Goal: Transaction & Acquisition: Purchase product/service

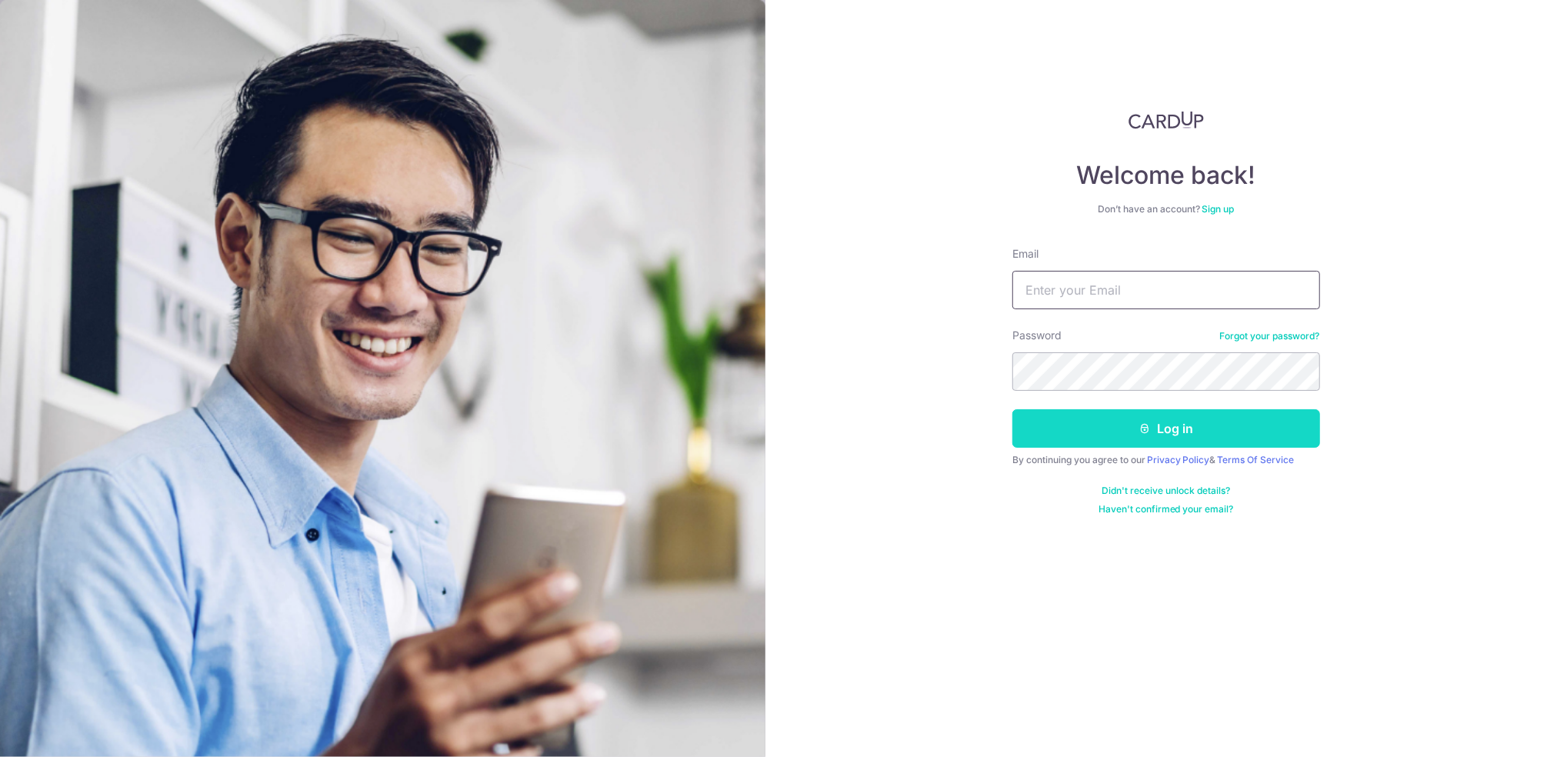
type input "[PERSON_NAME][EMAIL_ADDRESS][PERSON_NAME][DOMAIN_NAME]"
click at [1066, 437] on button "Log in" at bounding box center [1167, 428] width 308 height 38
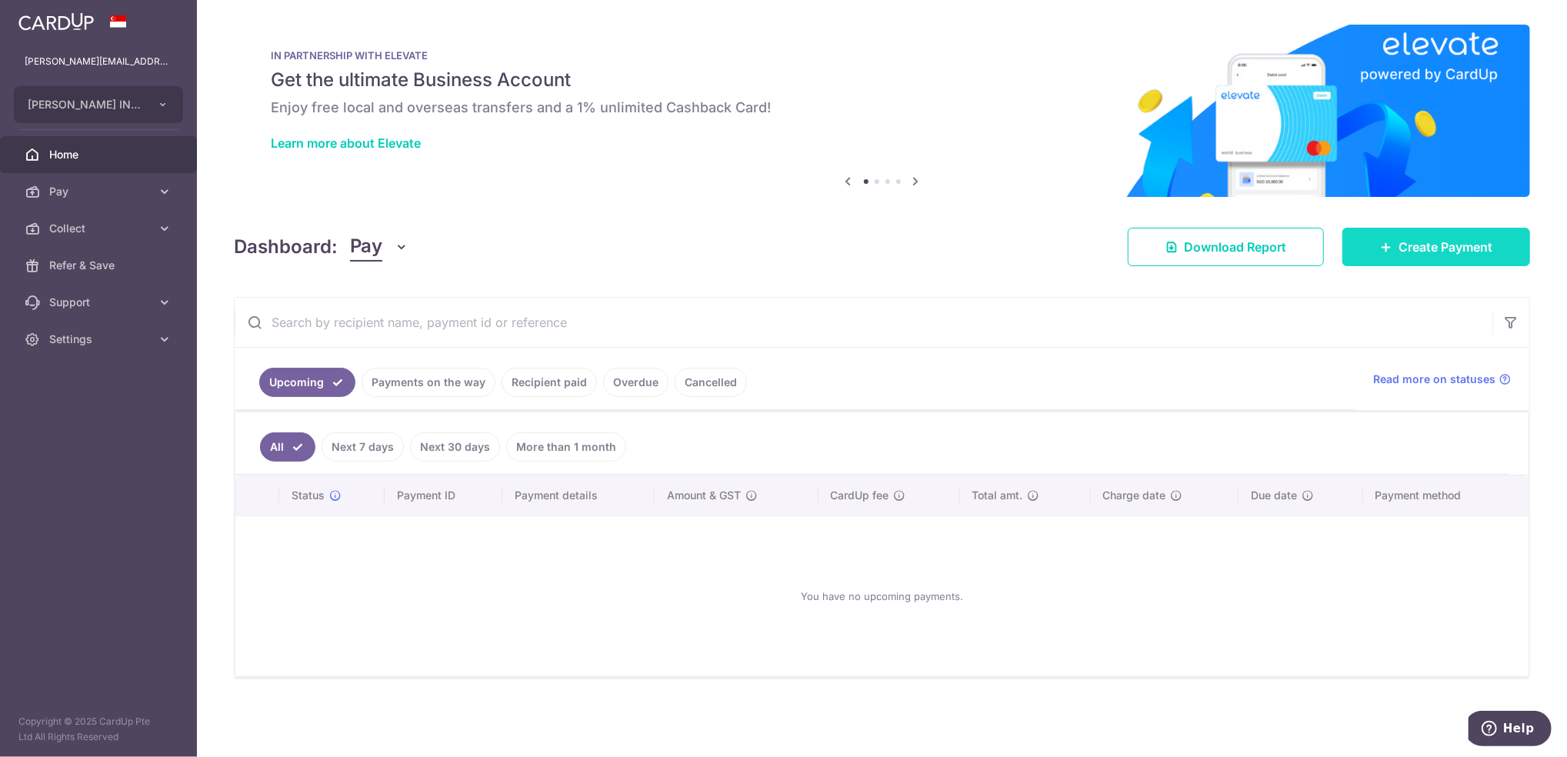
click at [1454, 236] on link "Create Payment" at bounding box center [1437, 247] width 188 height 38
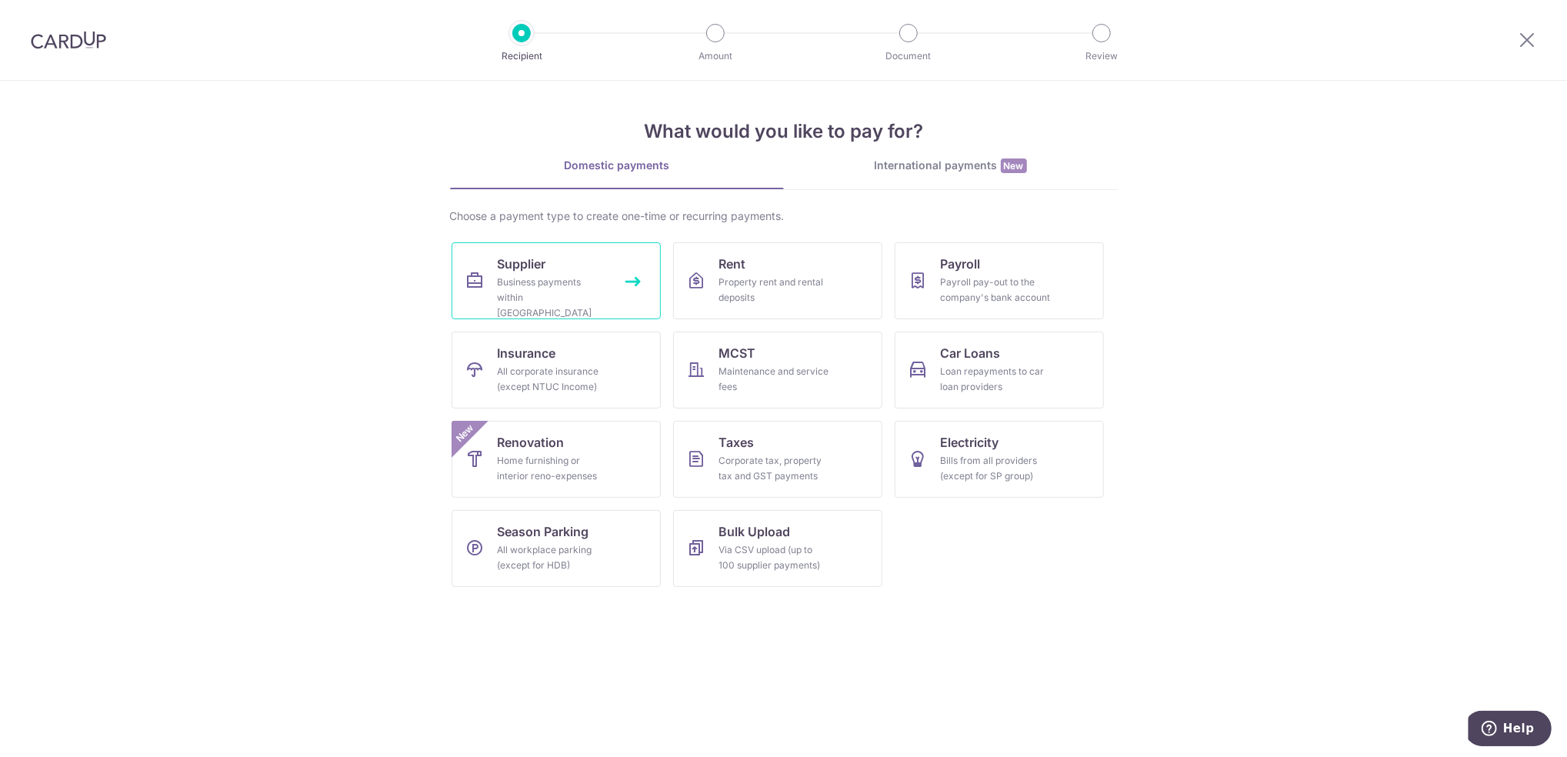
click at [616, 285] on link "Supplier Business payments within Singapore" at bounding box center [556, 280] width 209 height 77
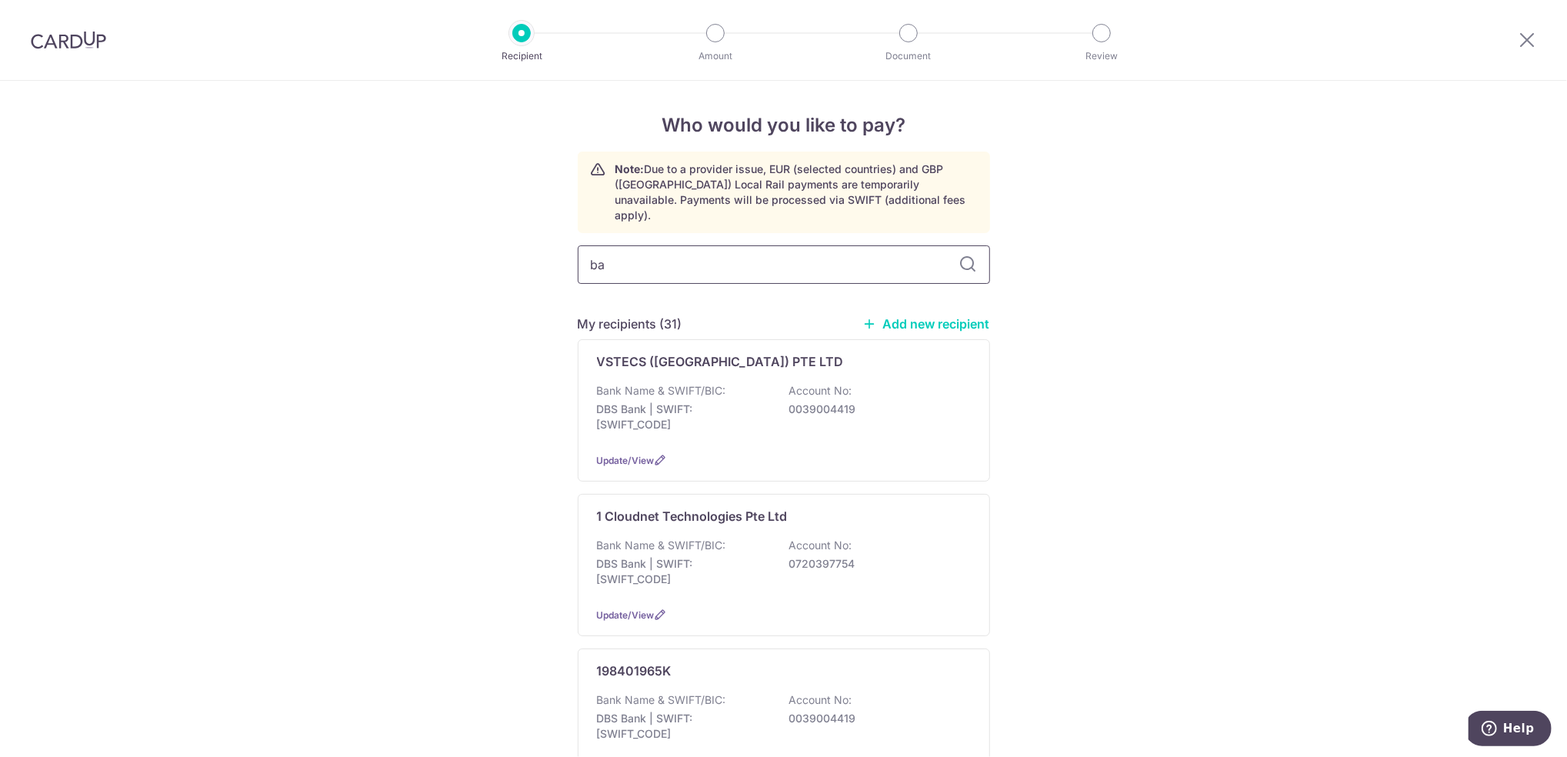
type input "ban"
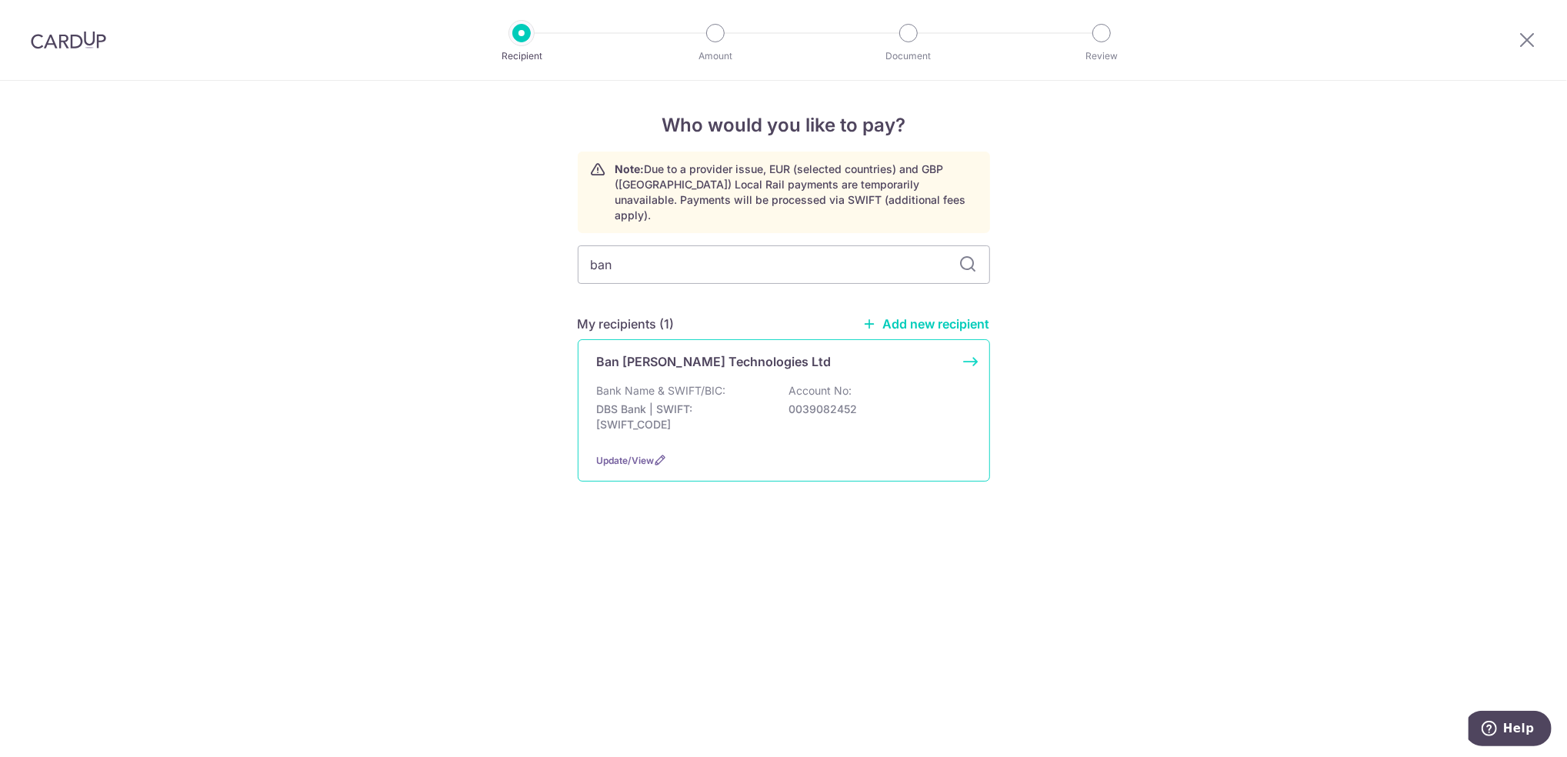
click at [716, 383] on p "Bank Name & SWIFT/BIC:" at bounding box center [661, 390] width 129 height 15
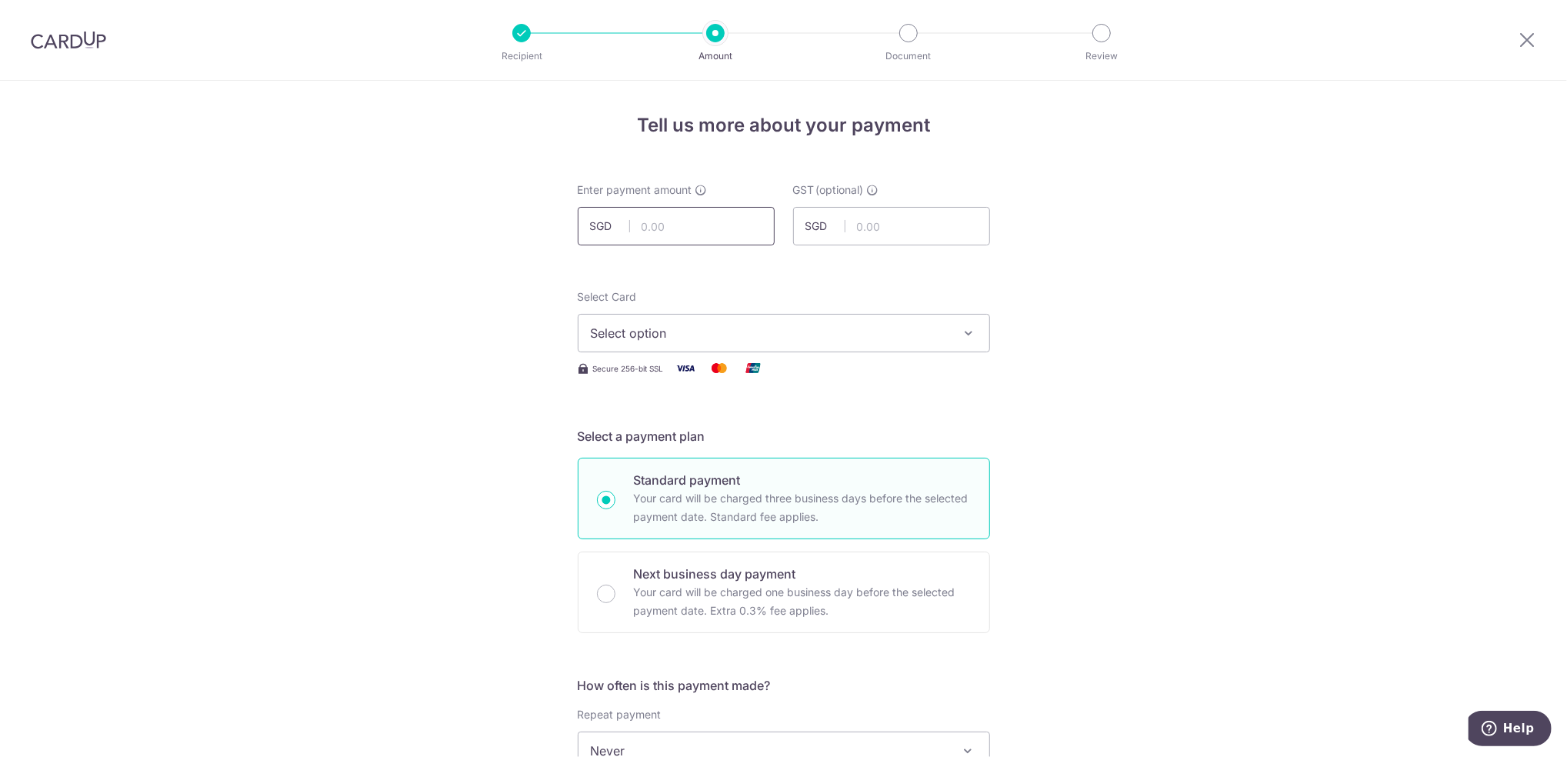
click at [675, 228] on input "text" at bounding box center [676, 226] width 197 height 38
paste input "1,564.57"
type input "1,564.57"
click at [620, 331] on span "Select option" at bounding box center [770, 333] width 359 height 18
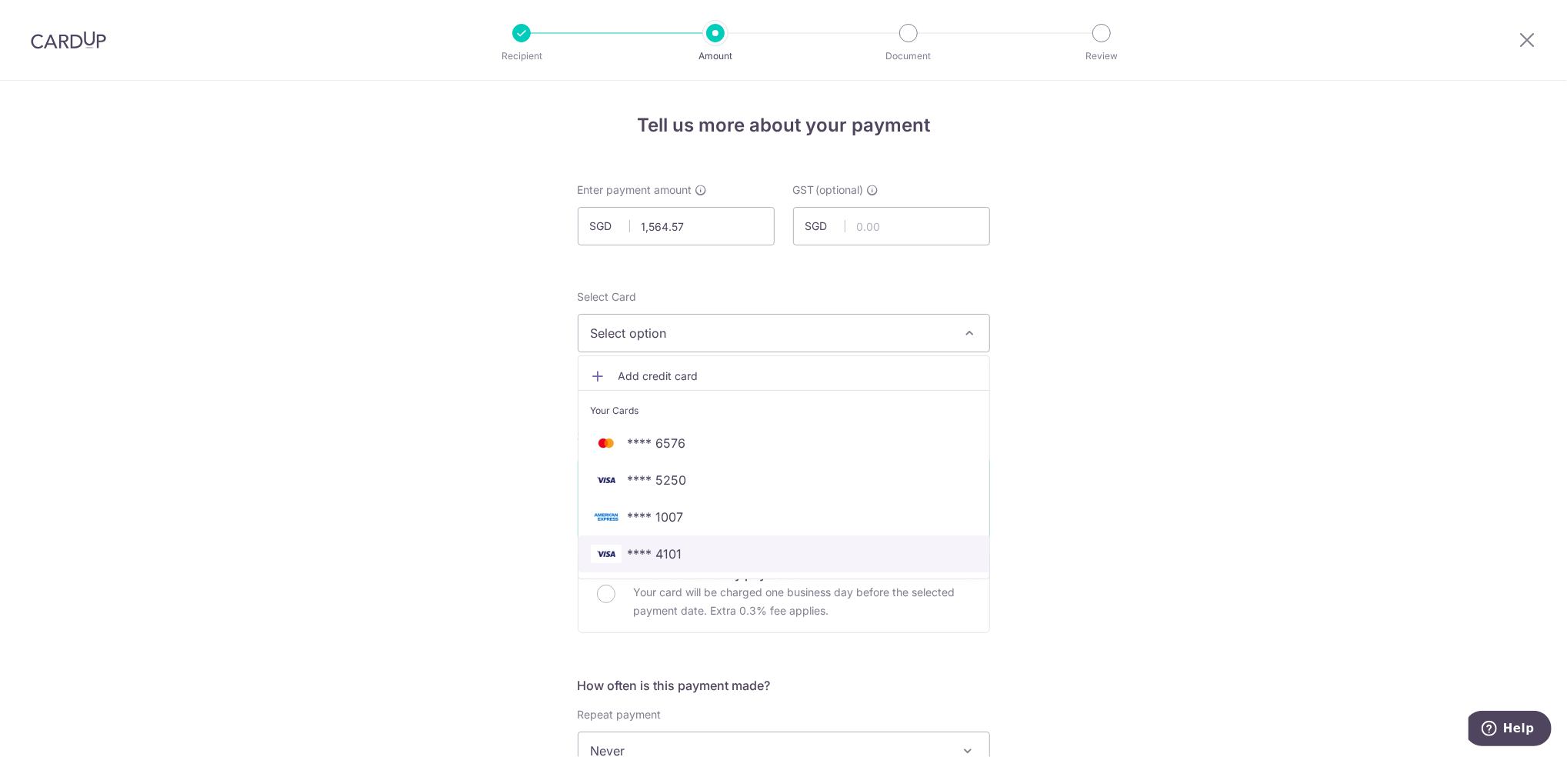
click at [675, 555] on span "**** 4101" at bounding box center [655, 554] width 55 height 18
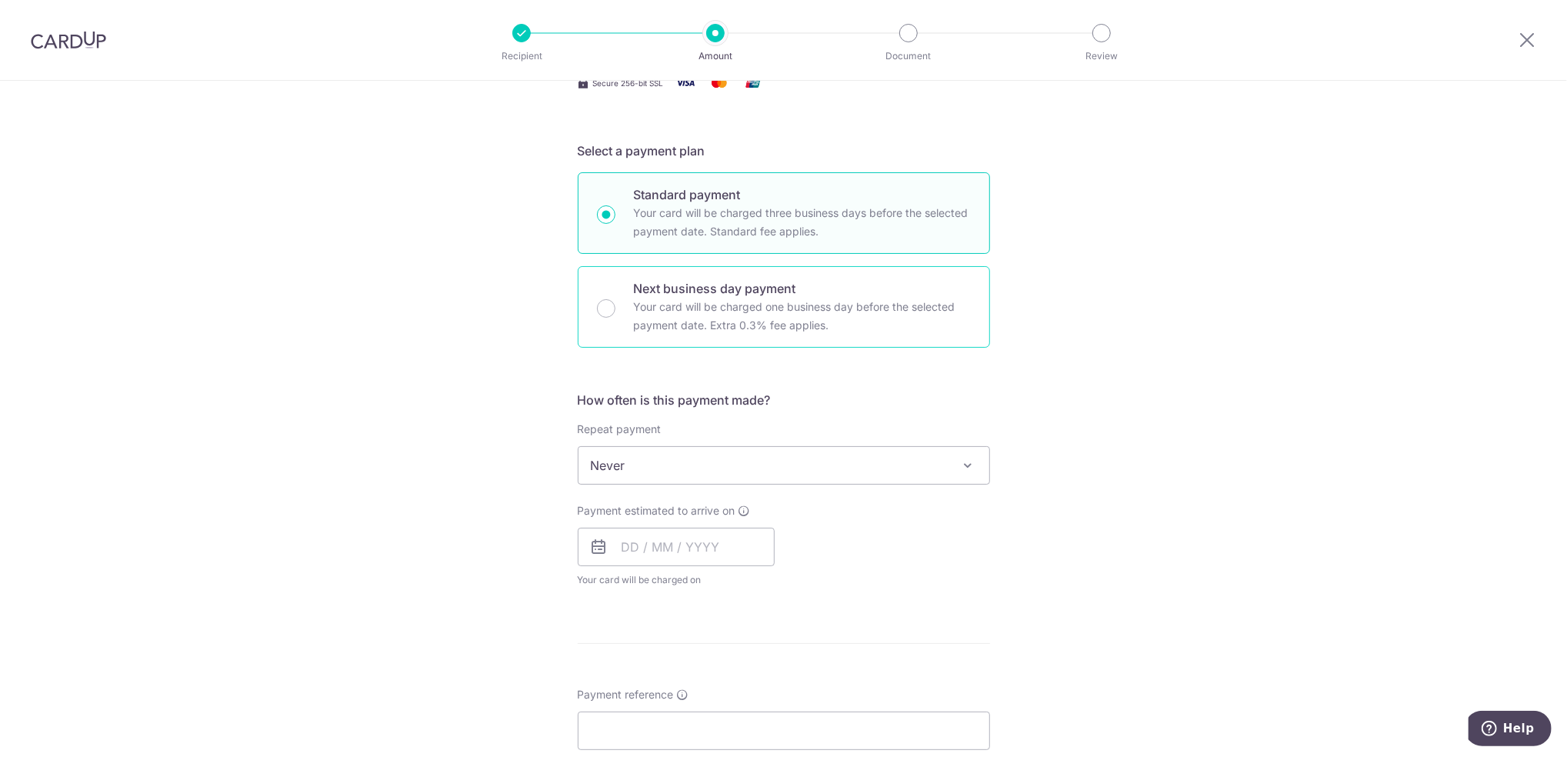
scroll to position [289, 0]
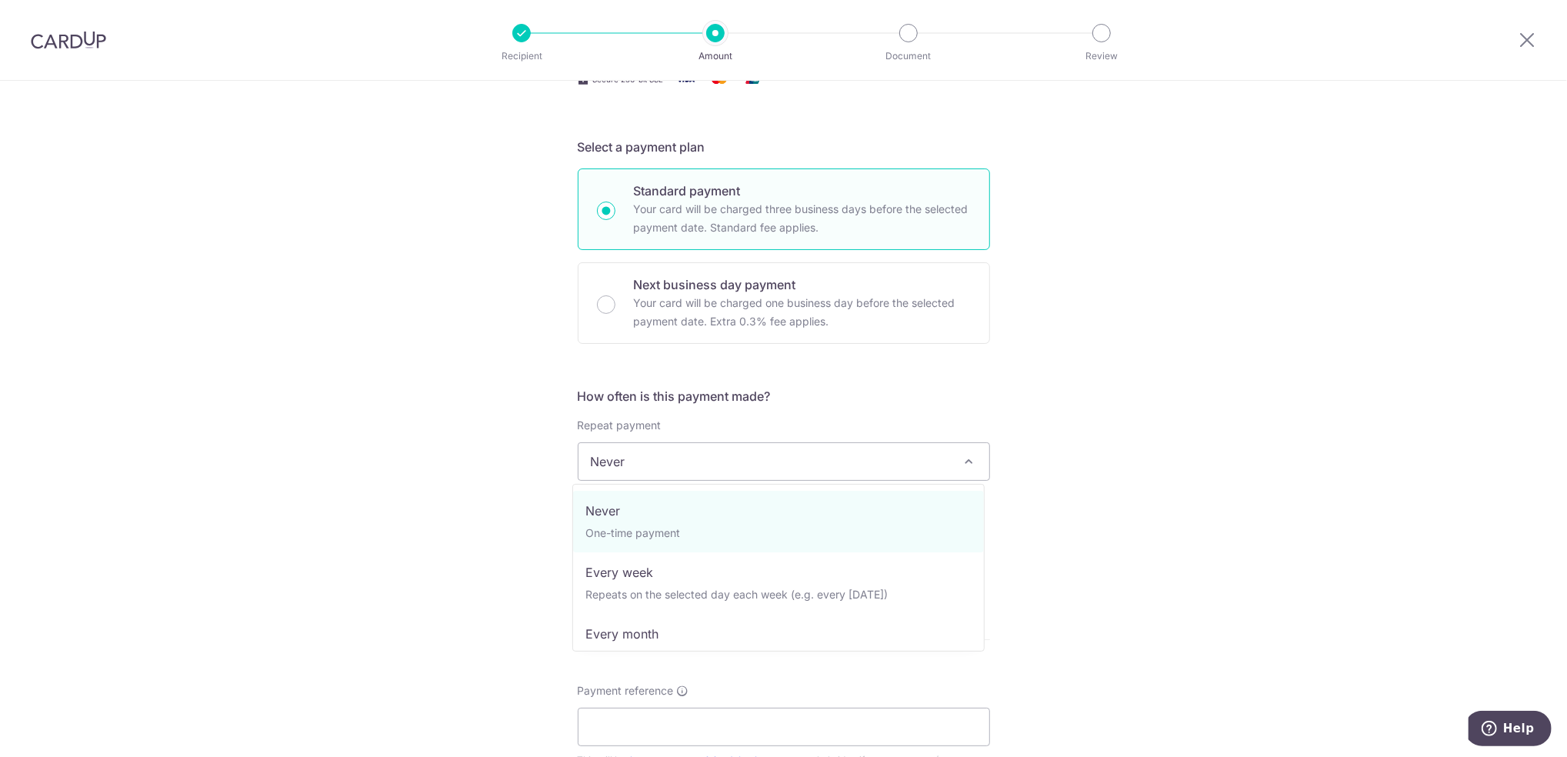
click at [929, 471] on span "Never" at bounding box center [784, 461] width 411 height 37
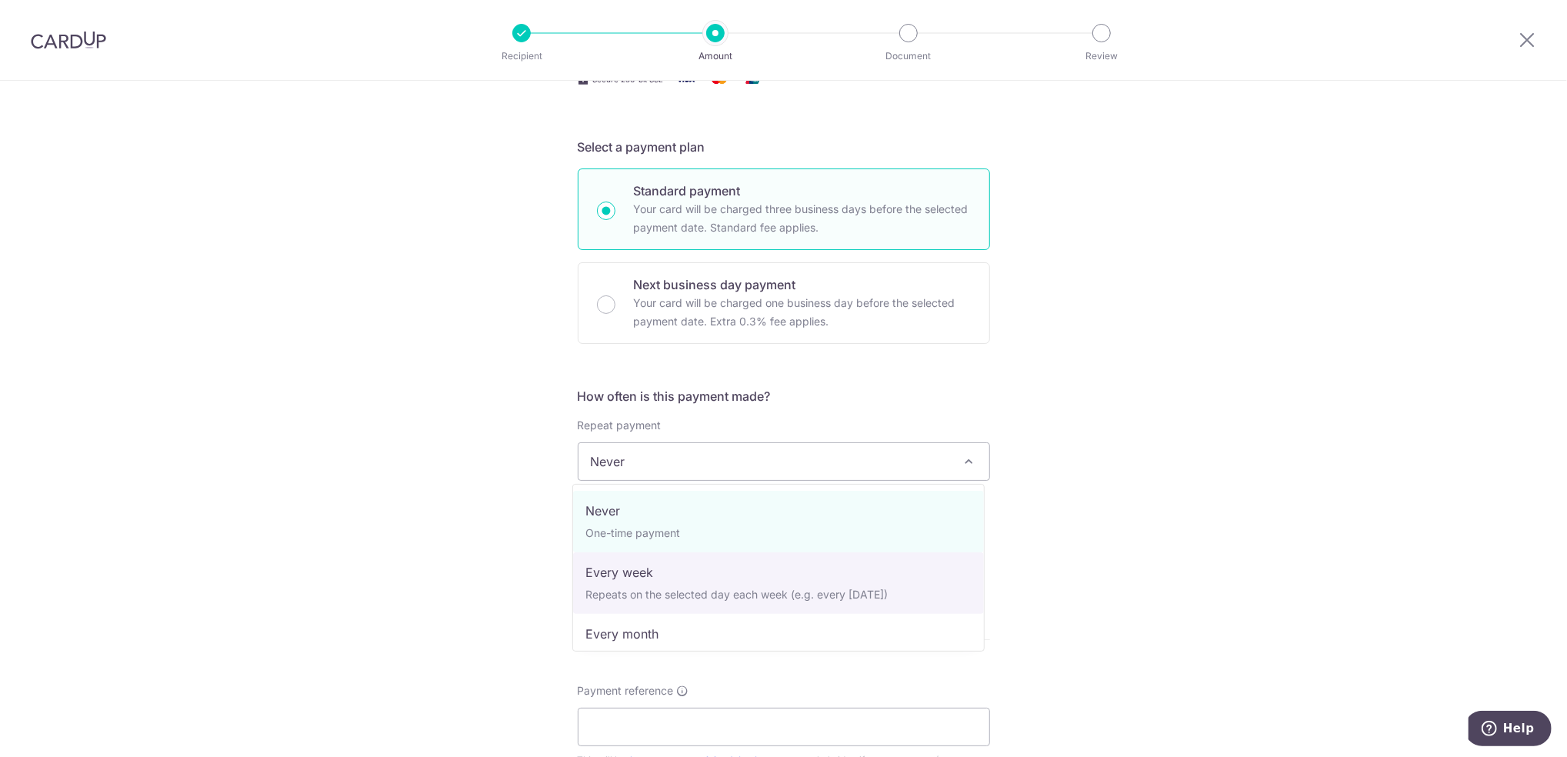
click at [1283, 472] on div "Tell us more about your payment Enter payment amount SGD 1,564.57 1564.57 GST (…" at bounding box center [783, 538] width 1567 height 1495
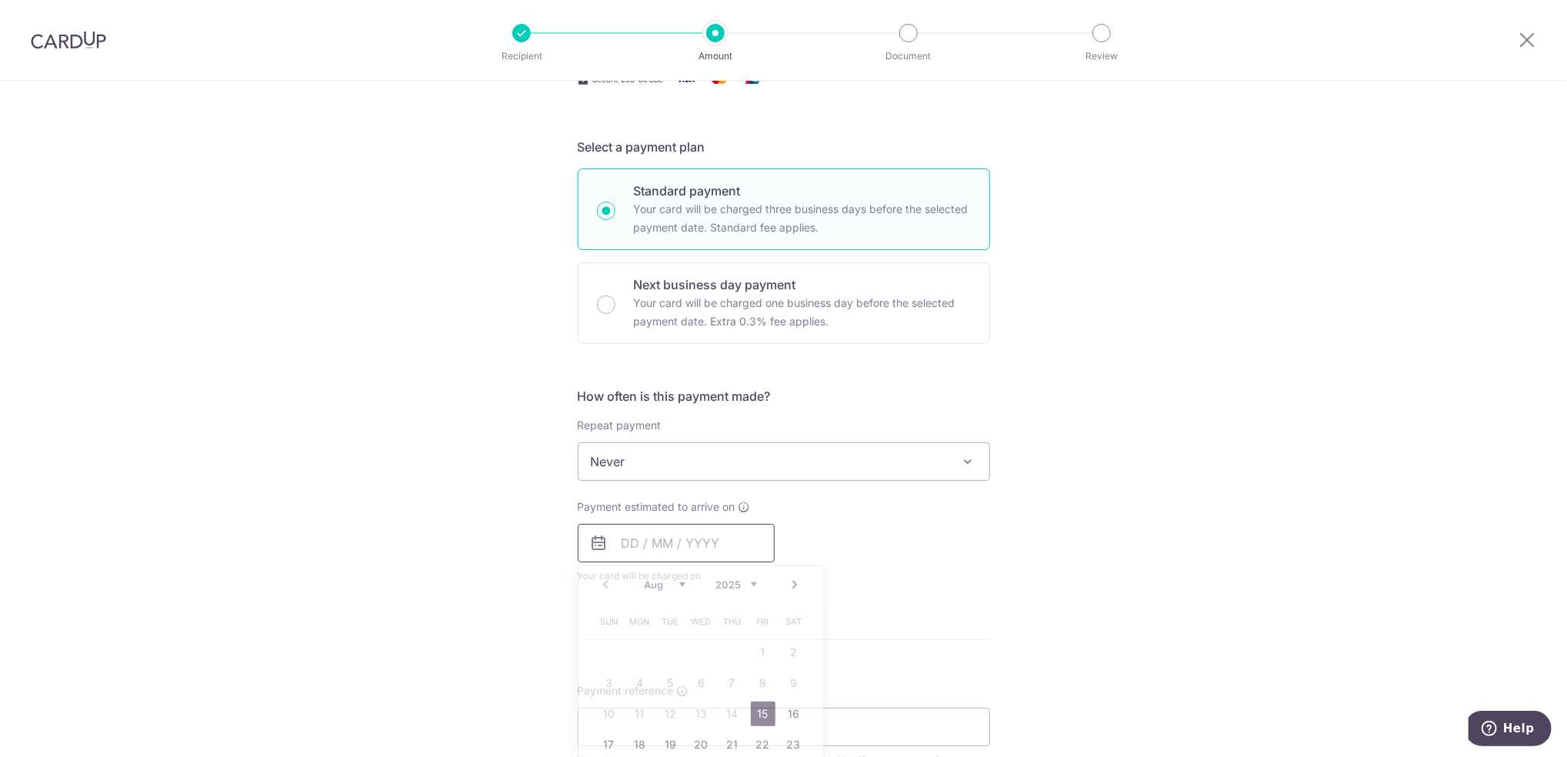
click at [679, 530] on input "text" at bounding box center [676, 543] width 197 height 38
click at [763, 705] on link "15" at bounding box center [763, 714] width 25 height 25
type input "[DATE]"
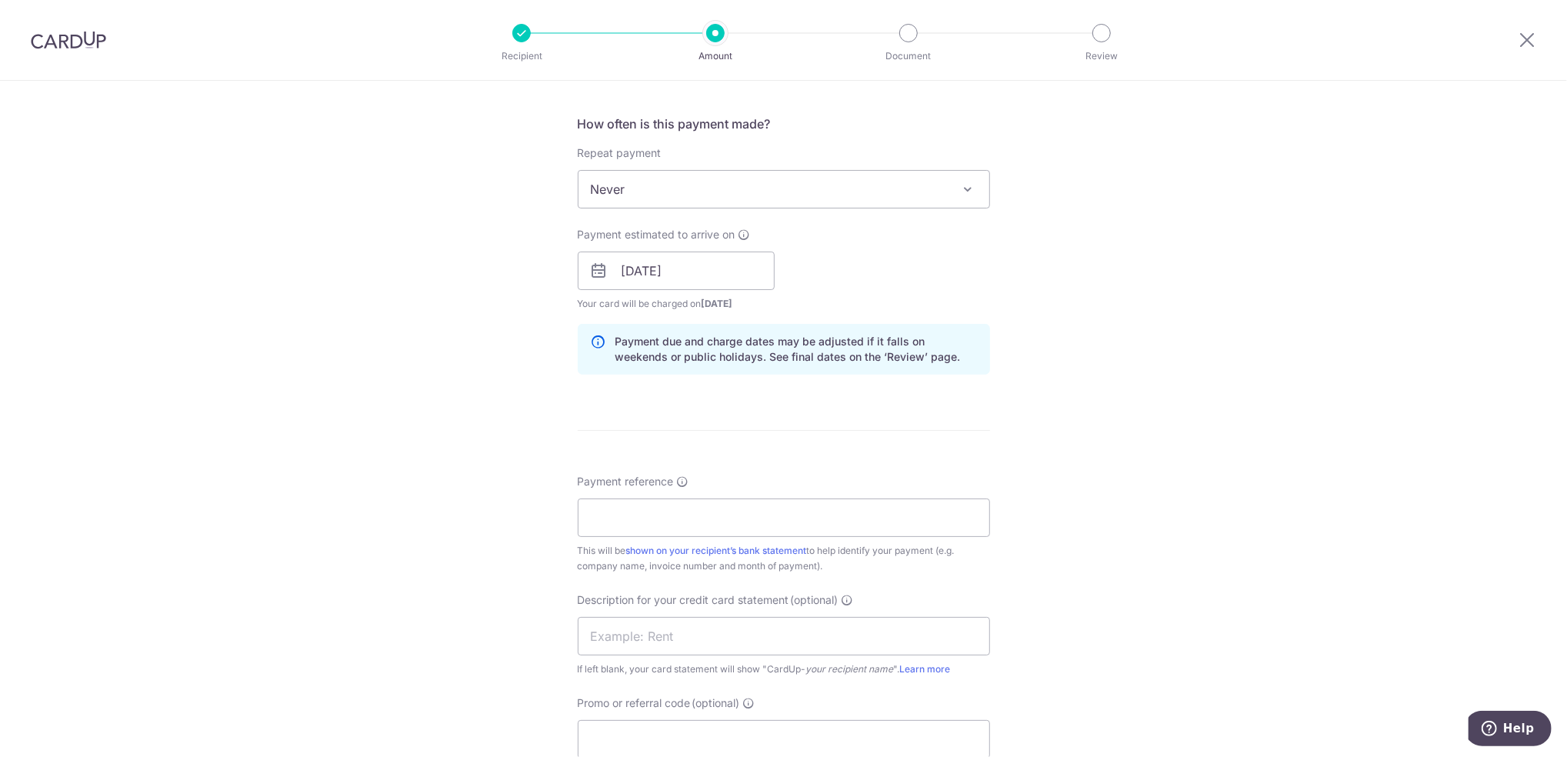
scroll to position [564, 0]
click at [886, 532] on input "Payment reference" at bounding box center [784, 515] width 412 height 38
click at [736, 262] on input "[DATE]" at bounding box center [676, 268] width 197 height 38
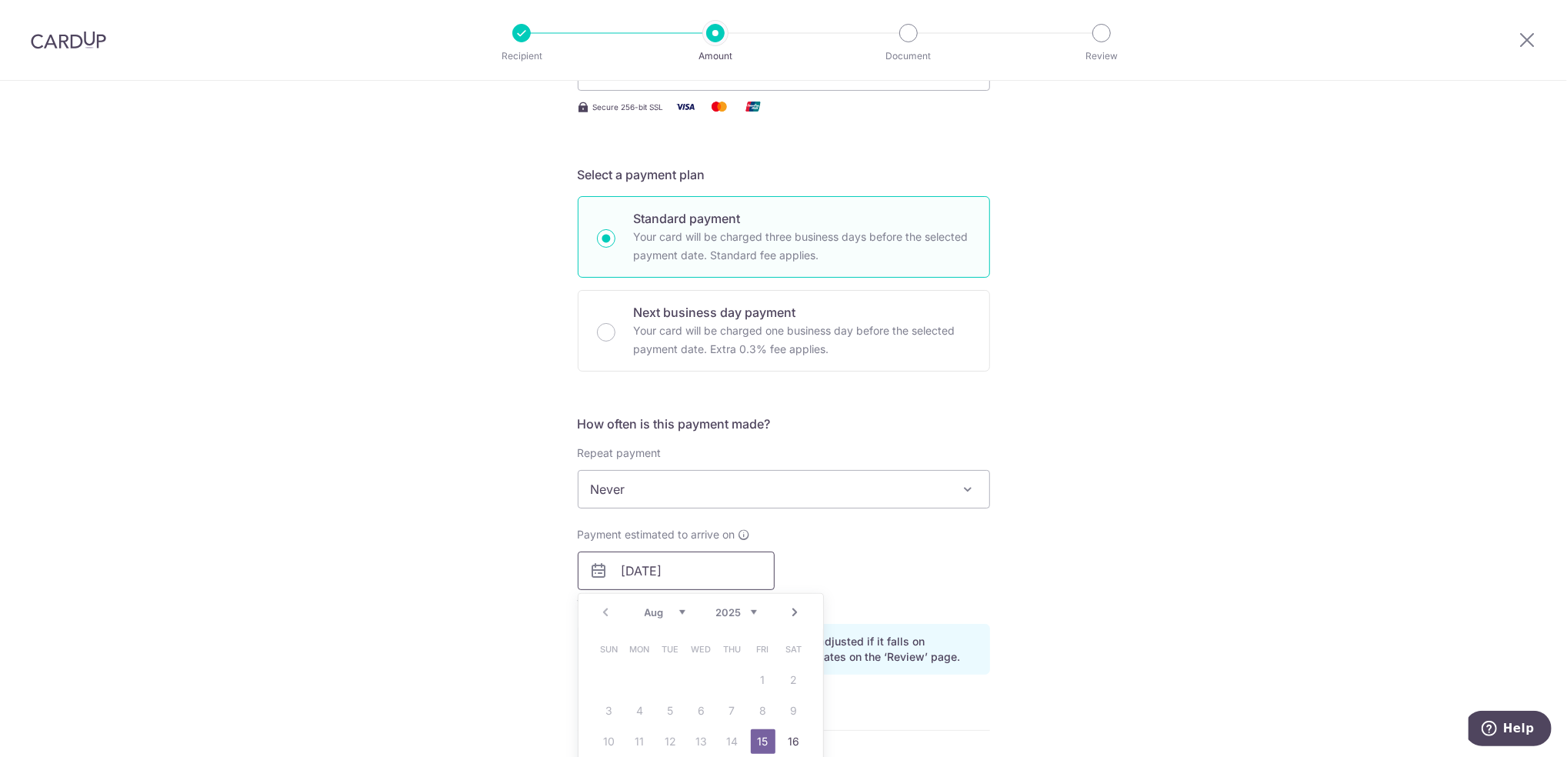
scroll to position [261, 0]
click at [768, 319] on p "Next business day payment" at bounding box center [802, 313] width 337 height 18
click at [616, 324] on input "Next business day payment Your card will be charged one business day before the…" at bounding box center [606, 333] width 18 height 18
radio input "false"
radio input "true"
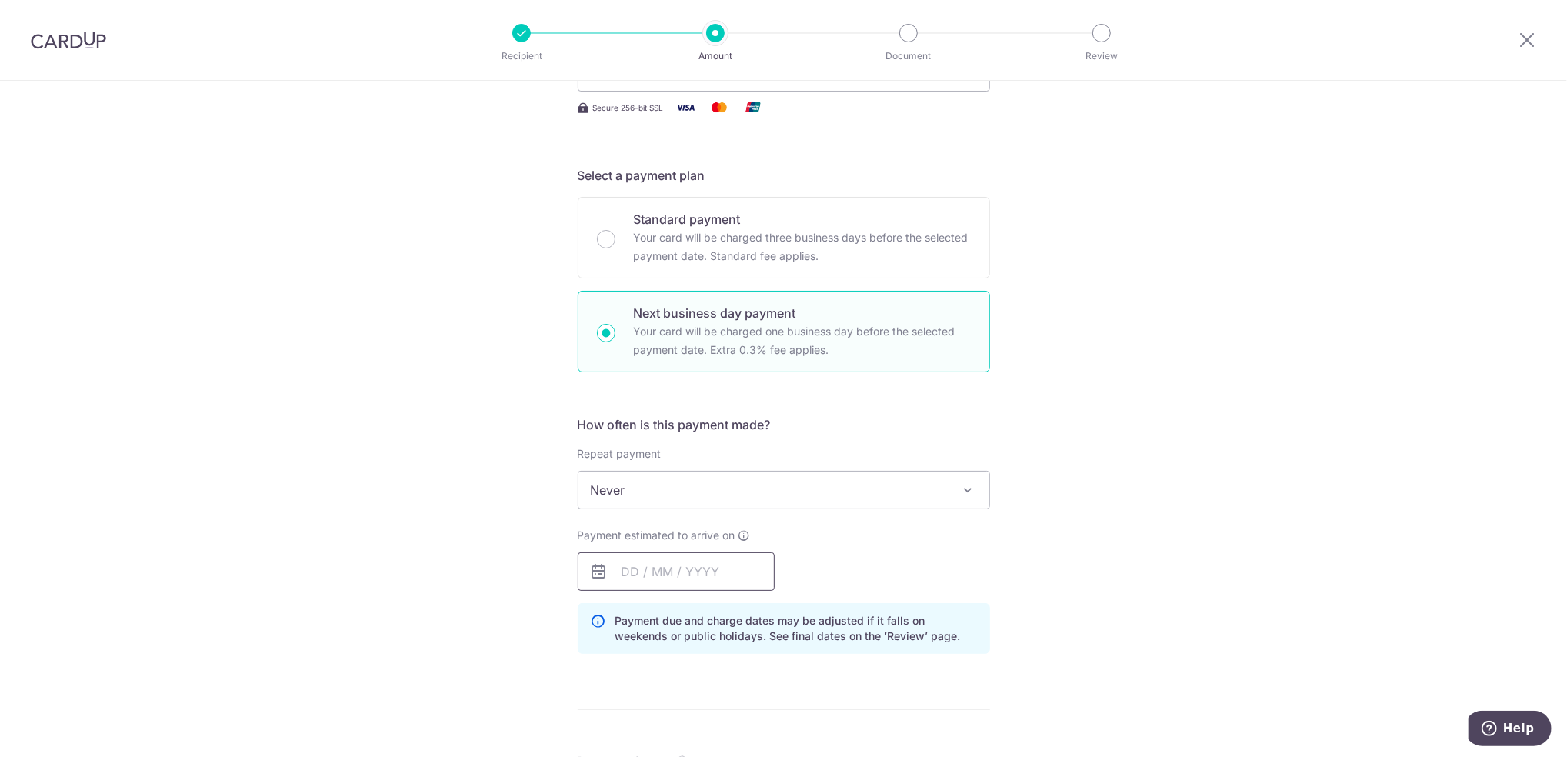
click at [684, 580] on input "text" at bounding box center [676, 571] width 197 height 38
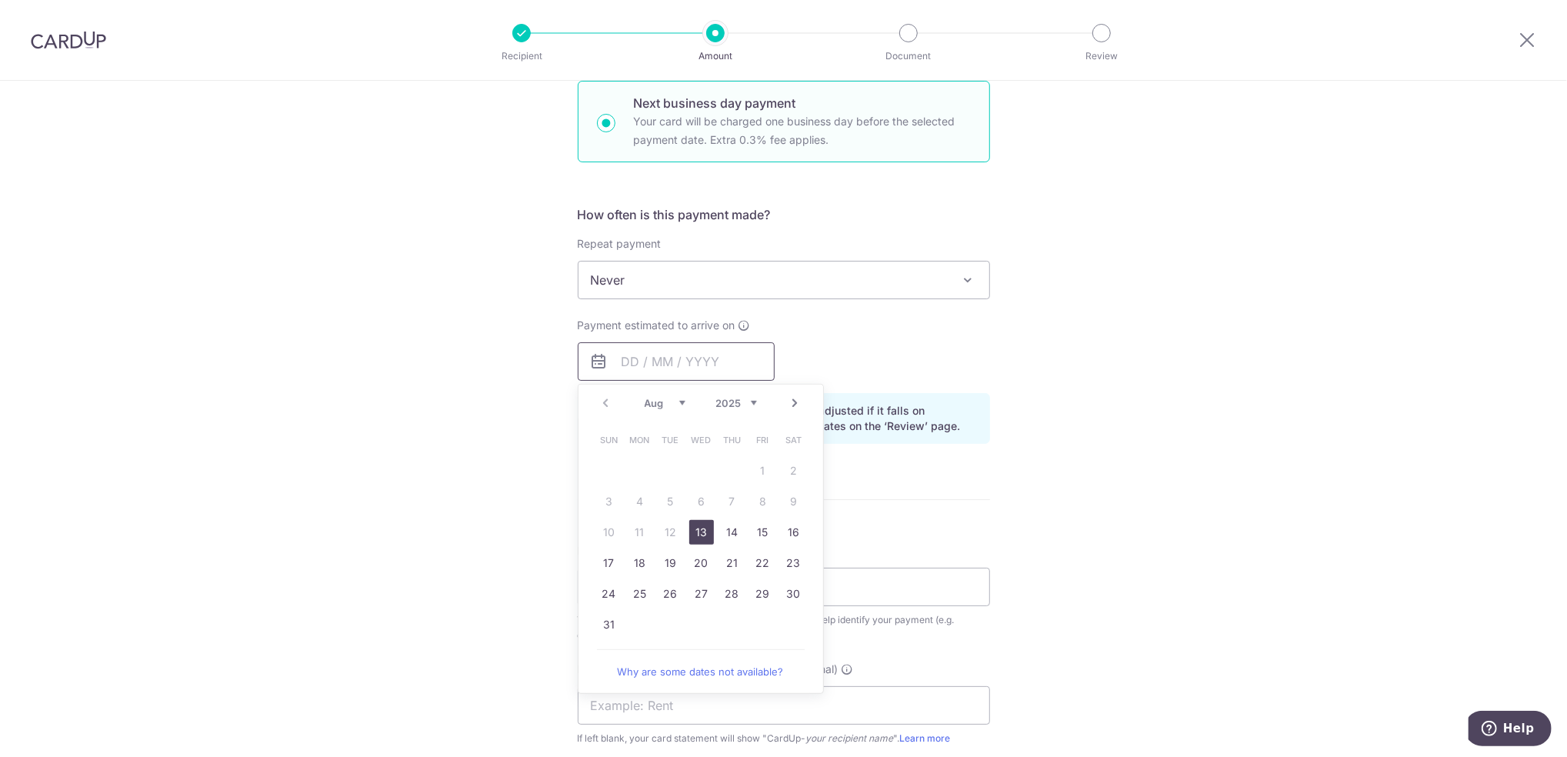
scroll to position [472, 0]
click at [726, 524] on link "14" at bounding box center [732, 531] width 25 height 25
type input "[DATE]"
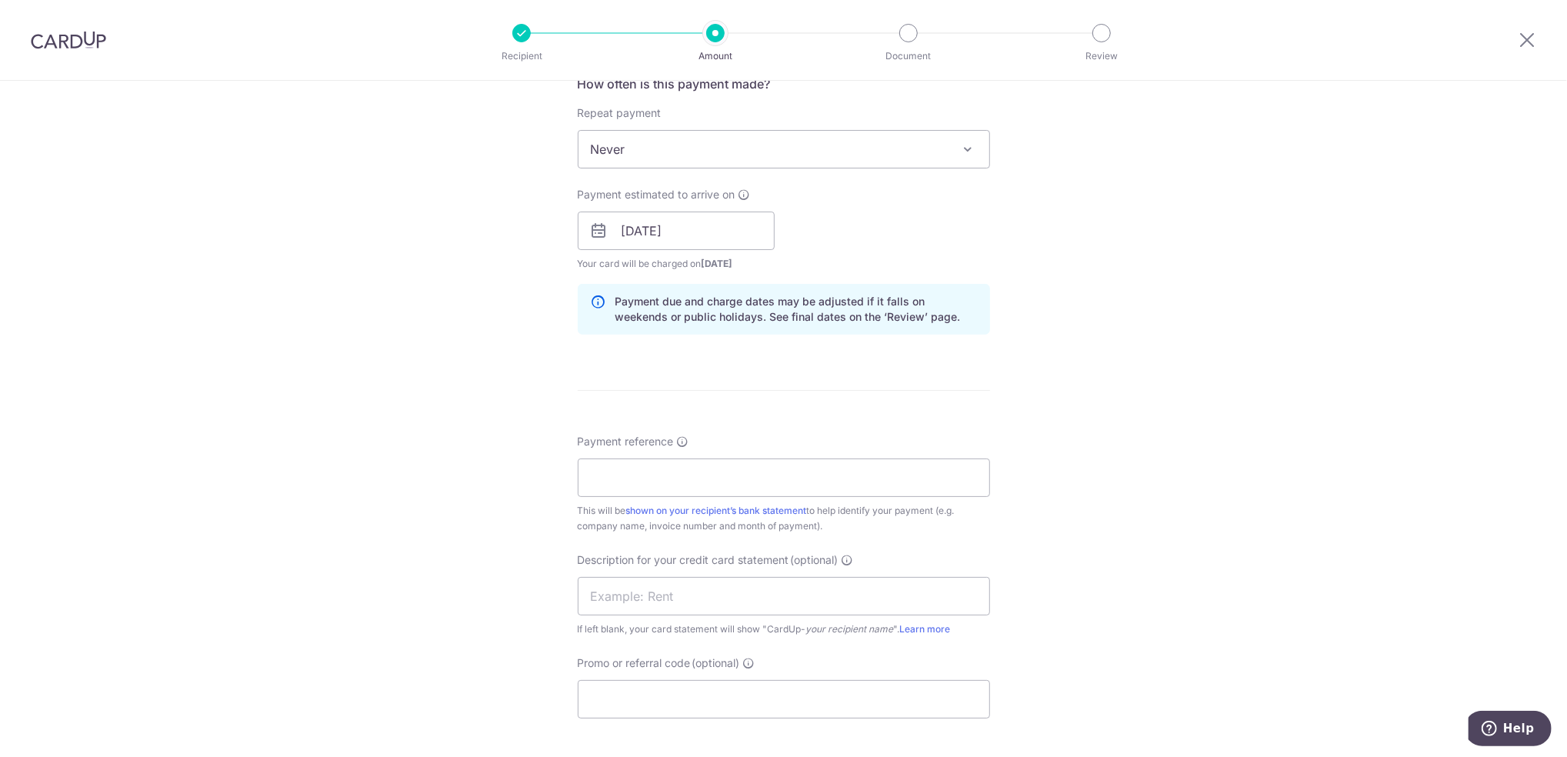
scroll to position [603, 0]
click at [1405, 471] on div "Tell us more about your payment Enter payment amount SGD 1,564.57 1564.57 GST (…" at bounding box center [783, 294] width 1567 height 1633
click at [707, 452] on div "Payment reference This will be shown on your recipient’s bank statement to help…" at bounding box center [784, 482] width 412 height 100
click at [691, 479] on input "Payment reference" at bounding box center [784, 476] width 412 height 38
paste input "SIB10161662"
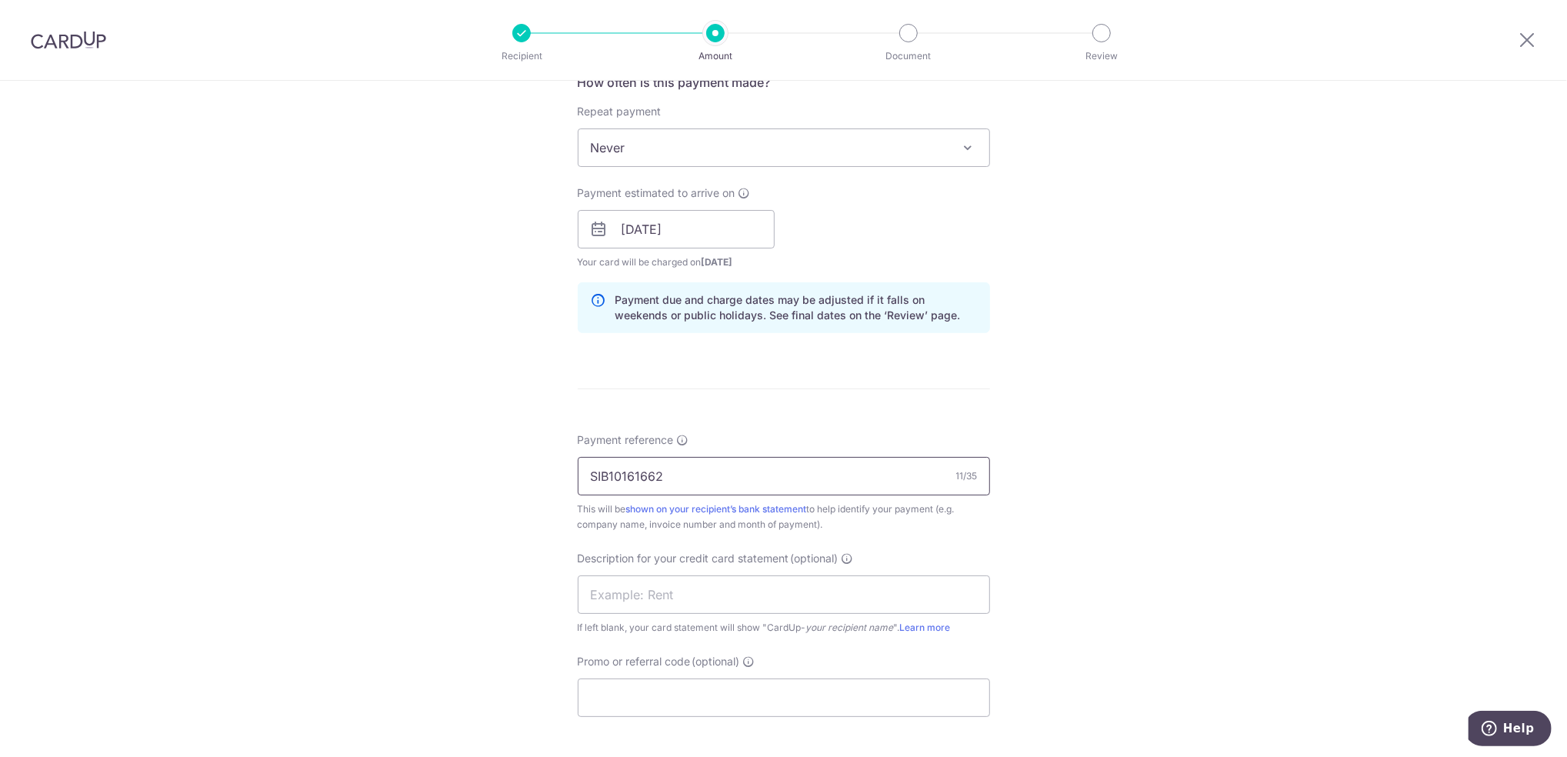
paste input "SIB10167089"
click at [1054, 382] on div "Tell us more about your payment Enter payment amount SGD 1,564.57 1564.57 GST (…" at bounding box center [783, 294] width 1567 height 1633
click at [853, 472] on input "SIB10161662SIB10167089" at bounding box center [784, 476] width 412 height 38
paste input "SIB10175993"
type input "SIB10161662SIB10167089SIB10175993"
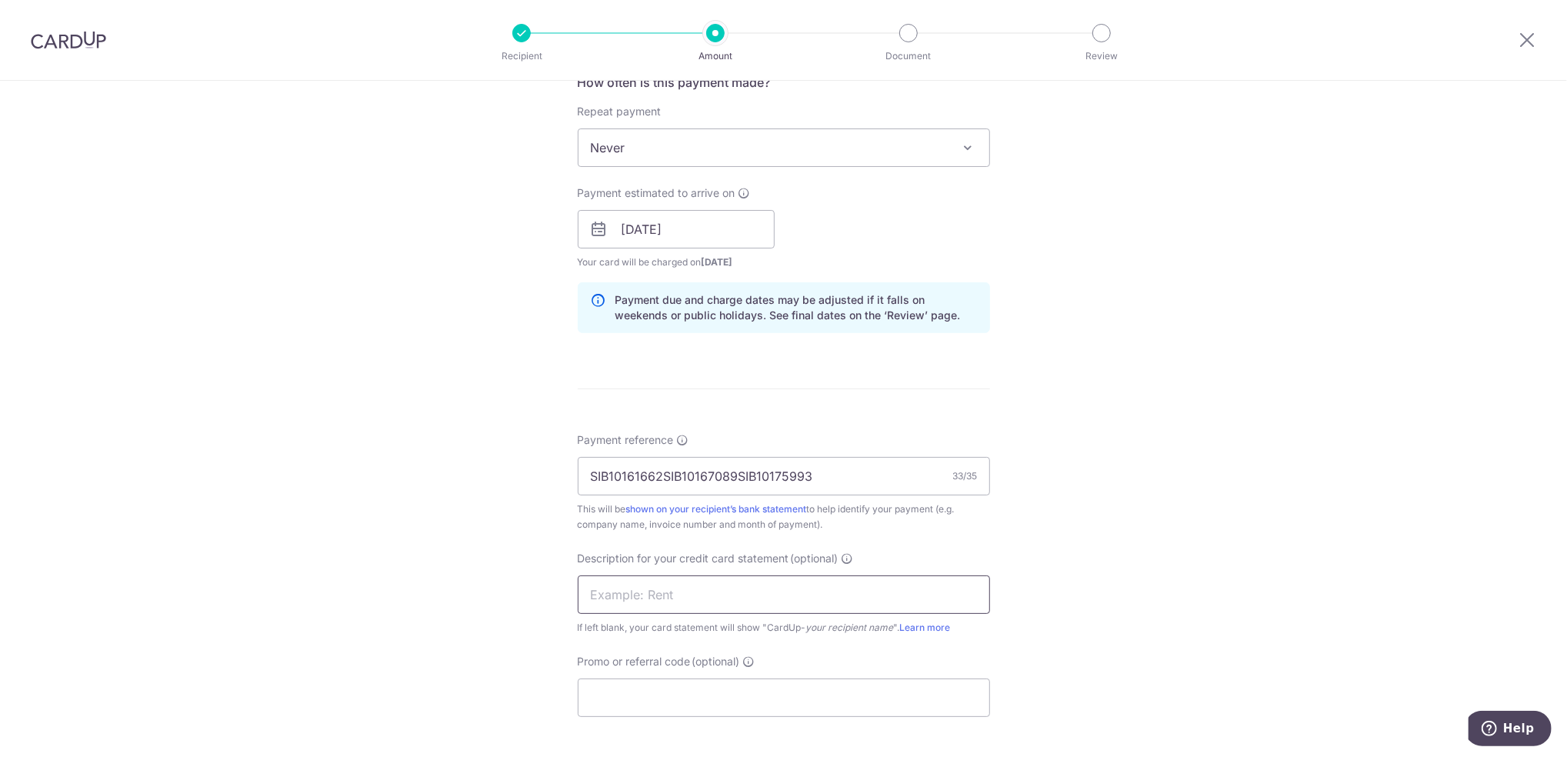
drag, startPoint x: 764, startPoint y: 598, endPoint x: 679, endPoint y: 594, distance: 85.5
click at [679, 594] on input "text" at bounding box center [784, 595] width 412 height 38
type input "BL14082025"
click at [683, 693] on input "Promo or referral code (optional)" at bounding box center [784, 698] width 412 height 38
type input "JON177"
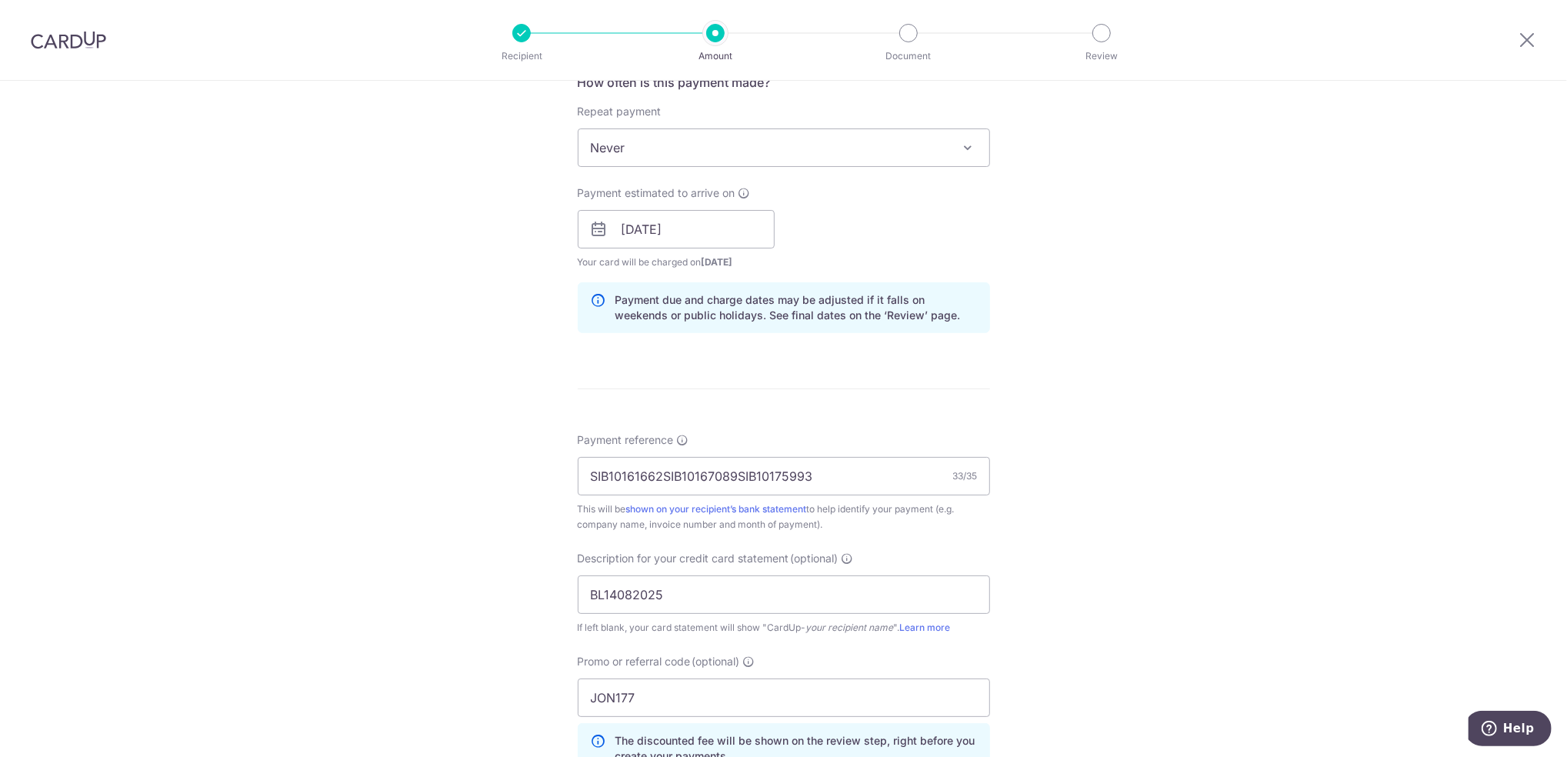
click at [1307, 467] on div "Tell us more about your payment Enter payment amount SGD 1,564.57 1564.57 GST (…" at bounding box center [783, 329] width 1567 height 1702
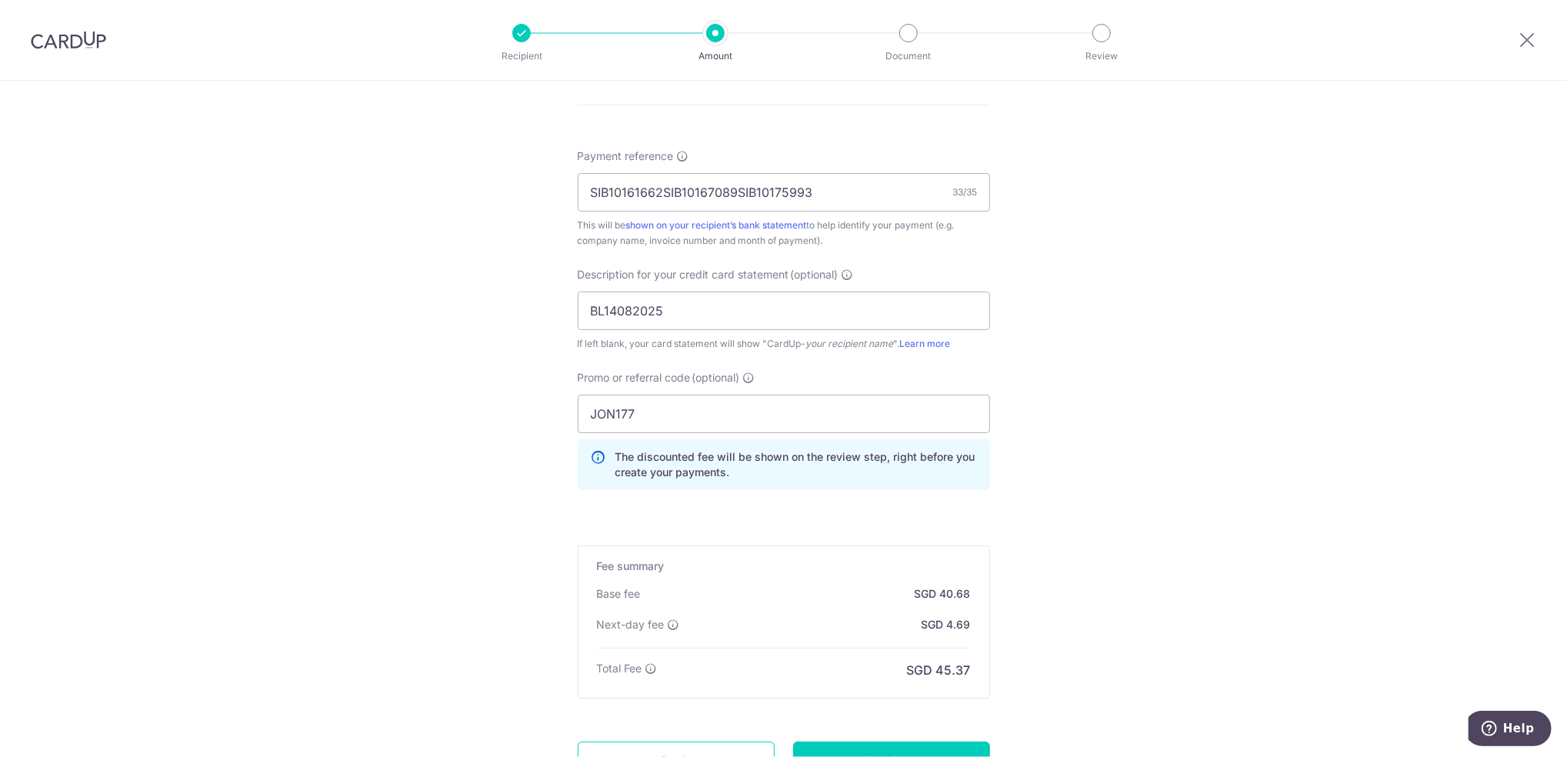
scroll to position [889, 0]
click at [1307, 467] on div "Tell us more about your payment Enter payment amount SGD 1,564.57 1564.57 GST (…" at bounding box center [783, 43] width 1567 height 1702
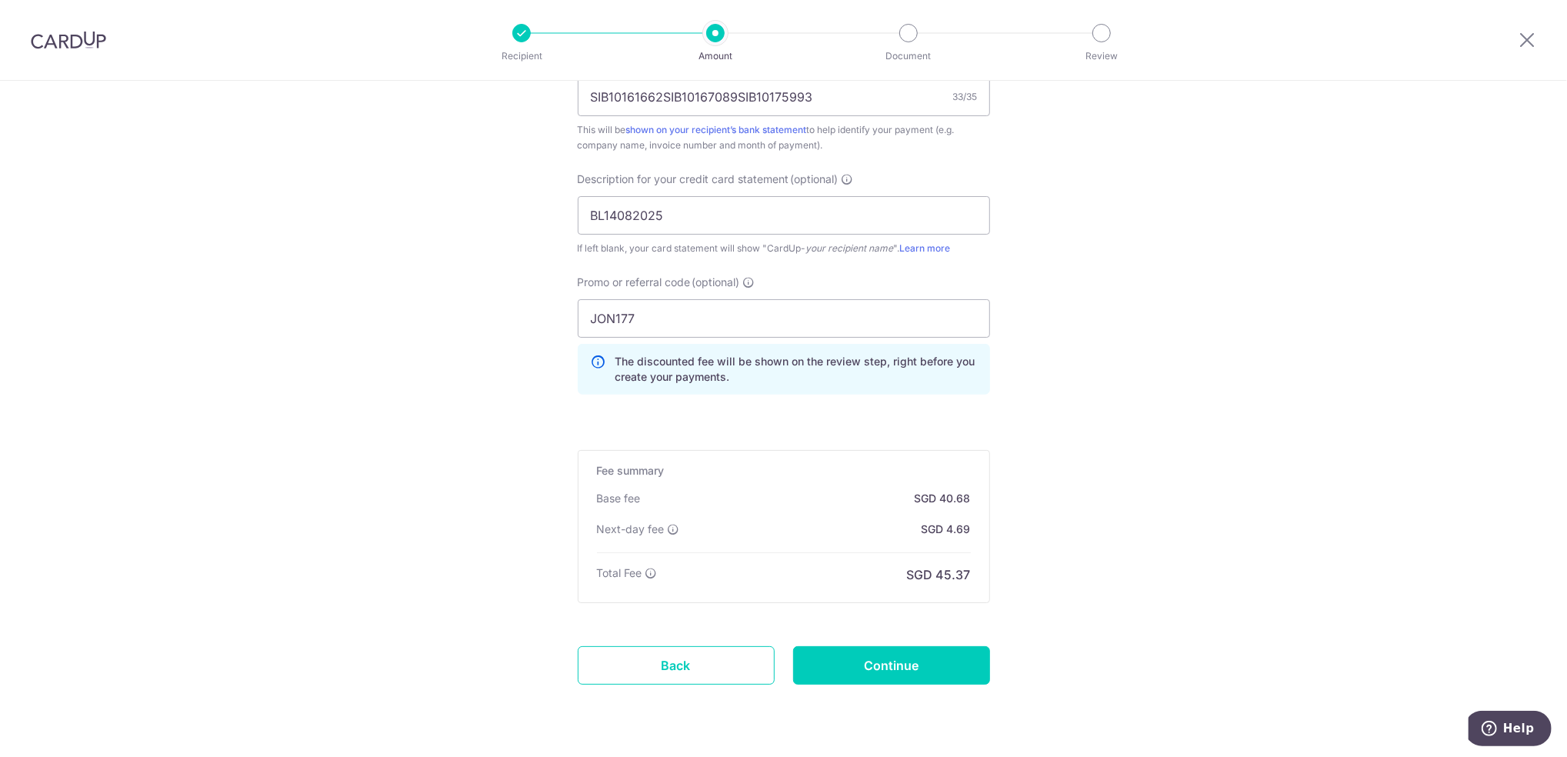
scroll to position [1013, 0]
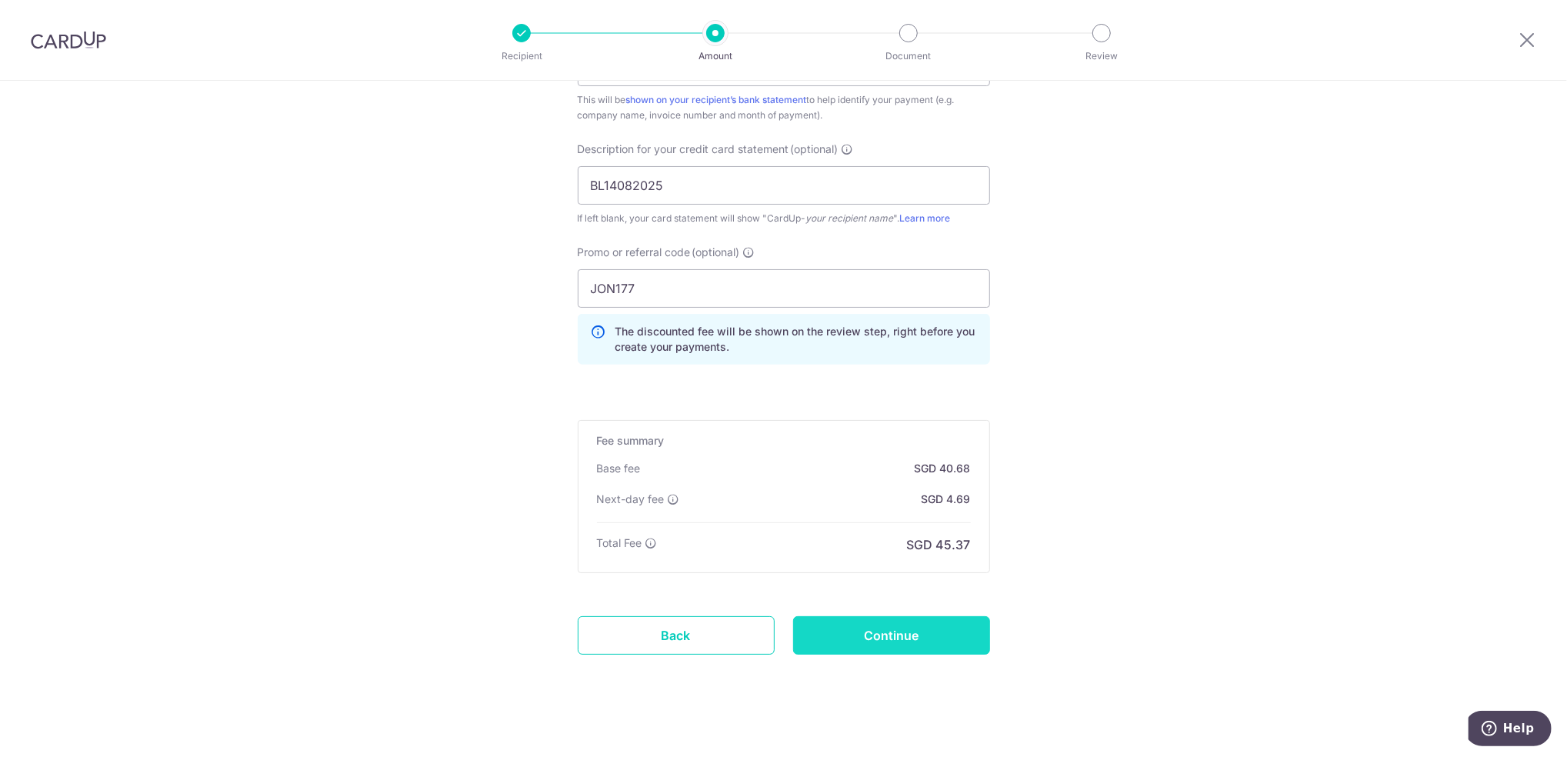
drag, startPoint x: 894, startPoint y: 602, endPoint x: 896, endPoint y: 617, distance: 15.5
click at [896, 626] on input "Continue" at bounding box center [891, 635] width 197 height 38
type input "Create Schedule"
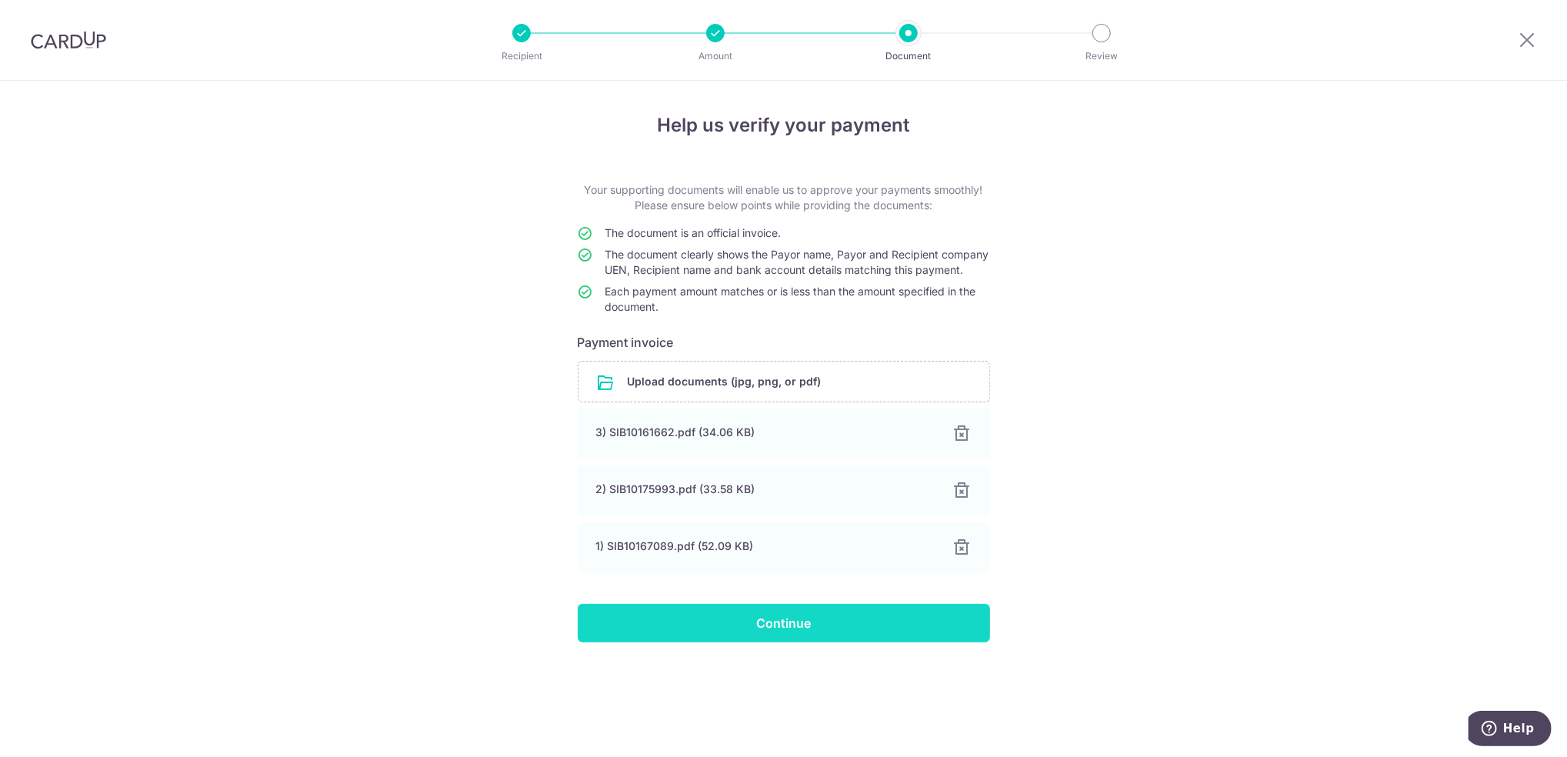
click at [723, 623] on input "Continue" at bounding box center [784, 623] width 412 height 38
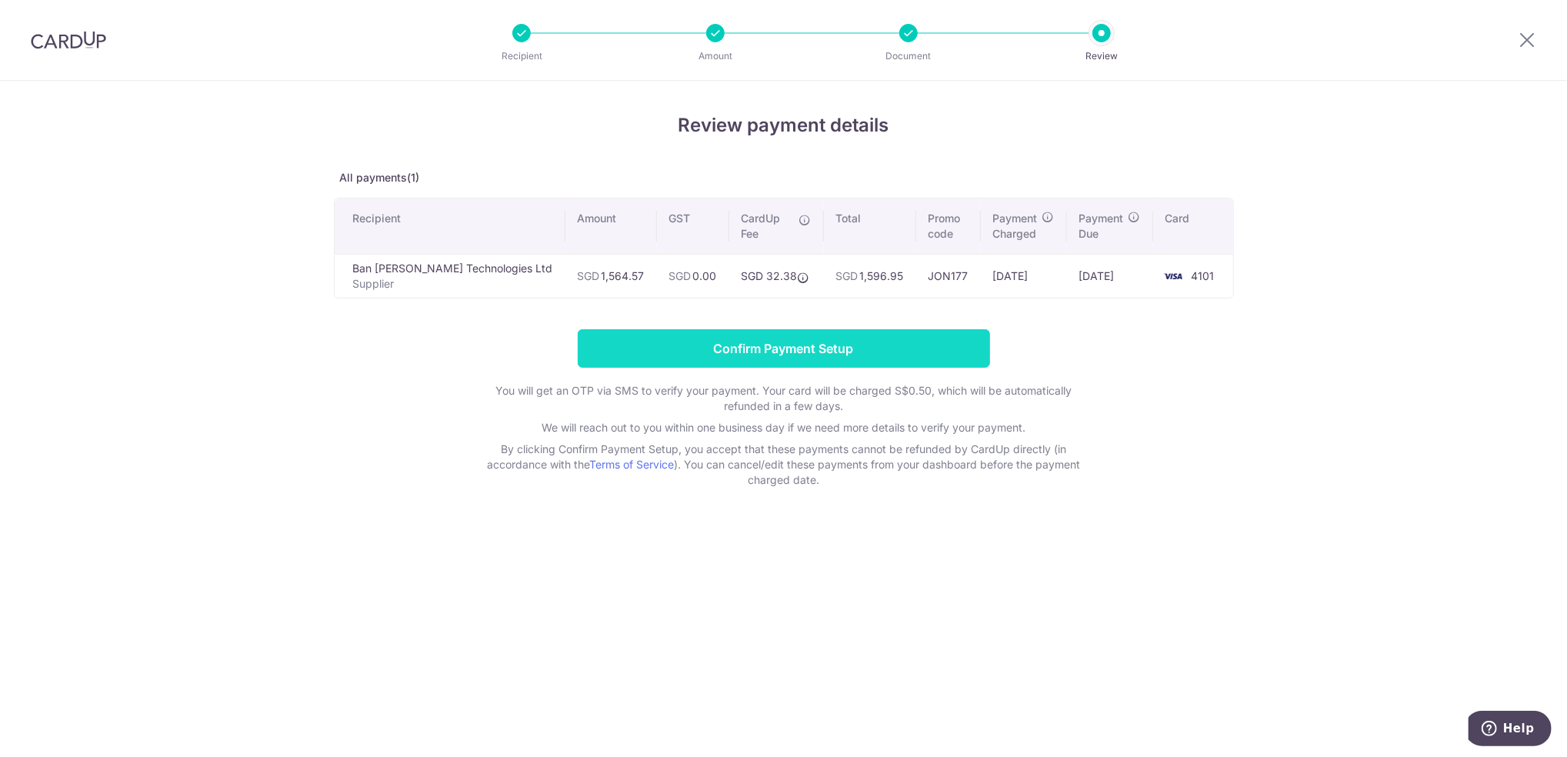
click at [777, 364] on input "Confirm Payment Setup" at bounding box center [784, 348] width 412 height 38
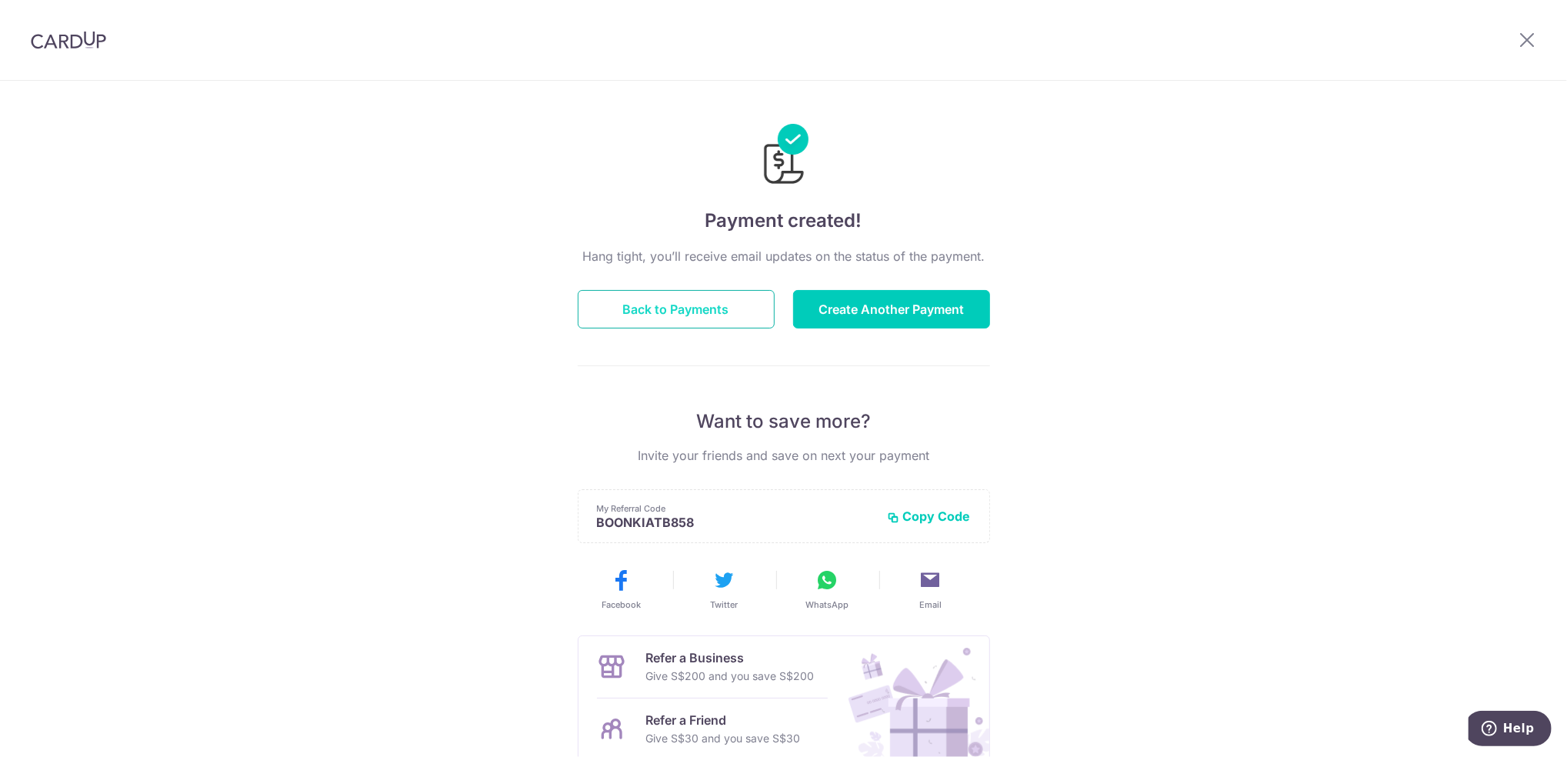
click at [707, 325] on button "Back to Payments" at bounding box center [676, 309] width 197 height 38
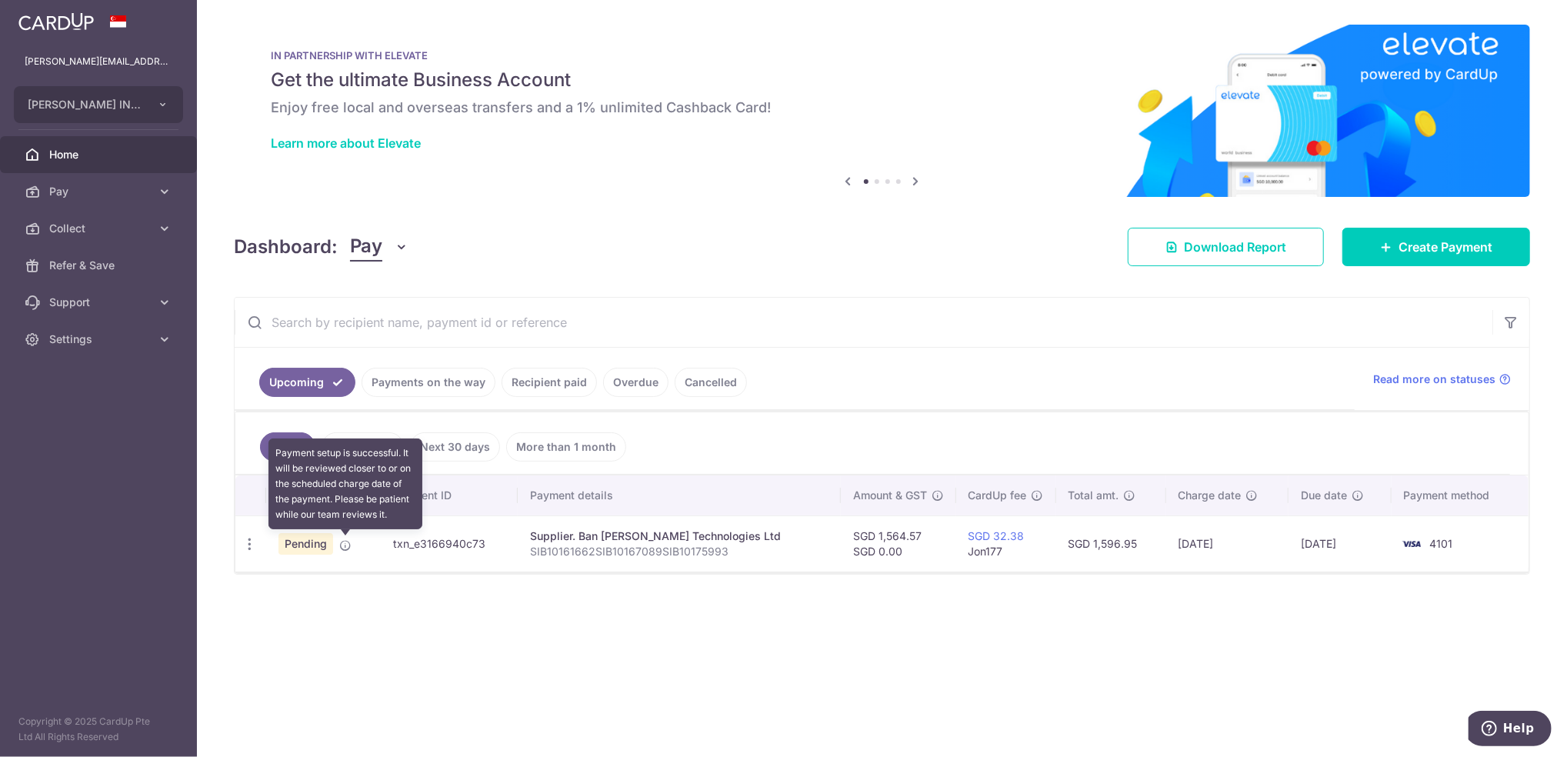
click at [346, 548] on icon at bounding box center [345, 545] width 12 height 12
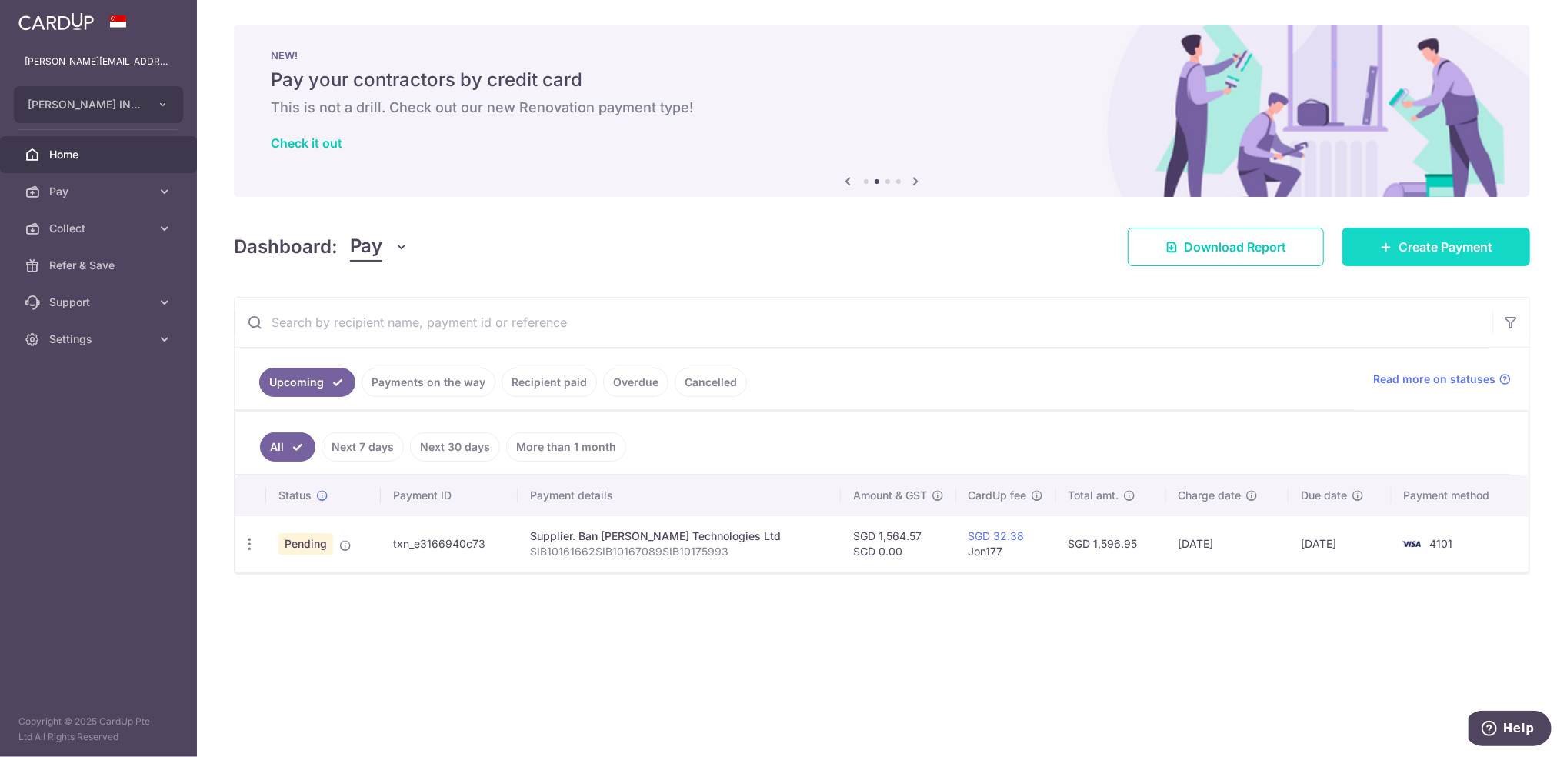
click at [1465, 253] on span "Create Payment" at bounding box center [1446, 247] width 94 height 18
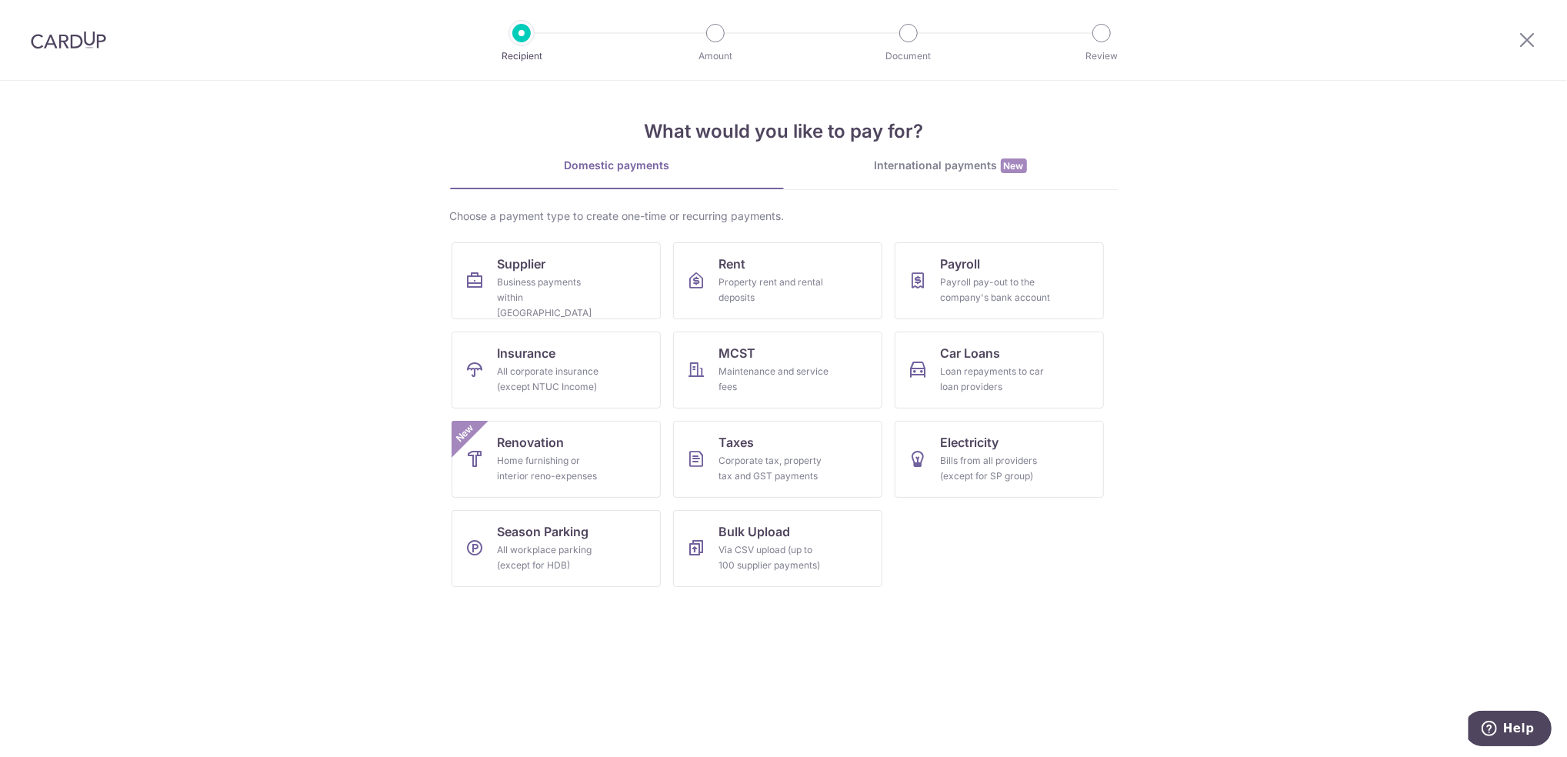
click at [964, 646] on section "What would you like to pay for? Domestic payments International payments New Ch…" at bounding box center [783, 419] width 1567 height 676
click at [581, 295] on div "Business payments within Singapore" at bounding box center [553, 298] width 111 height 46
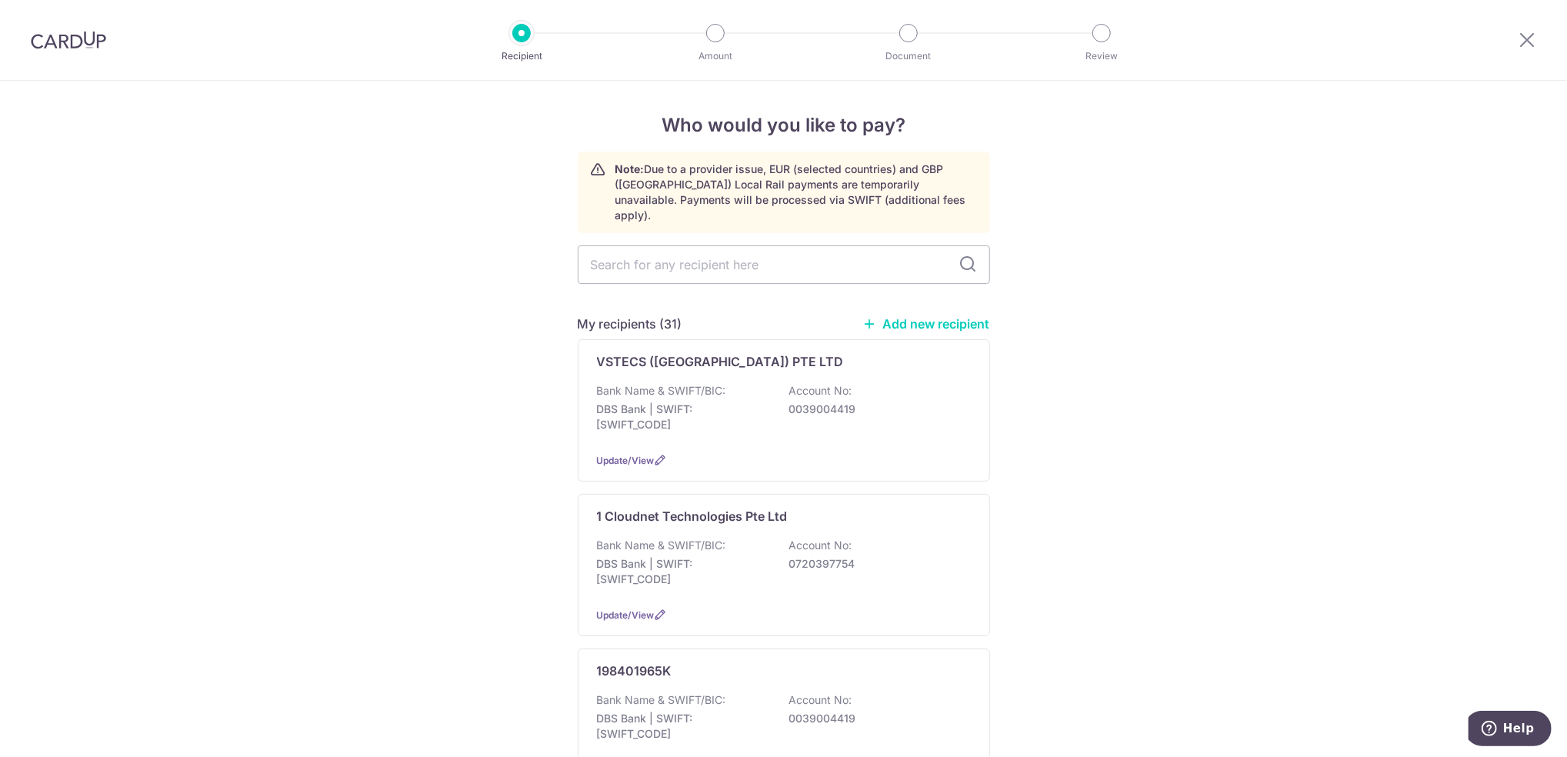
click at [693, 256] on input "text" at bounding box center [784, 264] width 412 height 38
type input "convergent"
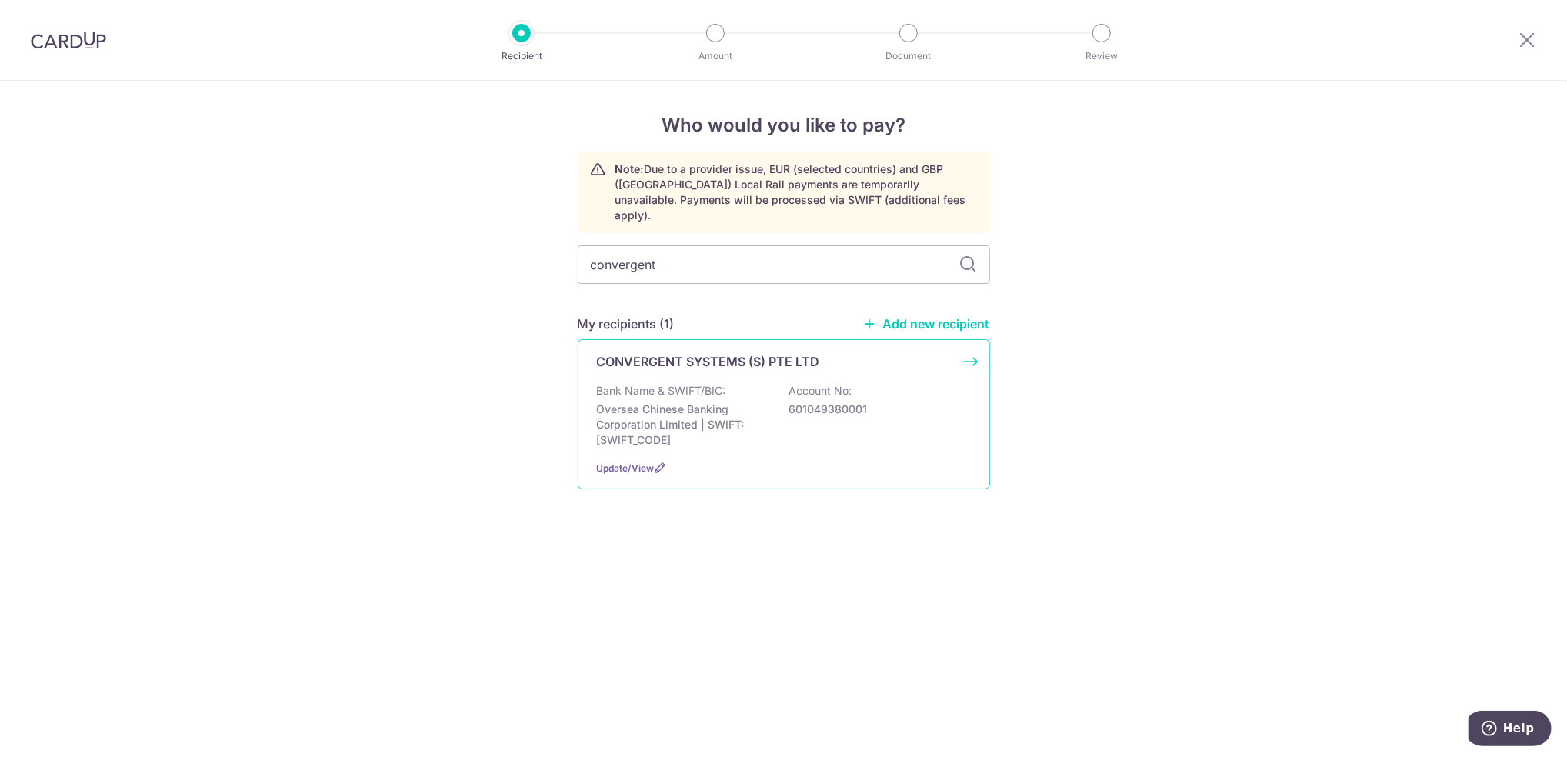
click at [736, 383] on div "Bank Name & SWIFT/BIC: Oversea Chinese Banking Corporation Limited | SWIFT: [SW…" at bounding box center [784, 415] width 374 height 65
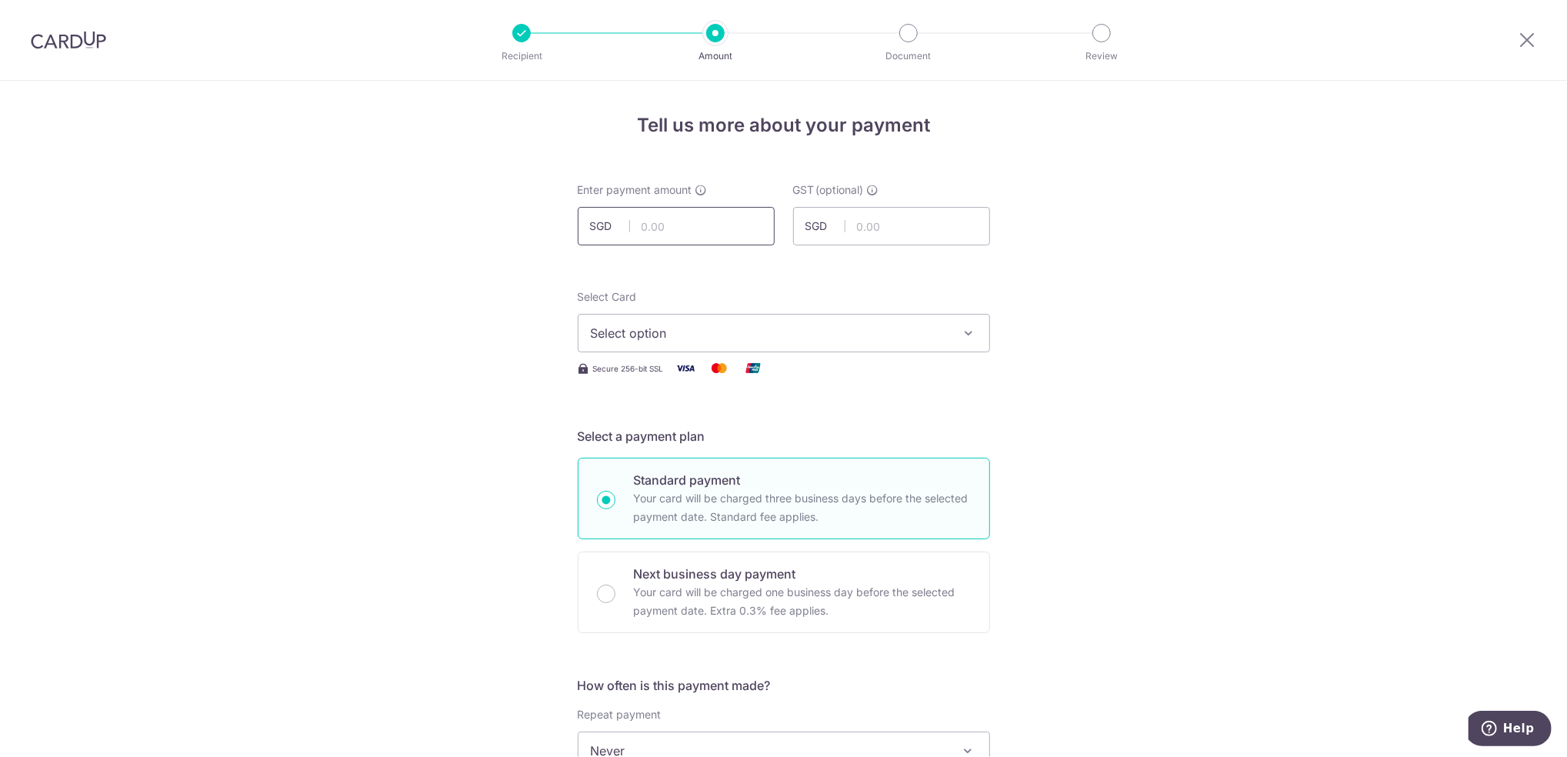
click at [681, 238] on input "text" at bounding box center [676, 226] width 197 height 38
paste input "1,180.47 A"
type input "1,180.47"
click at [852, 222] on input "text" at bounding box center [891, 226] width 197 height 38
click at [696, 329] on span "Select option" at bounding box center [770, 333] width 359 height 18
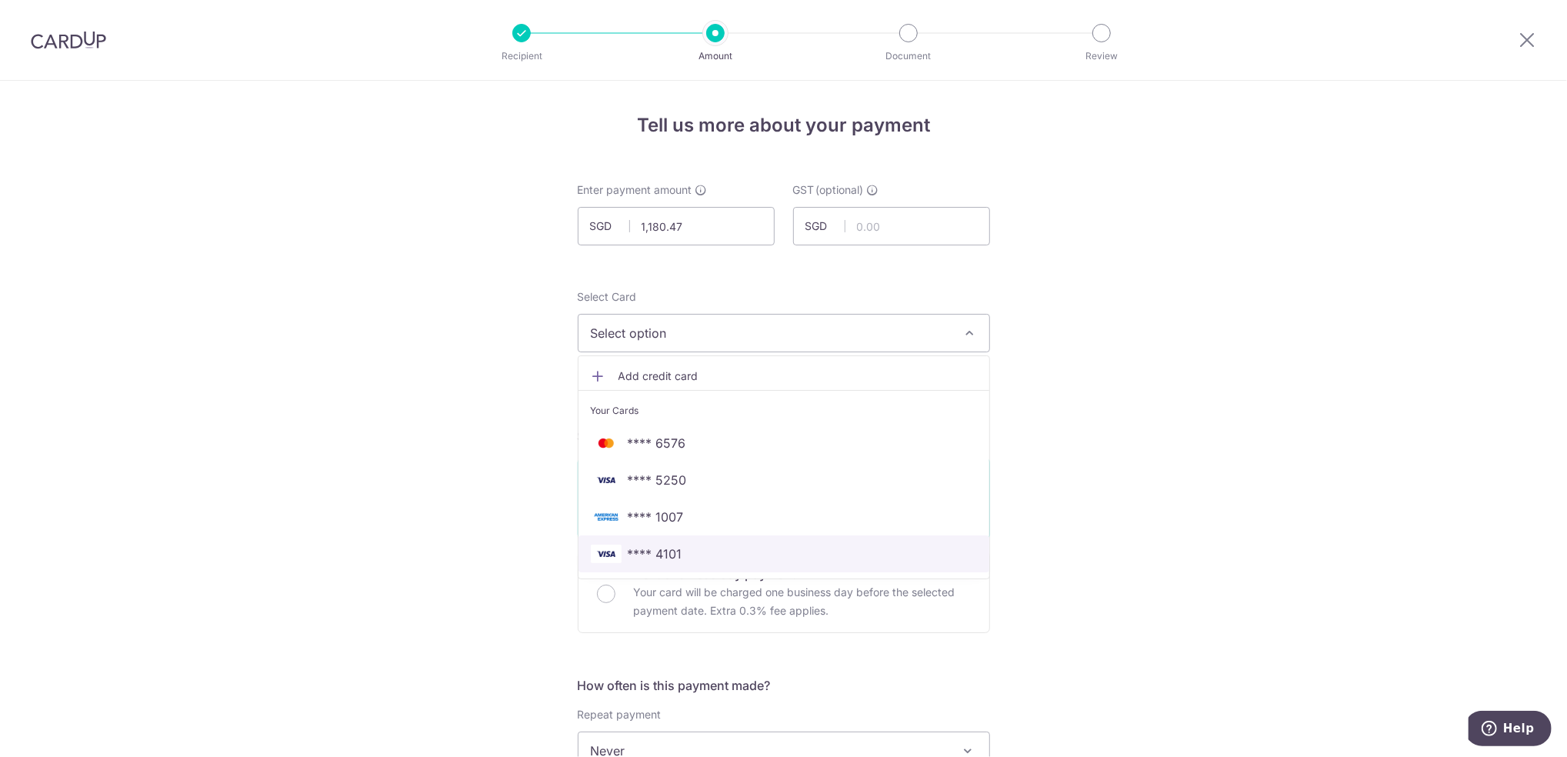
click at [650, 548] on span "**** 4101" at bounding box center [655, 554] width 55 height 18
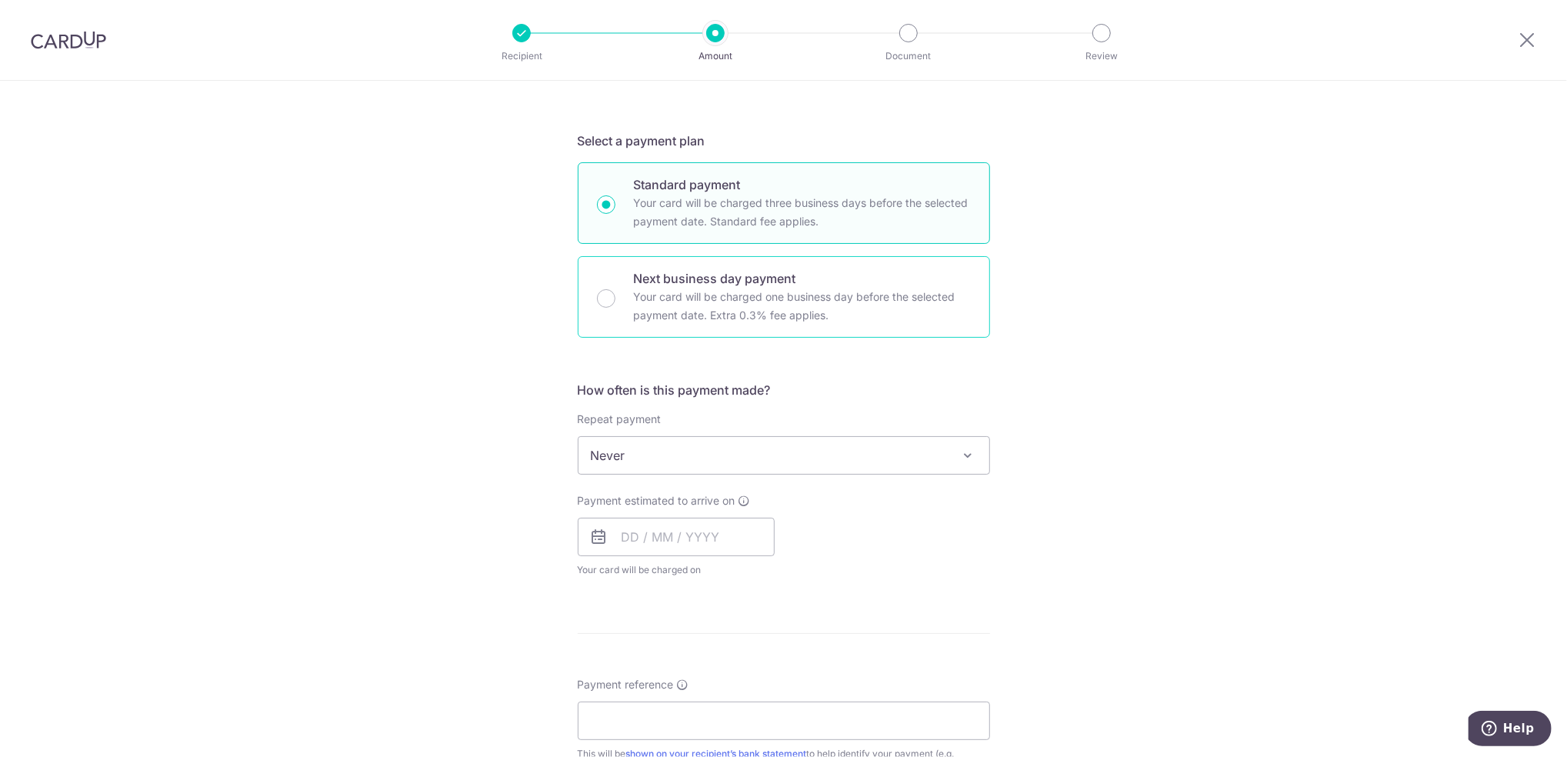
scroll to position [296, 0]
click at [647, 555] on input "text" at bounding box center [676, 536] width 197 height 38
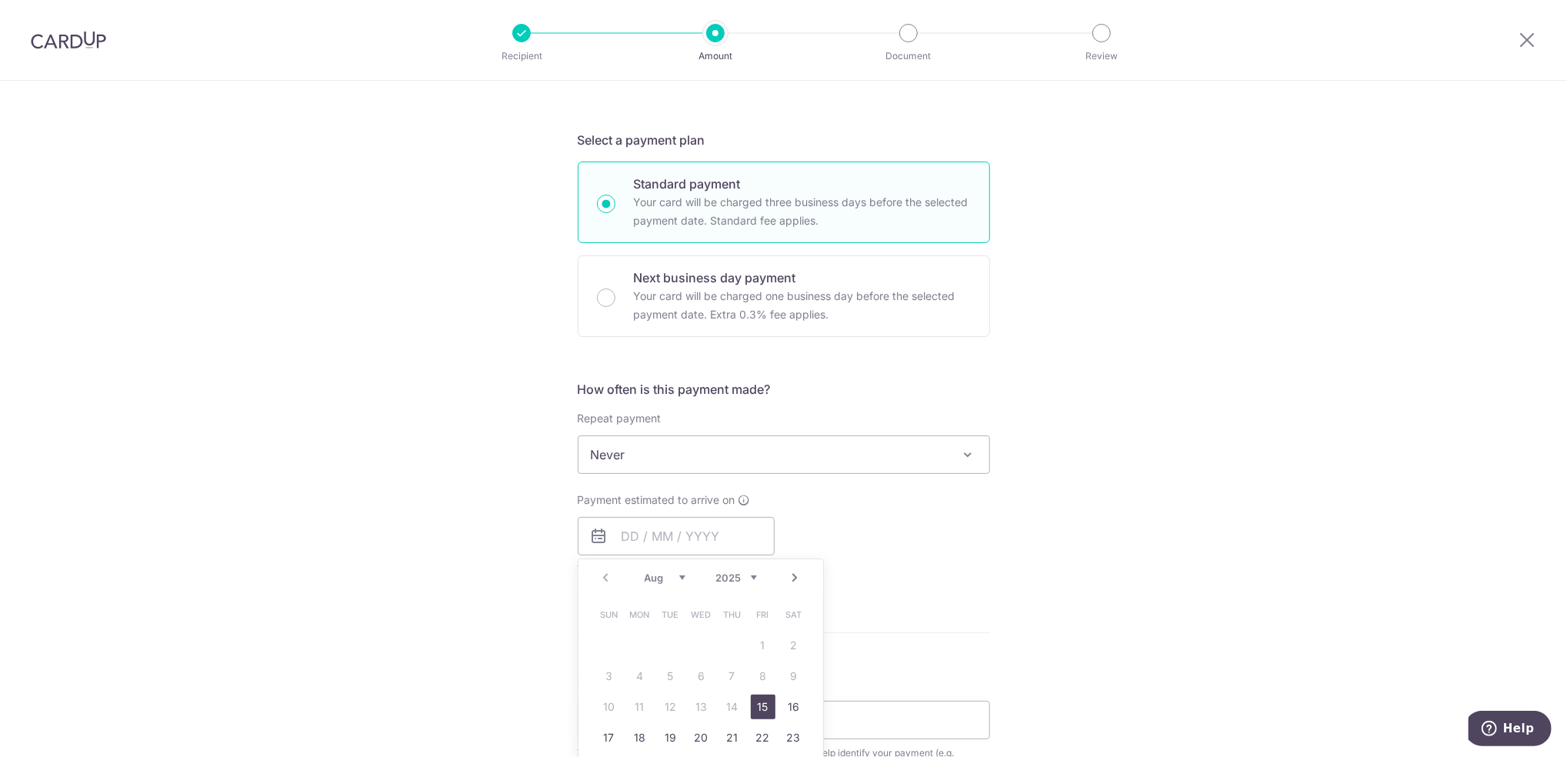
click at [756, 710] on link "15" at bounding box center [763, 707] width 25 height 25
type input "15/08/2025"
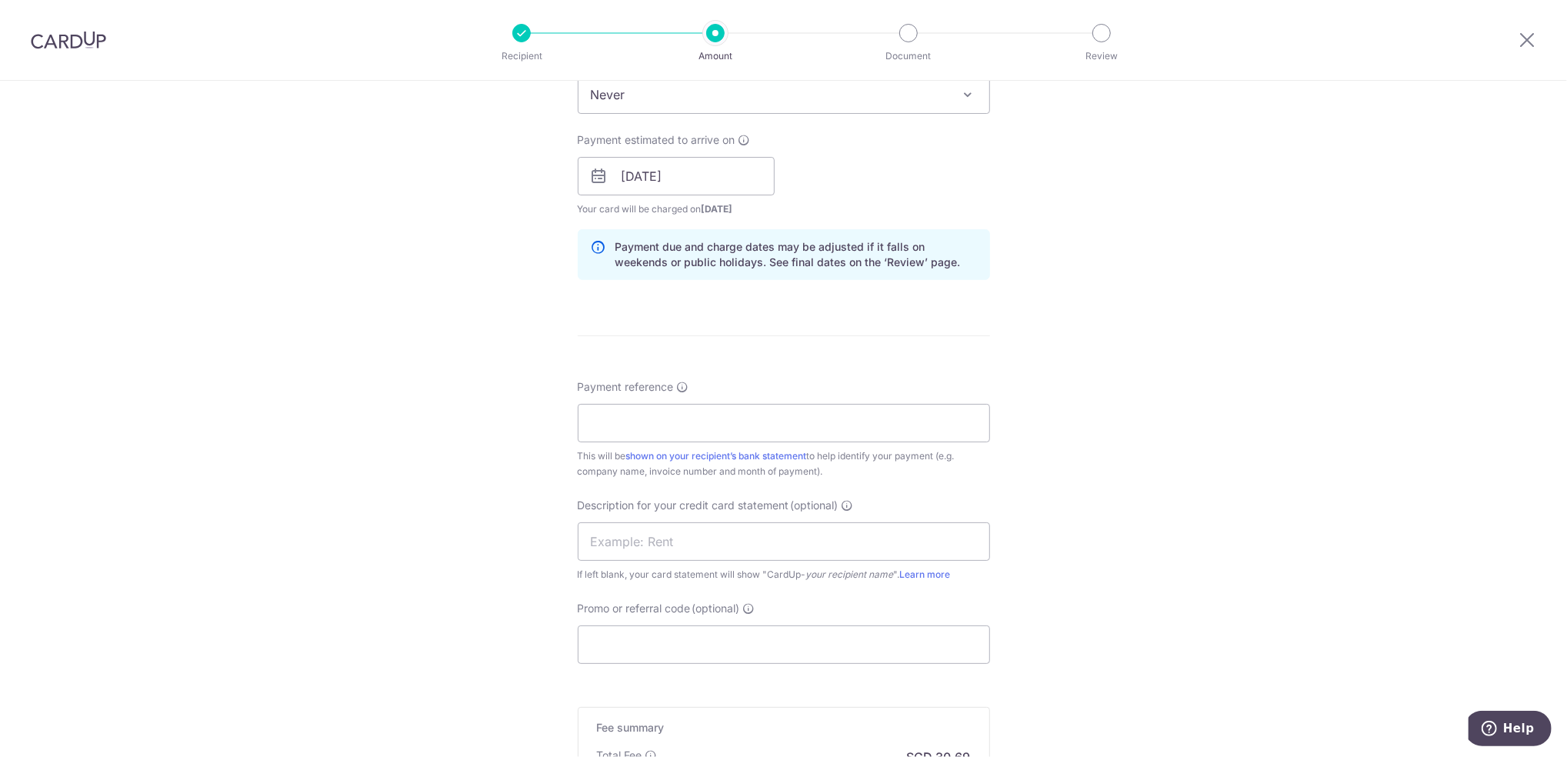
scroll to position [666, 0]
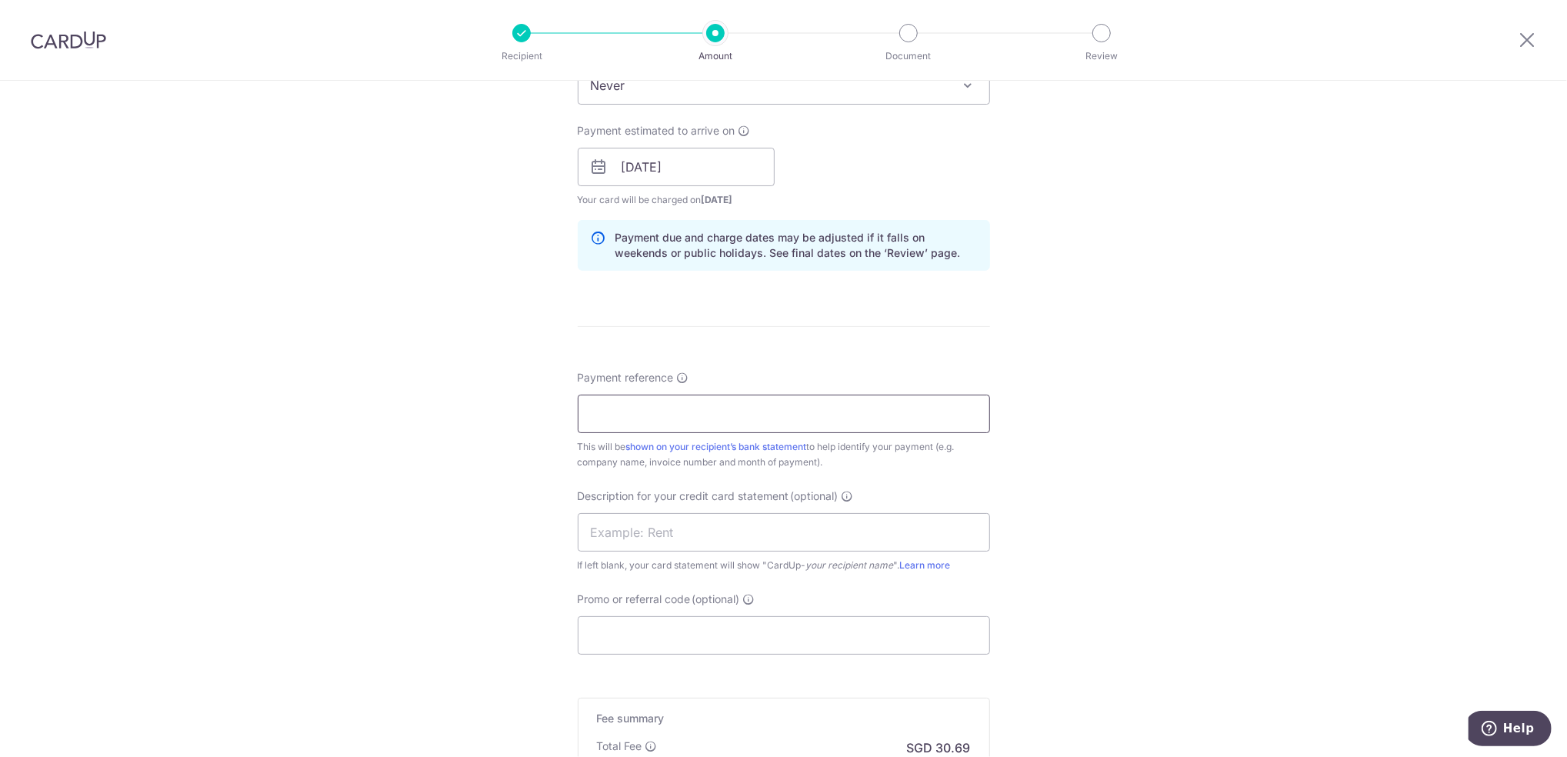
click at [881, 412] on input "Payment reference" at bounding box center [784, 414] width 412 height 38
paste input "2271250"
paste input "2284265"
paste input "2285290"
type input "2271250-2284265-2285290"
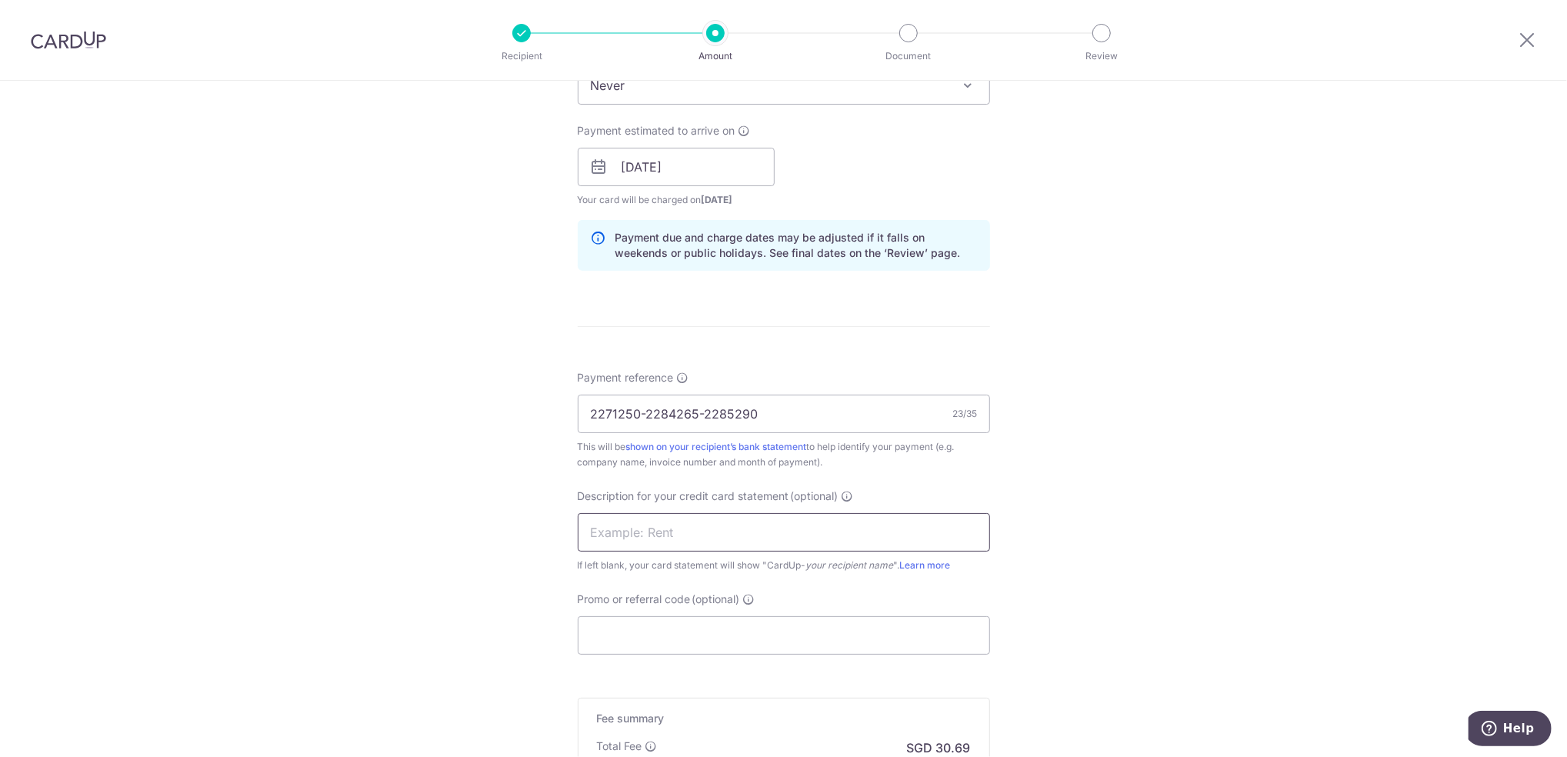
click at [846, 533] on input "text" at bounding box center [784, 532] width 412 height 38
click at [1318, 431] on div "Tell us more about your payment Enter payment amount SGD 1,180.47 1180.47 GST (…" at bounding box center [783, 194] width 1567 height 1558
drag, startPoint x: 786, startPoint y: 406, endPoint x: 283, endPoint y: 310, distance: 511.6
click at [283, 310] on div "Tell us more about your payment Enter payment amount SGD 1,180.47 1180.47 GST (…" at bounding box center [783, 194] width 1567 height 1558
click at [619, 526] on input "text" at bounding box center [784, 532] width 412 height 38
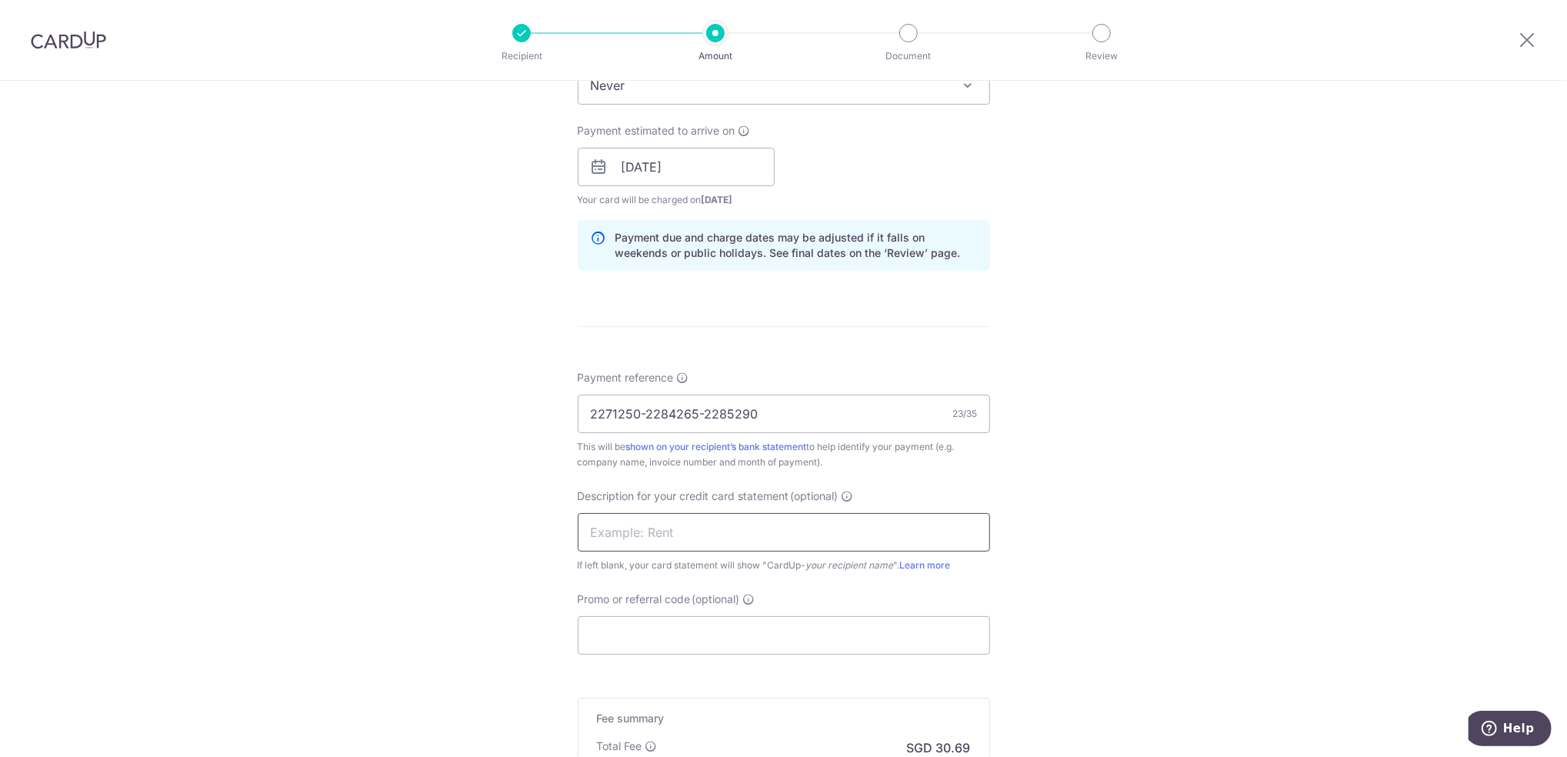
paste input "2271250-2284265"
type input "2271250-2284265"
click at [646, 653] on input "Promo or referral code (optional)" at bounding box center [784, 635] width 412 height 38
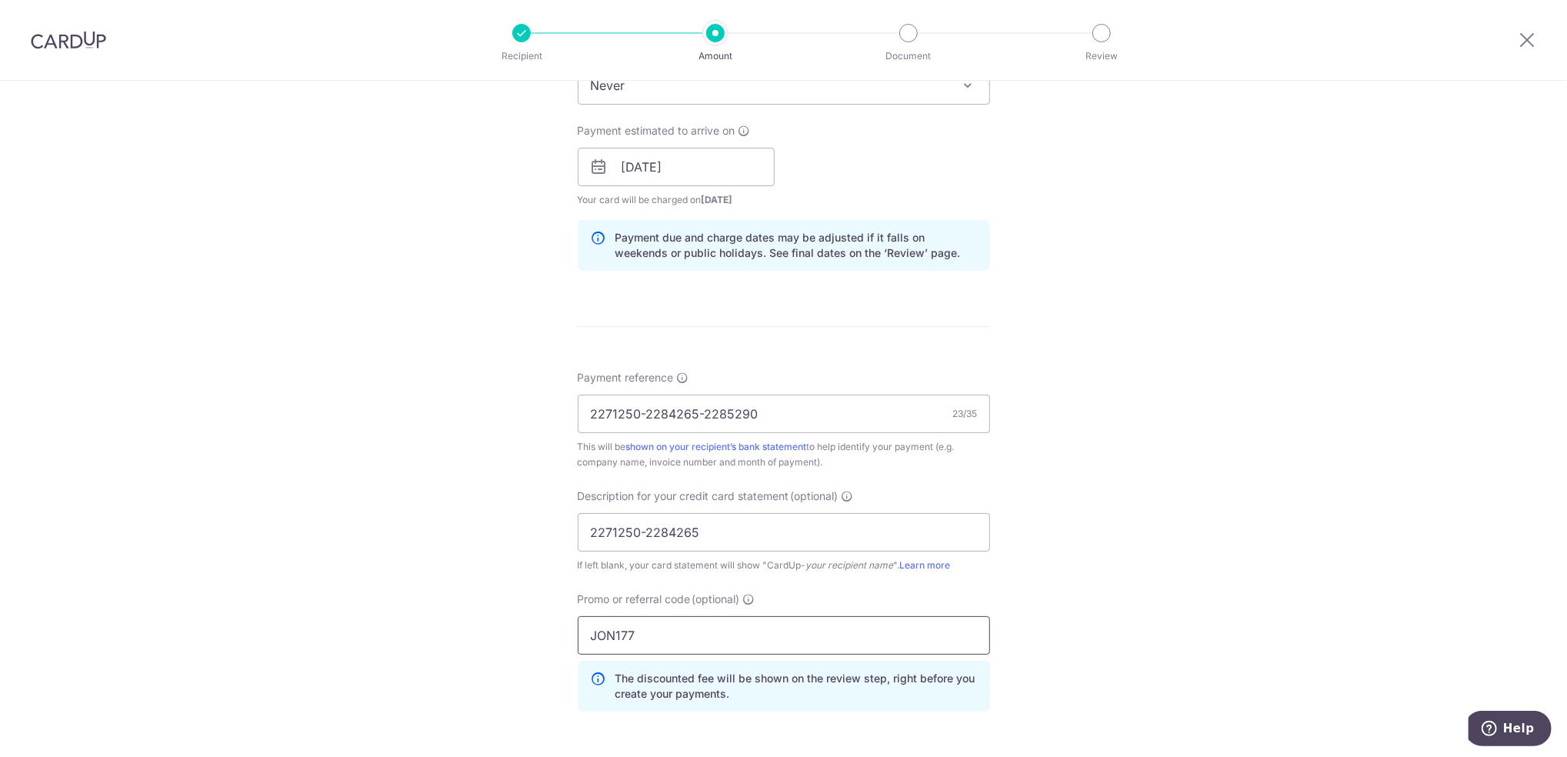
type input "JON177"
click at [1410, 476] on div "Tell us more about your payment Enter payment amount SGD 1,180.47 1180.47 GST (…" at bounding box center [783, 228] width 1567 height 1627
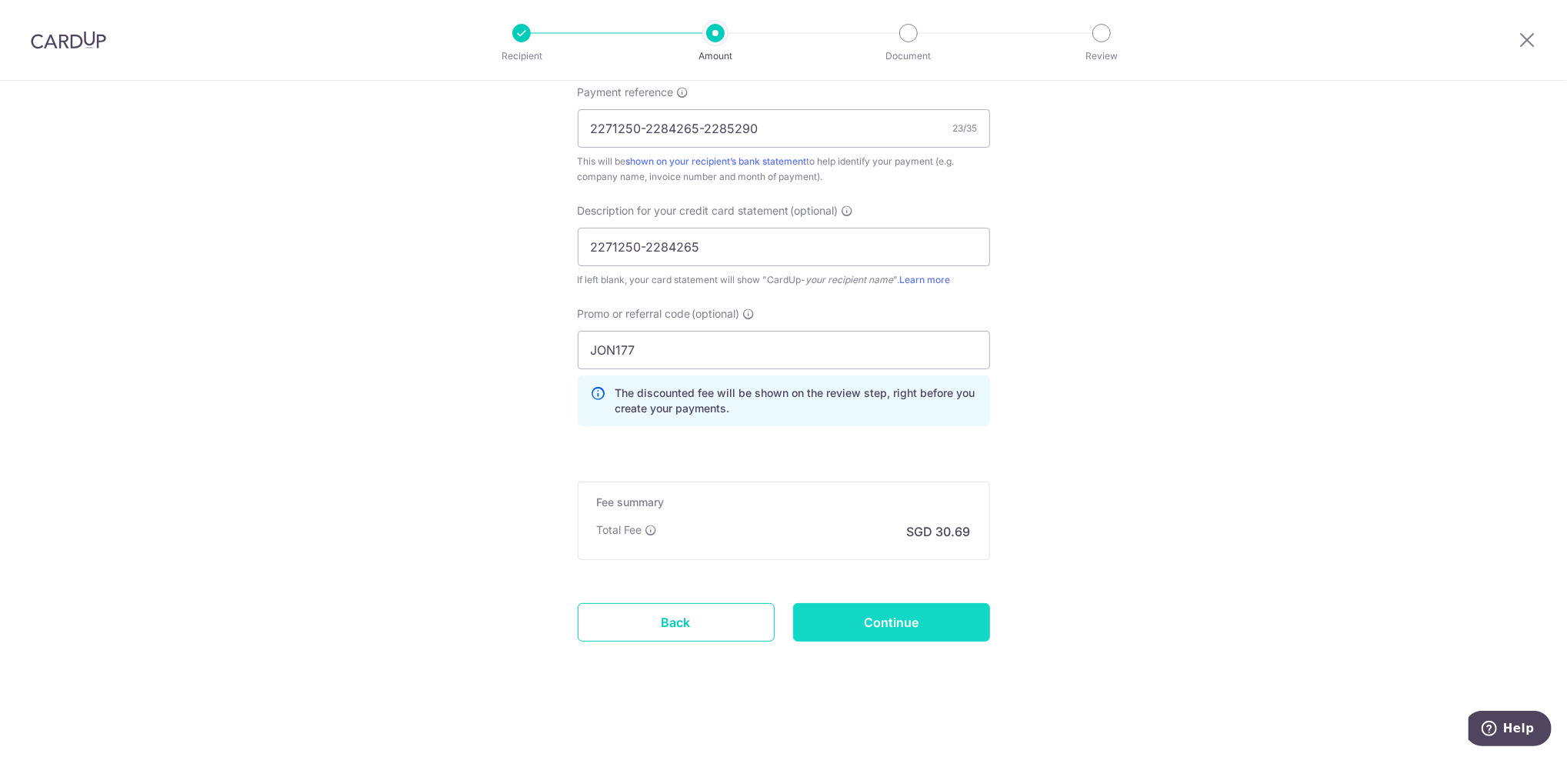
click at [946, 611] on input "Continue" at bounding box center [891, 622] width 197 height 38
type input "Create Schedule"
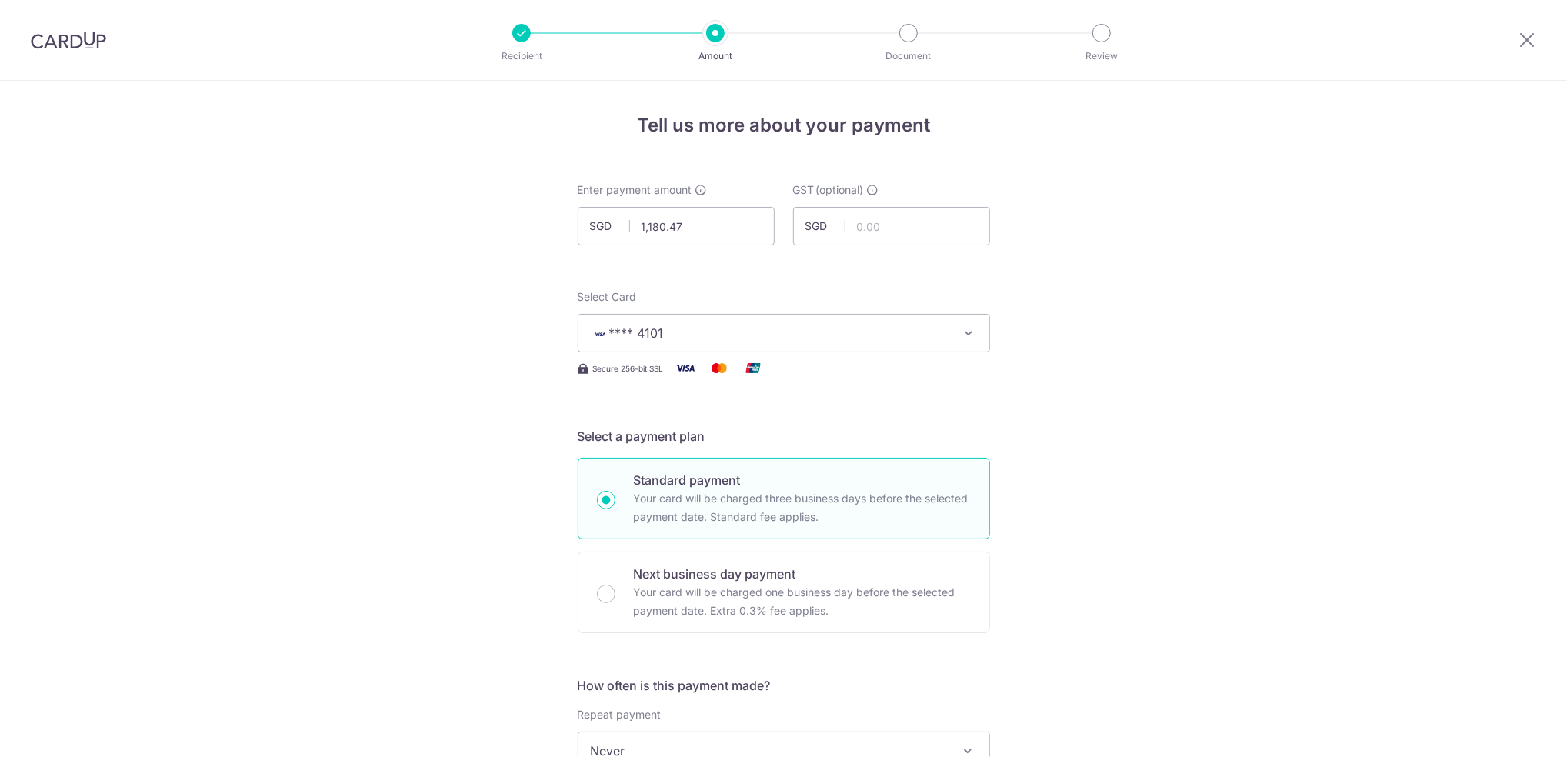
scroll to position [973, 0]
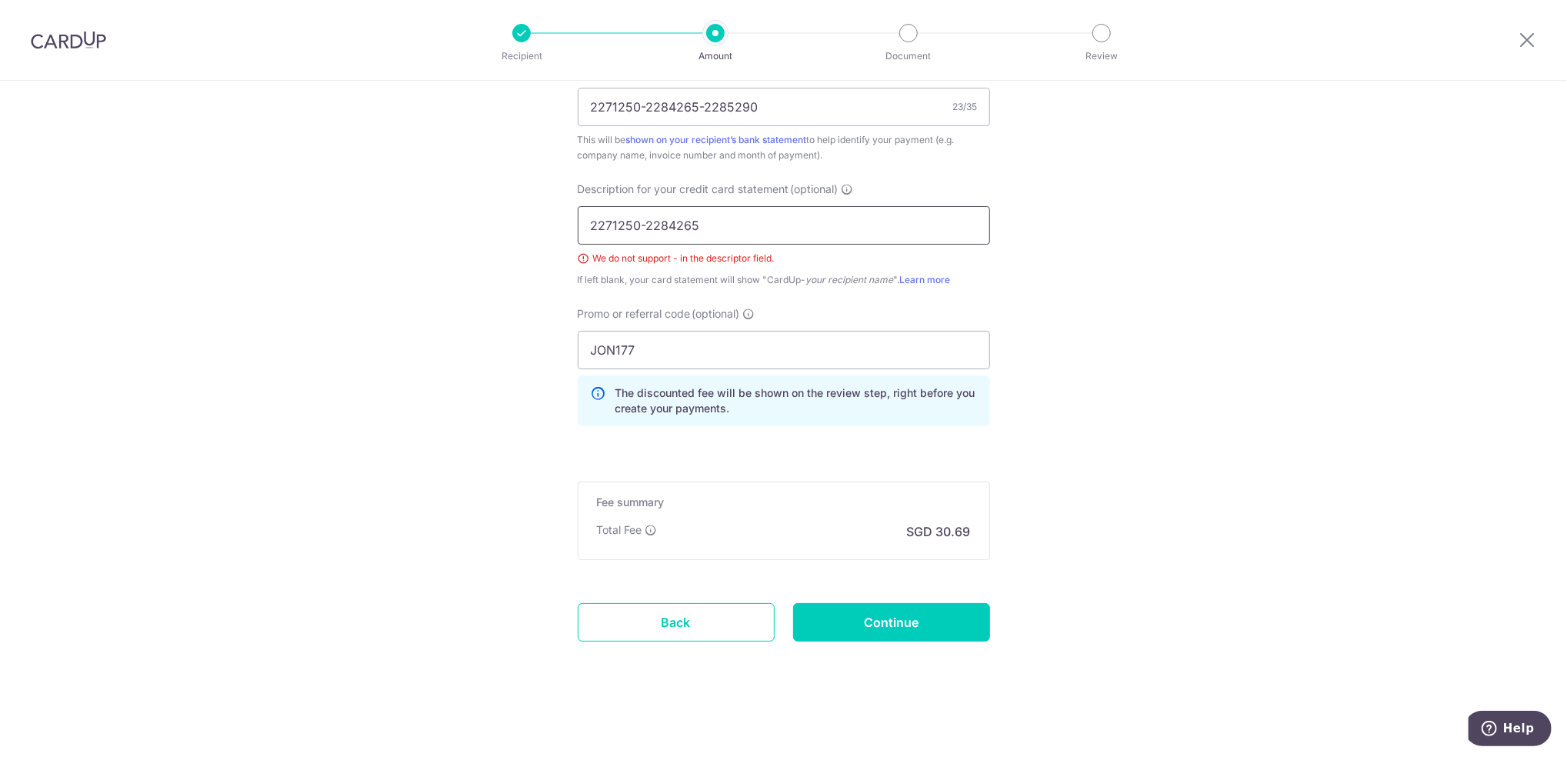
click at [642, 232] on input "2271250-2284265" at bounding box center [784, 225] width 412 height 38
drag, startPoint x: 711, startPoint y: 238, endPoint x: 242, endPoint y: 70, distance: 497.7
click at [242, 70] on div "Recipient Amount Document Review Tell us more about your payment Enter payment …" at bounding box center [783, 378] width 1567 height 757
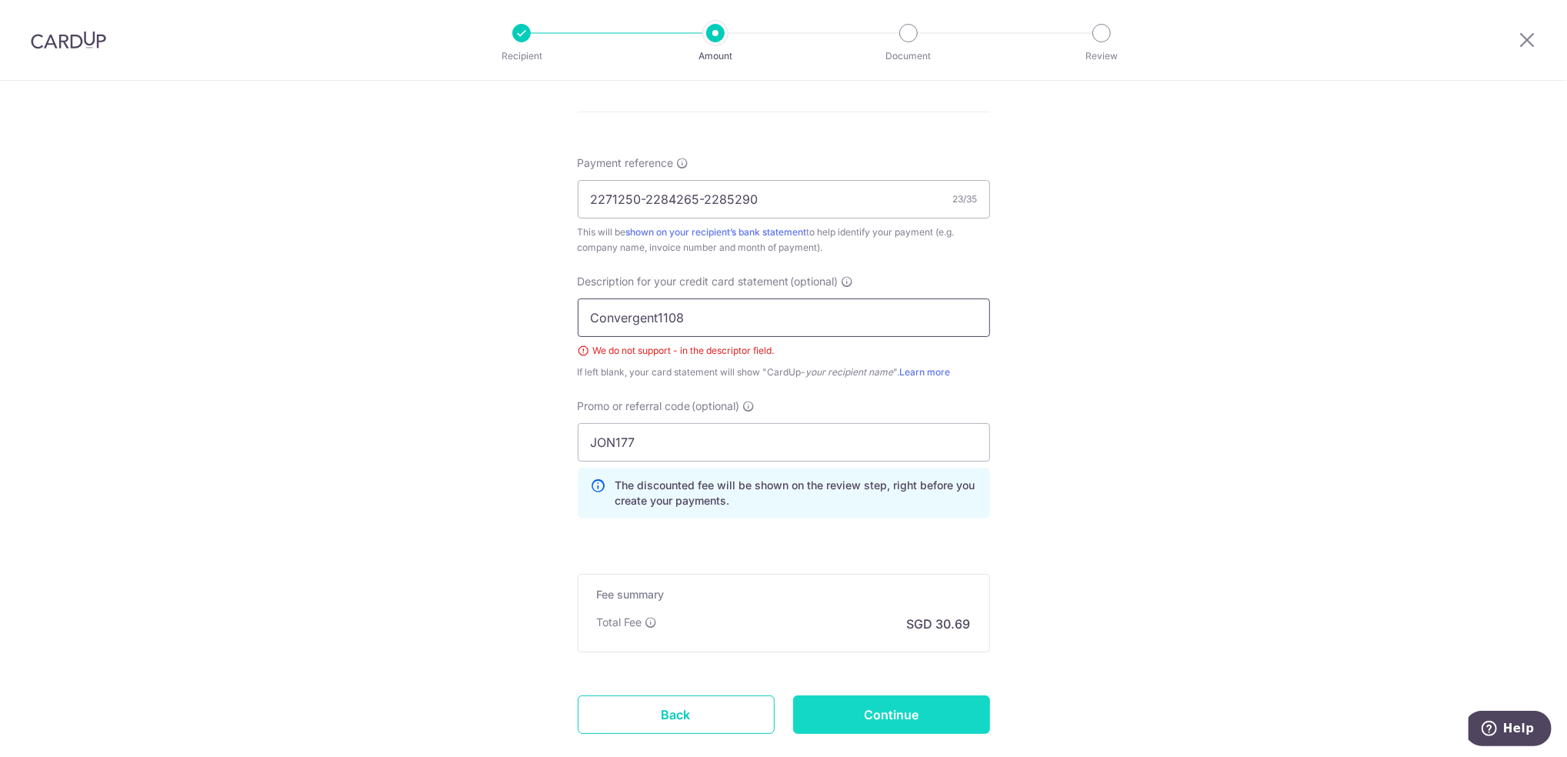
type input "Convergent1108"
click at [979, 720] on input "Continue" at bounding box center [891, 715] width 197 height 38
type input "Create Schedule"
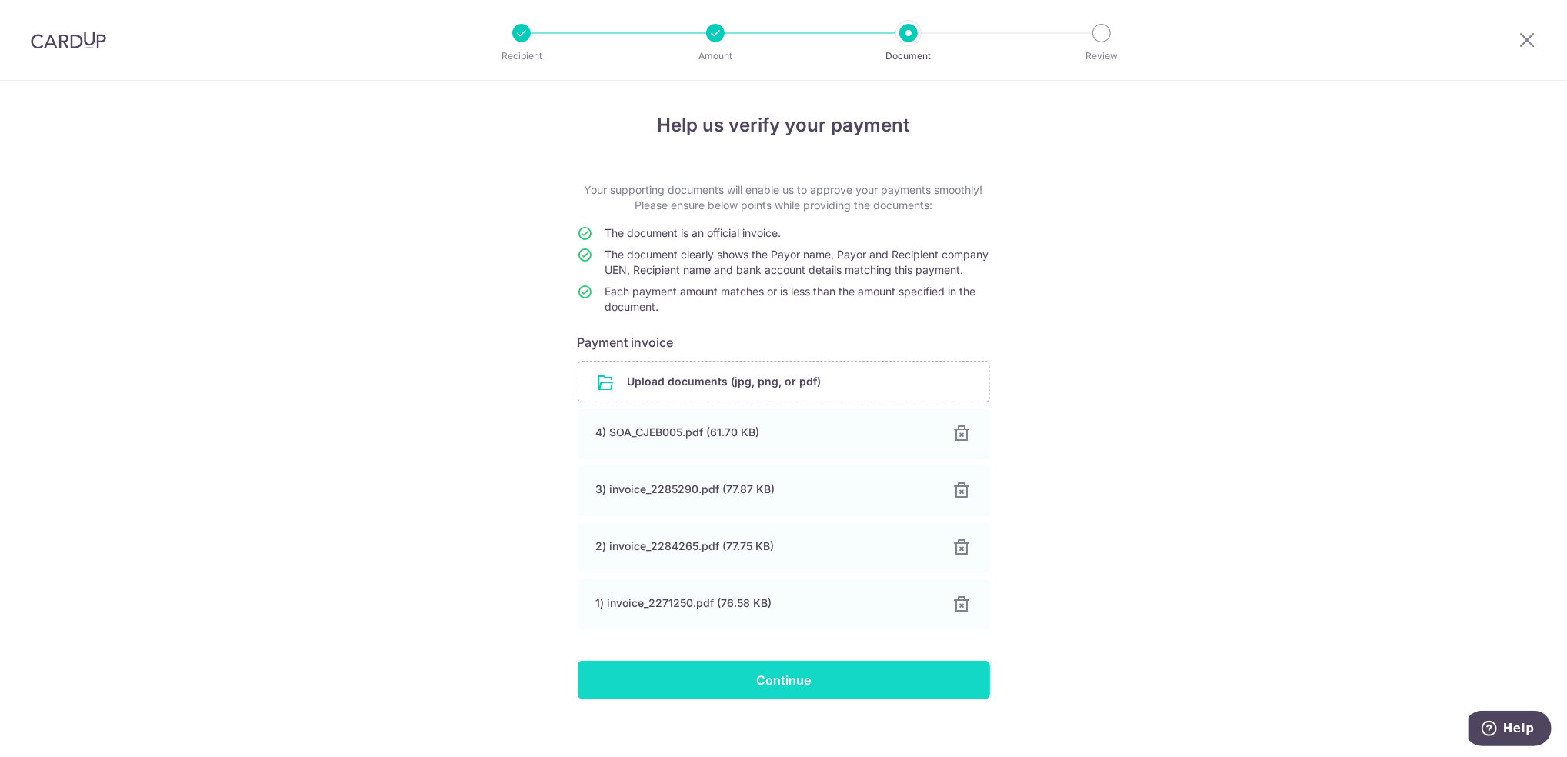
click at [746, 688] on input "Continue" at bounding box center [784, 680] width 412 height 38
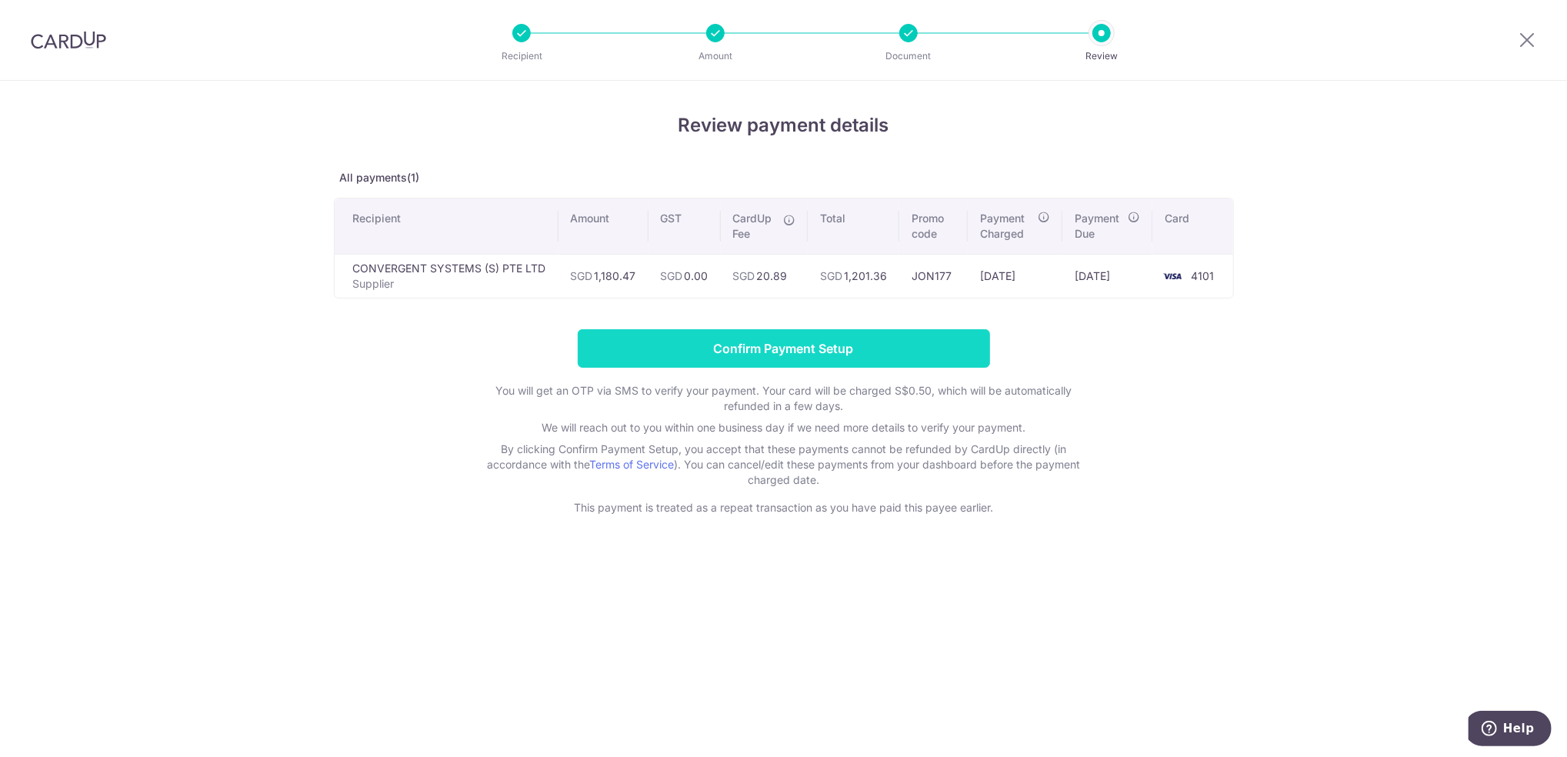
click at [937, 332] on input "Confirm Payment Setup" at bounding box center [784, 348] width 412 height 38
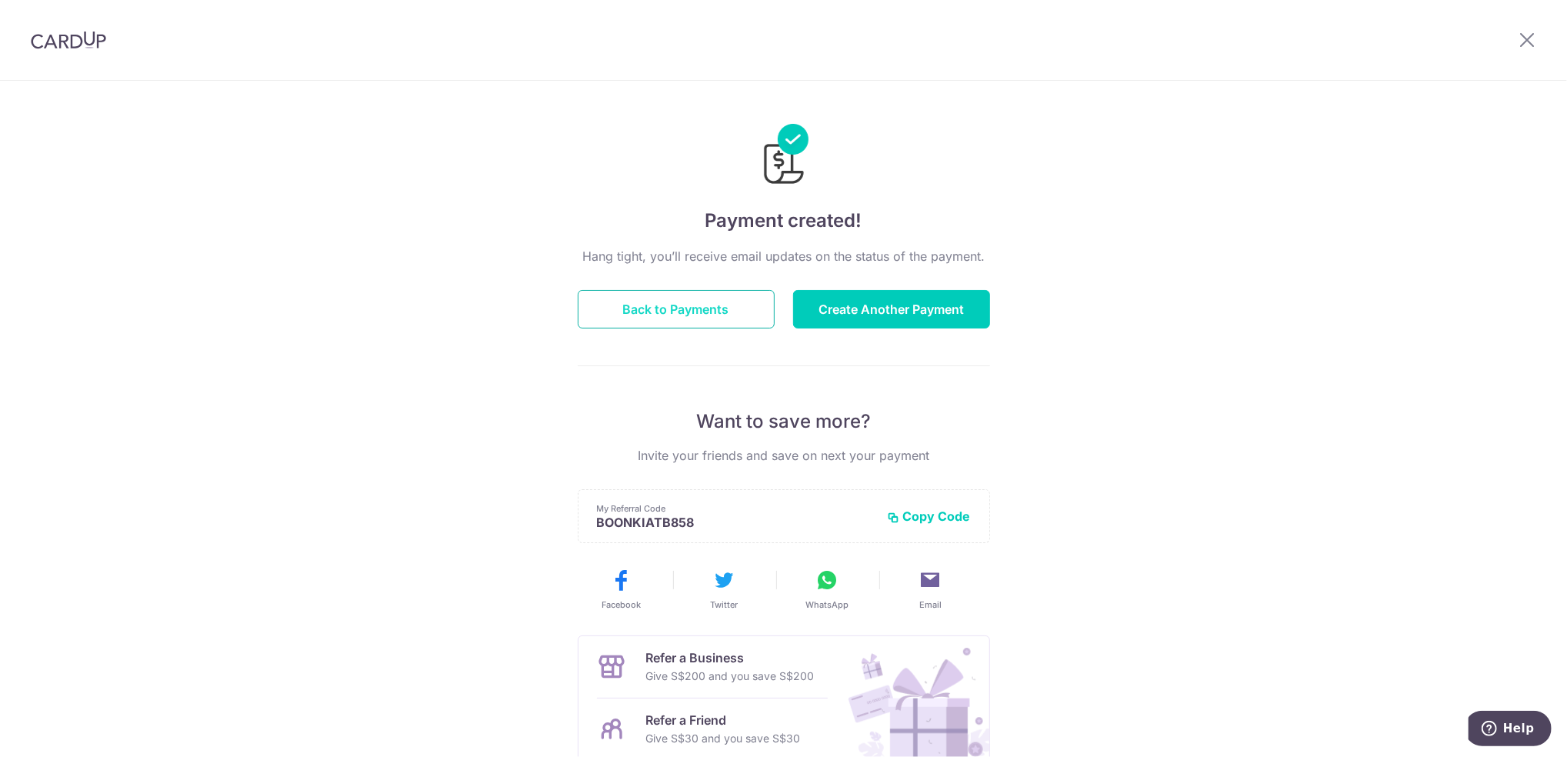
click at [696, 308] on button "Back to Payments" at bounding box center [676, 309] width 197 height 38
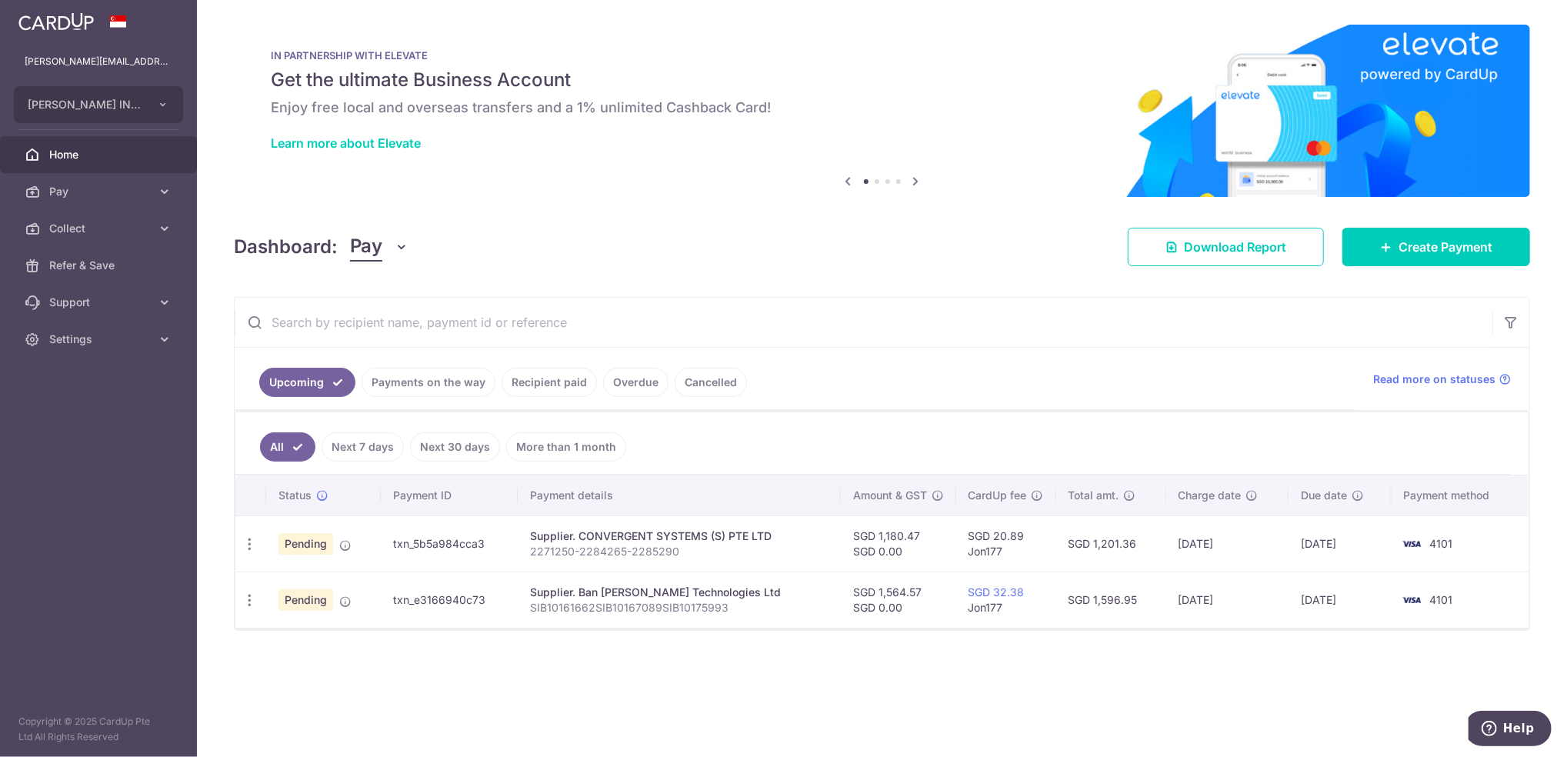
click at [335, 599] on td "Pending" at bounding box center [323, 600] width 115 height 56
click at [1028, 65] on div "IN PARTNERSHIP WITH ELEVATE Get the ultimate Business Account Enjoy free local …" at bounding box center [882, 102] width 1297 height 154
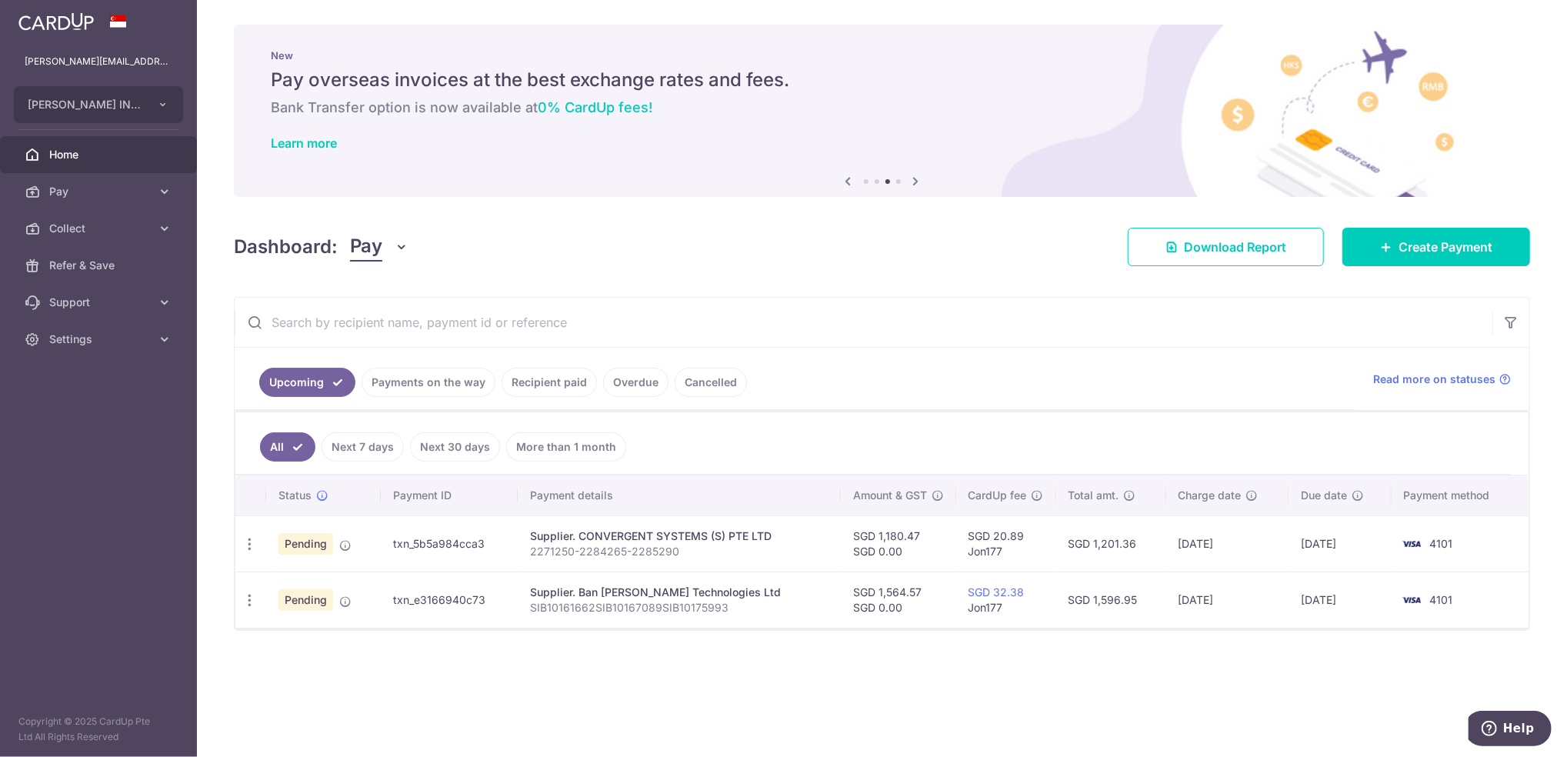
click at [954, 315] on input "text" at bounding box center [864, 322] width 1258 height 49
click at [1447, 243] on span "Create Payment" at bounding box center [1446, 247] width 94 height 18
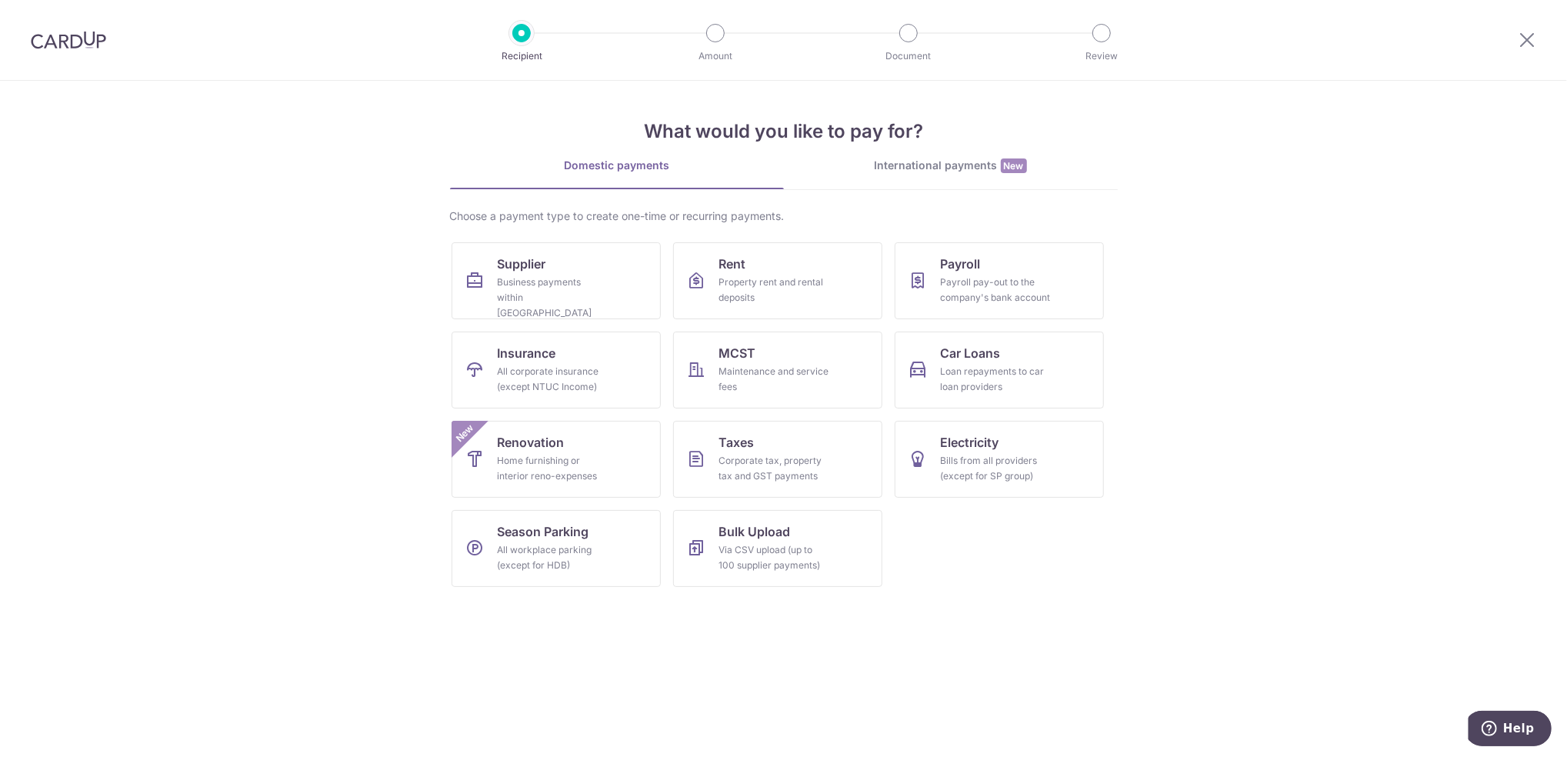
click at [588, 239] on div "Choose a payment type to create one-time or recurring payments. Supplier Busine…" at bounding box center [784, 404] width 668 height 391
click at [574, 281] on div "Business payments within Singapore" at bounding box center [553, 298] width 111 height 46
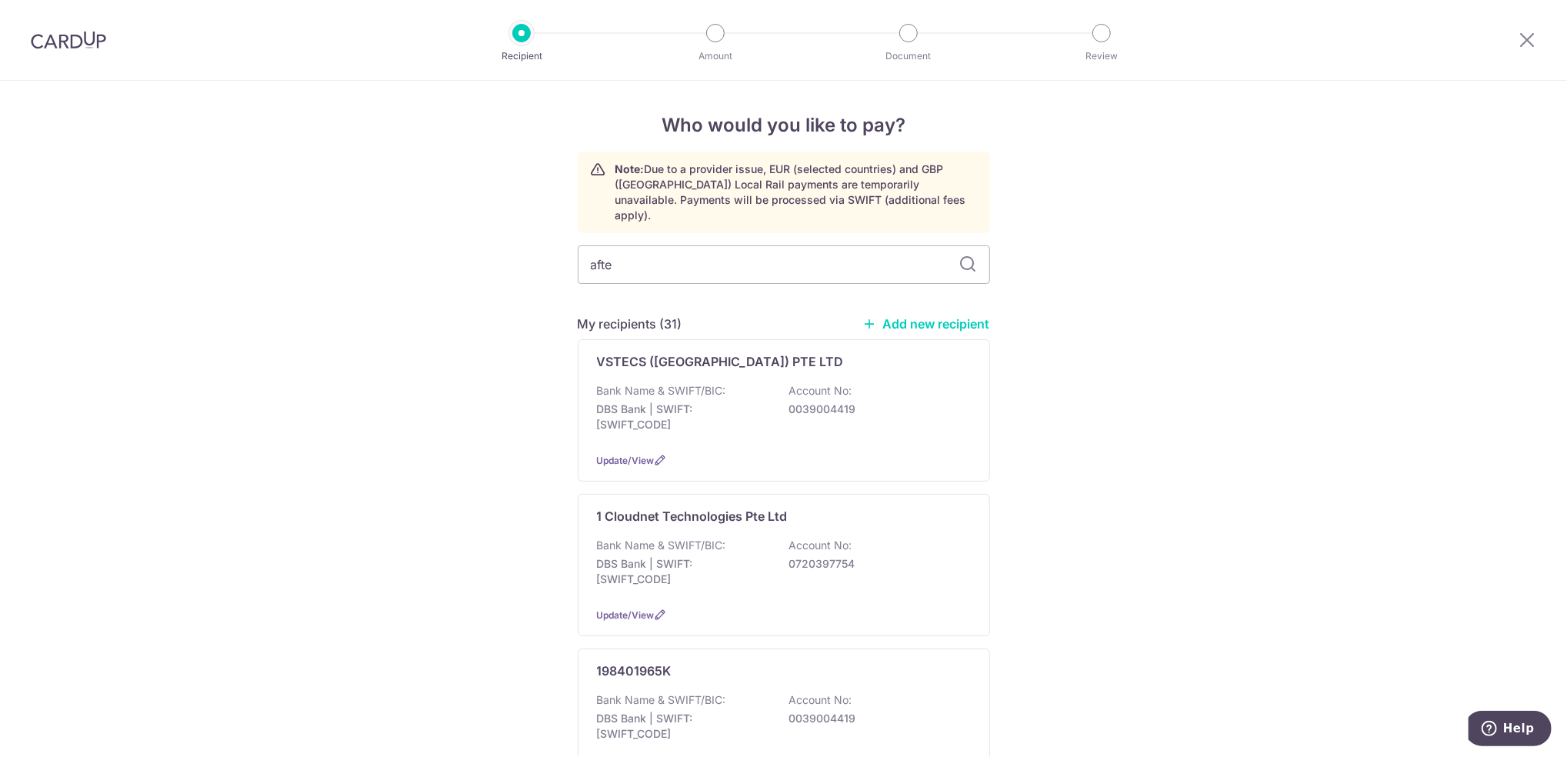
type input "after"
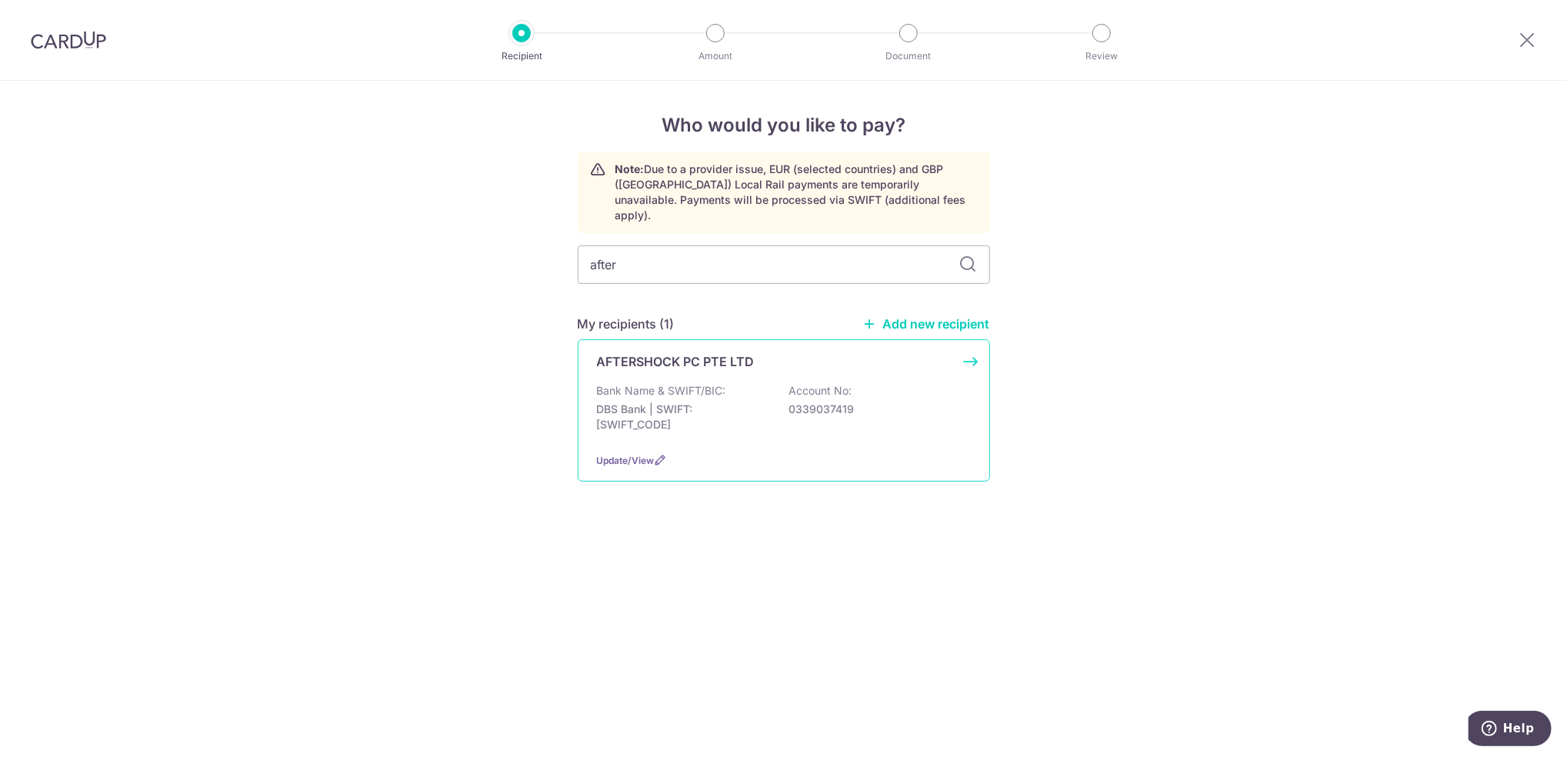
click at [727, 386] on div "Bank Name & SWIFT/BIC: DBS Bank | SWIFT: [SWIFT_CODE] Account No: 0339037419" at bounding box center [784, 411] width 374 height 57
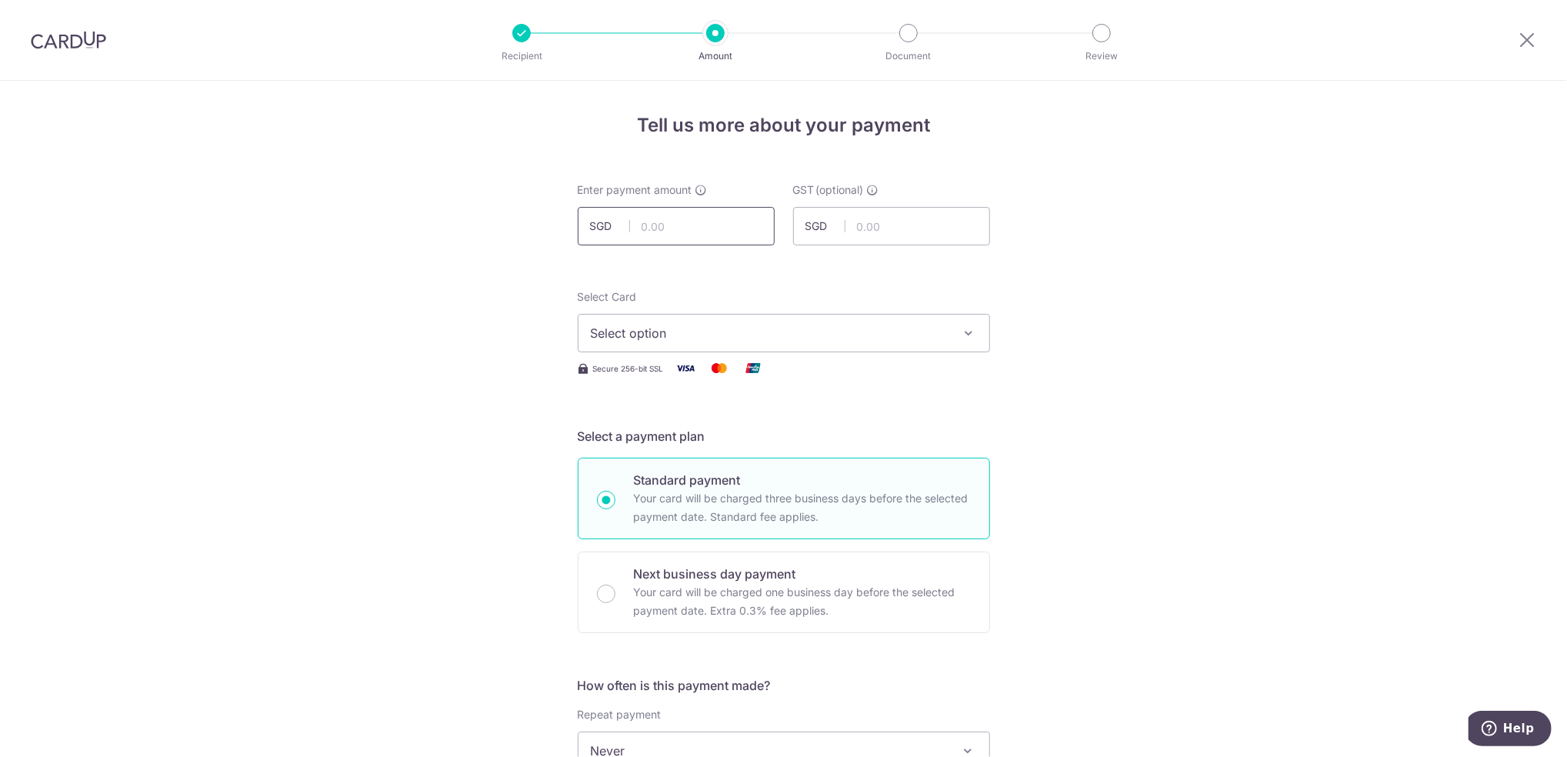
click at [688, 235] on input "text" at bounding box center [676, 226] width 197 height 38
paste input "$7,247.70"
type input "7,247.70"
click at [926, 210] on input "text" at bounding box center [891, 226] width 197 height 38
paste input "652.29"
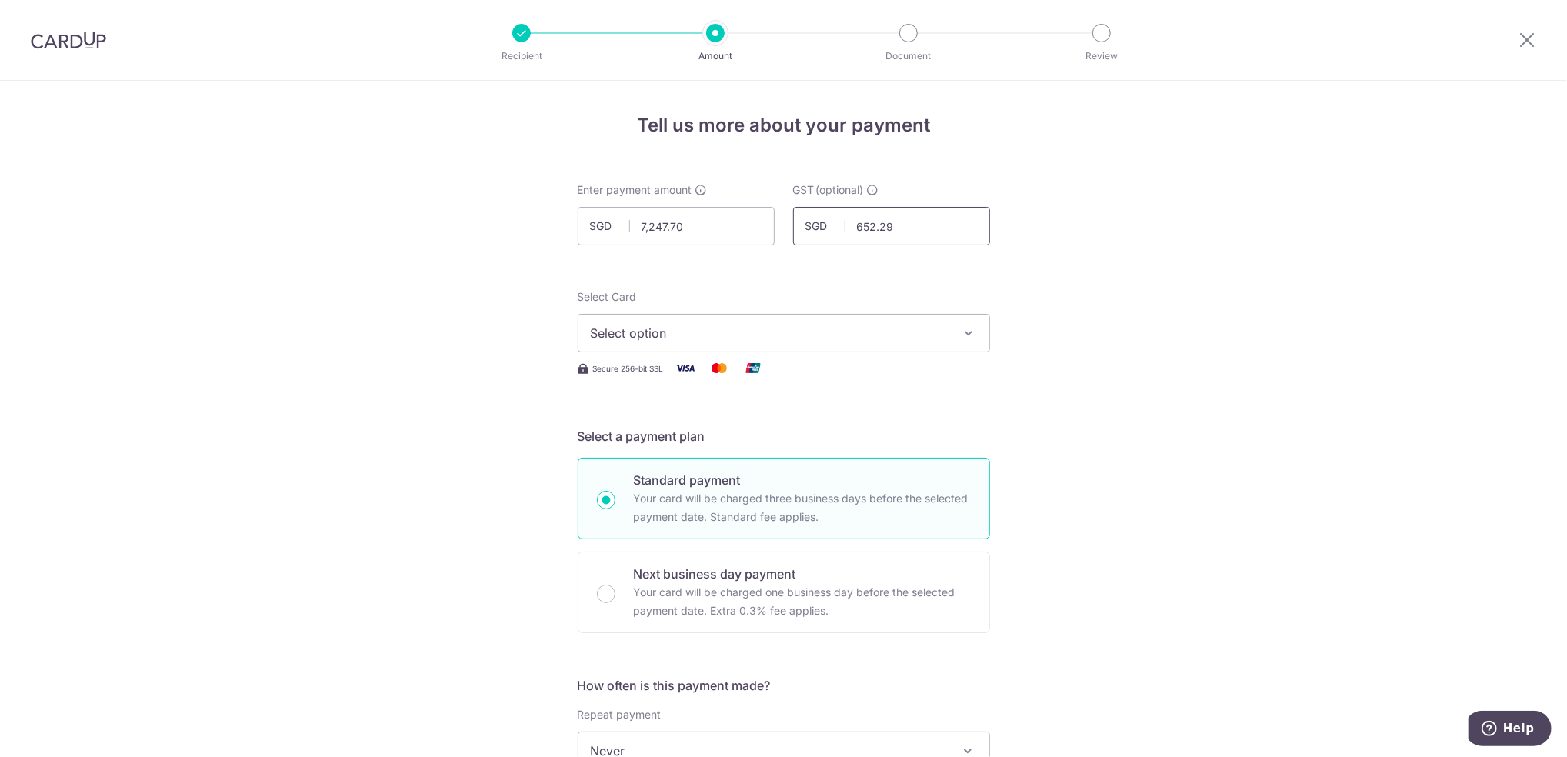
type input "652.29"
click at [790, 332] on span "Select option" at bounding box center [770, 333] width 359 height 18
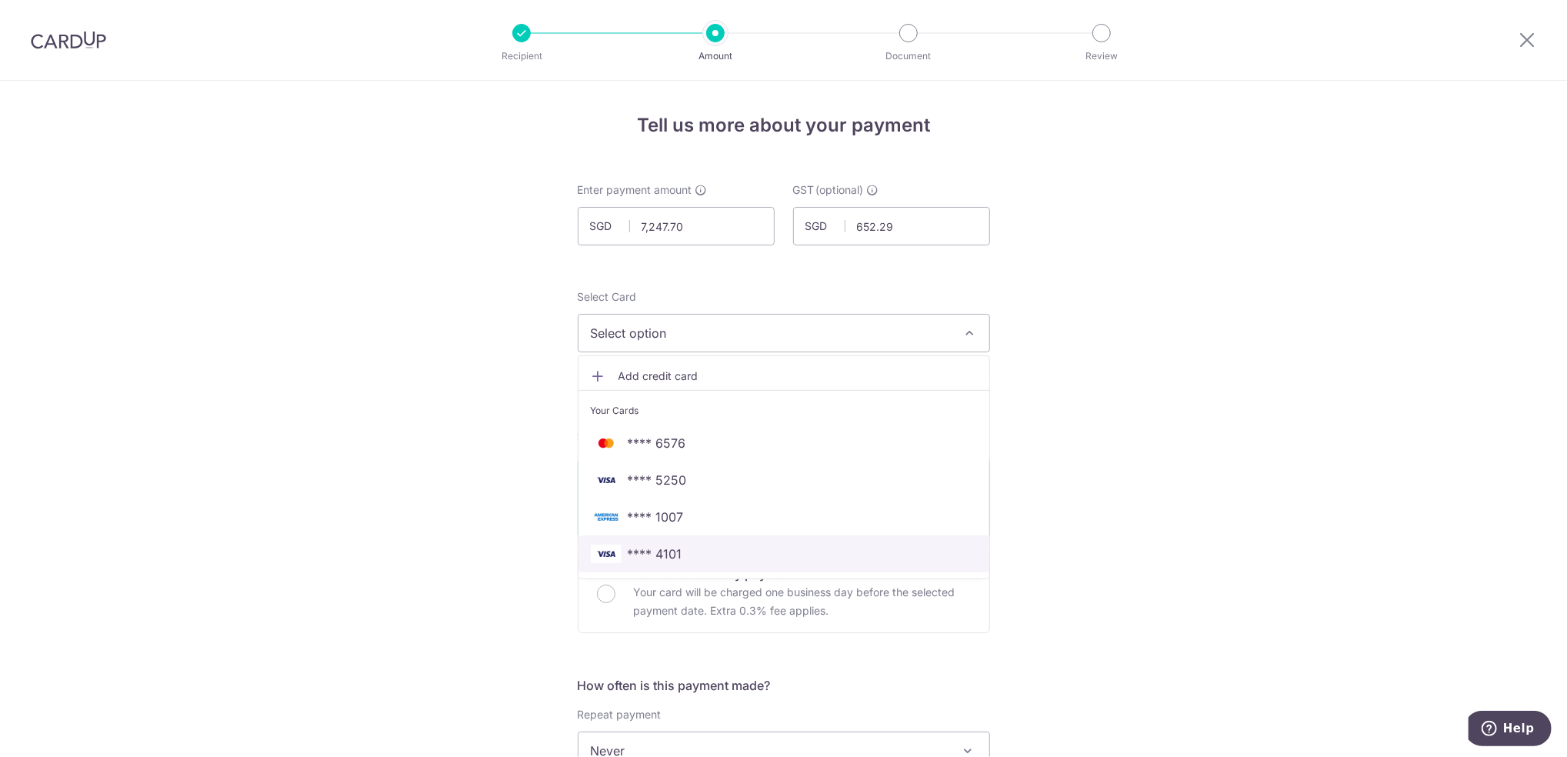
click at [696, 556] on span "**** 4101" at bounding box center [784, 554] width 386 height 18
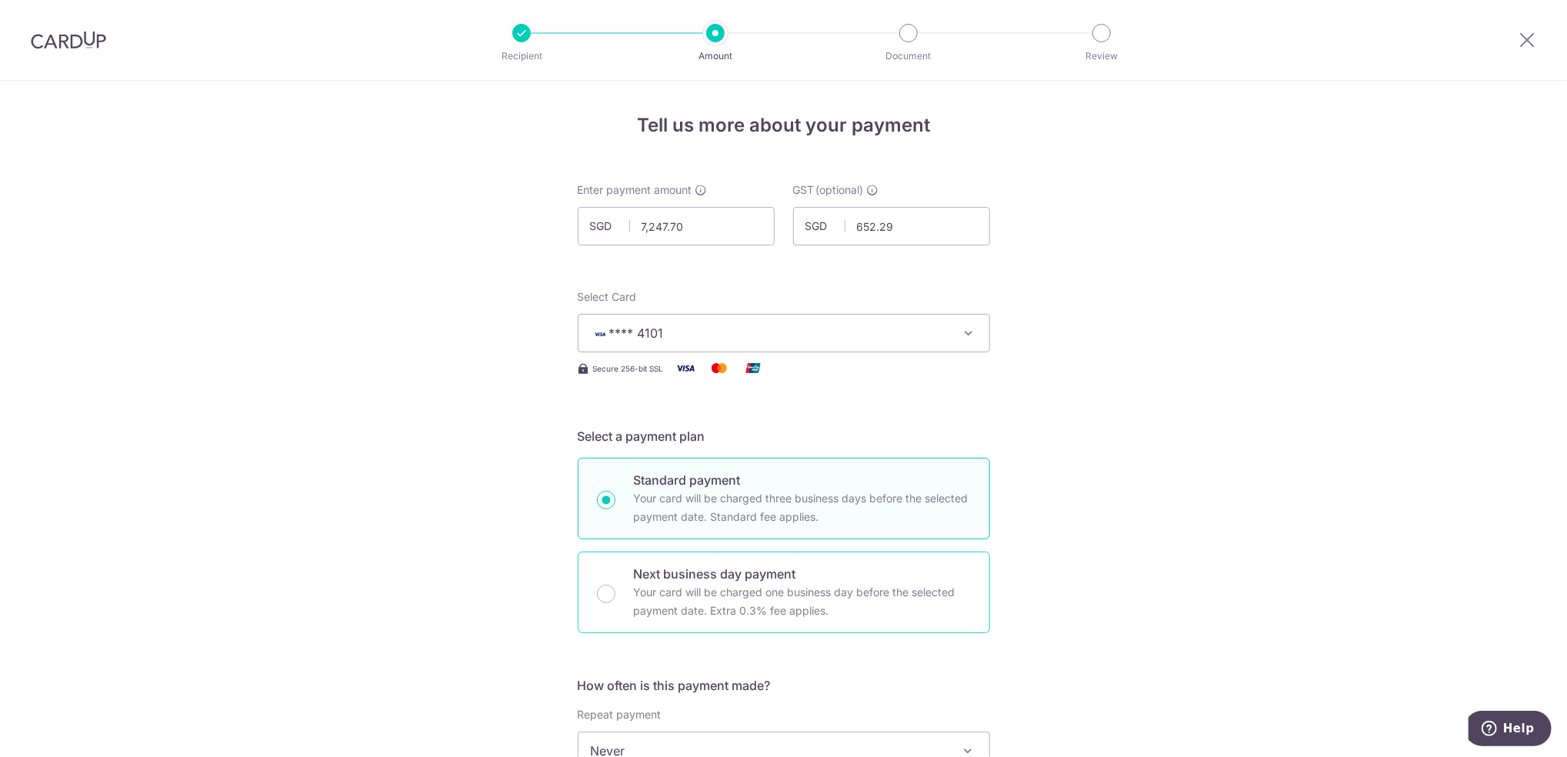
click at [741, 599] on p "Your card will be charged one business day before the selected payment date. Ex…" at bounding box center [802, 601] width 337 height 37
click at [616, 599] on input "Next business day payment Your card will be charged one business day before the…" at bounding box center [606, 594] width 18 height 18
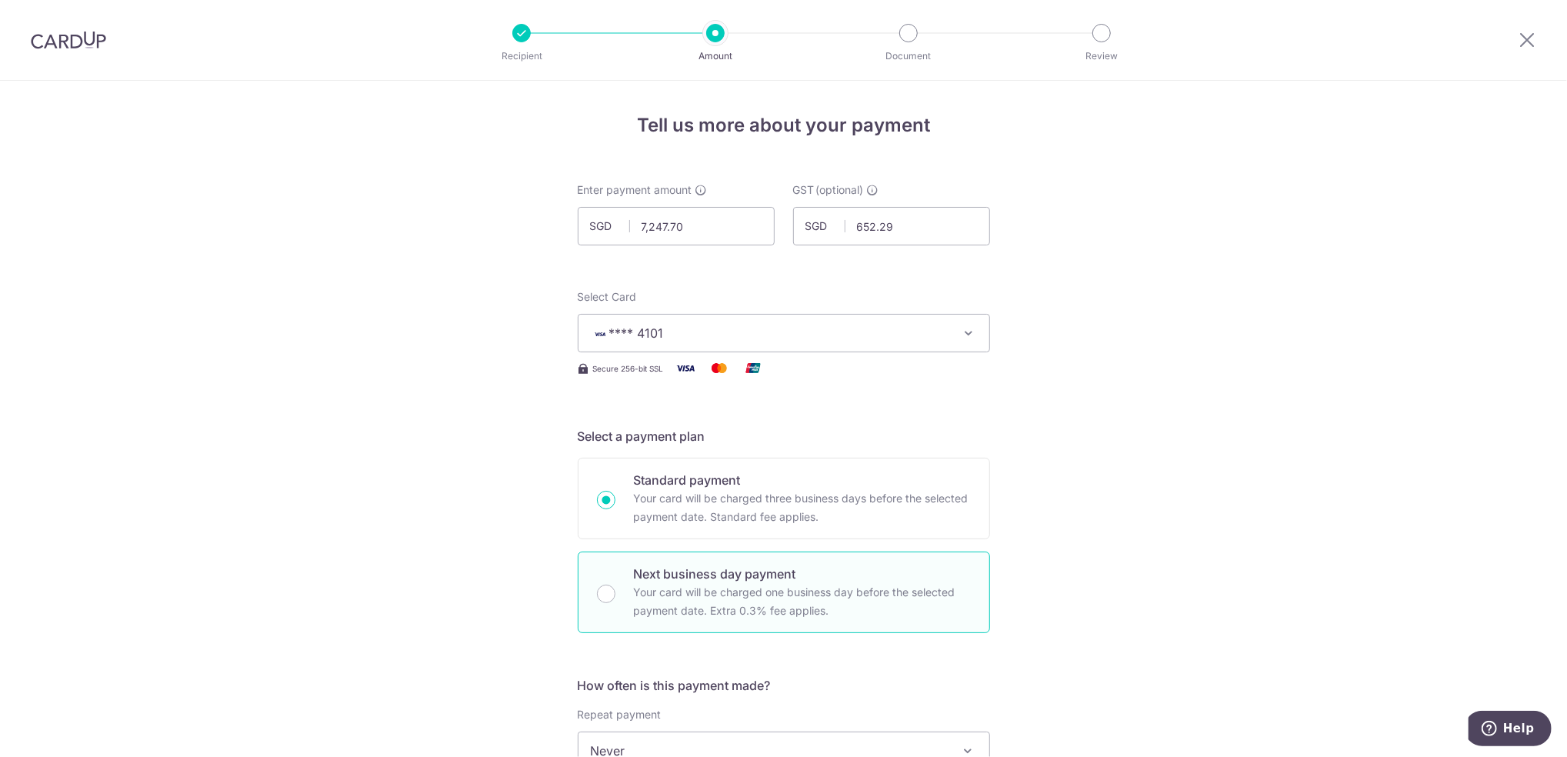
radio input "false"
radio input "true"
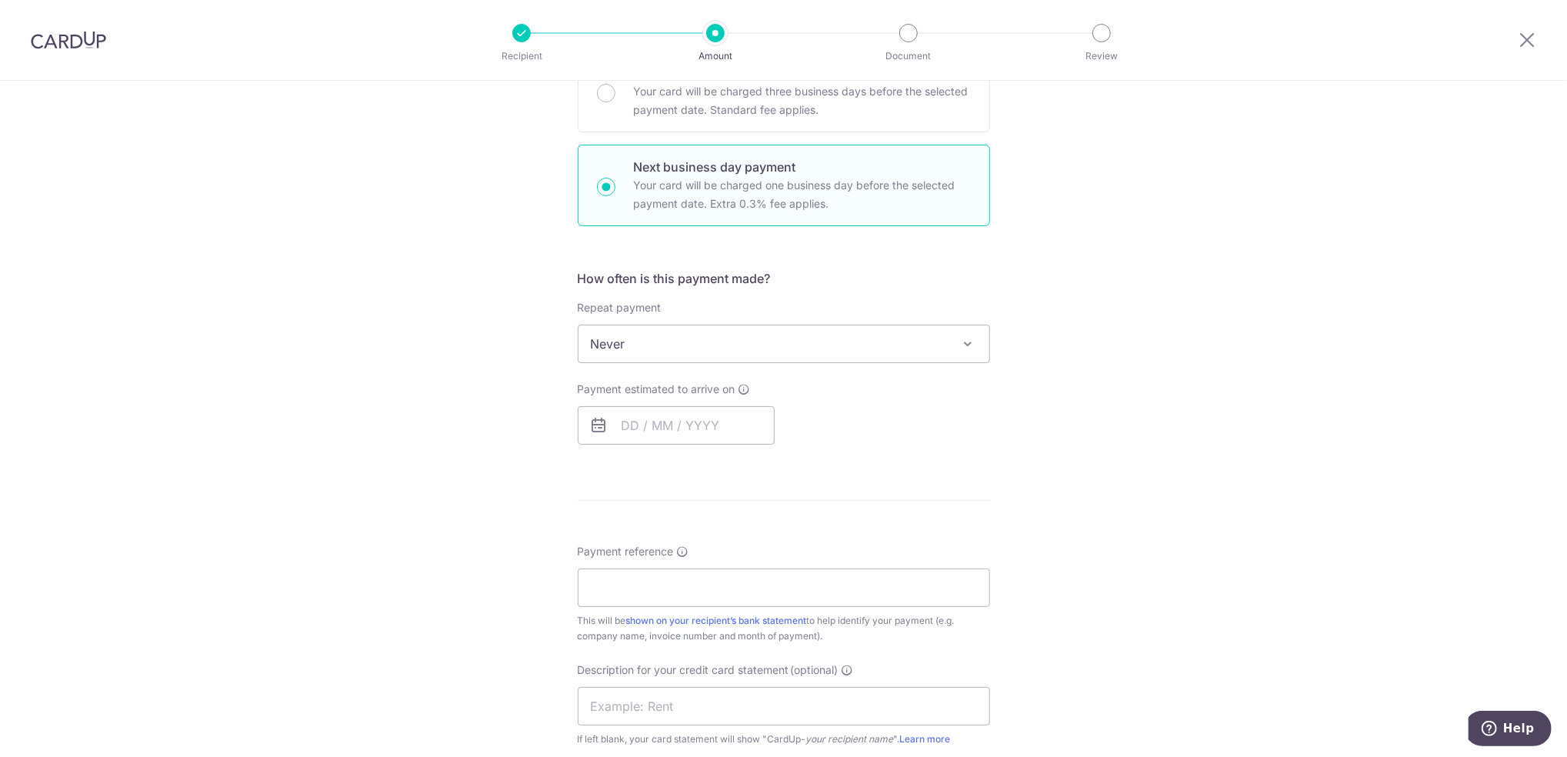
scroll to position [433, 0]
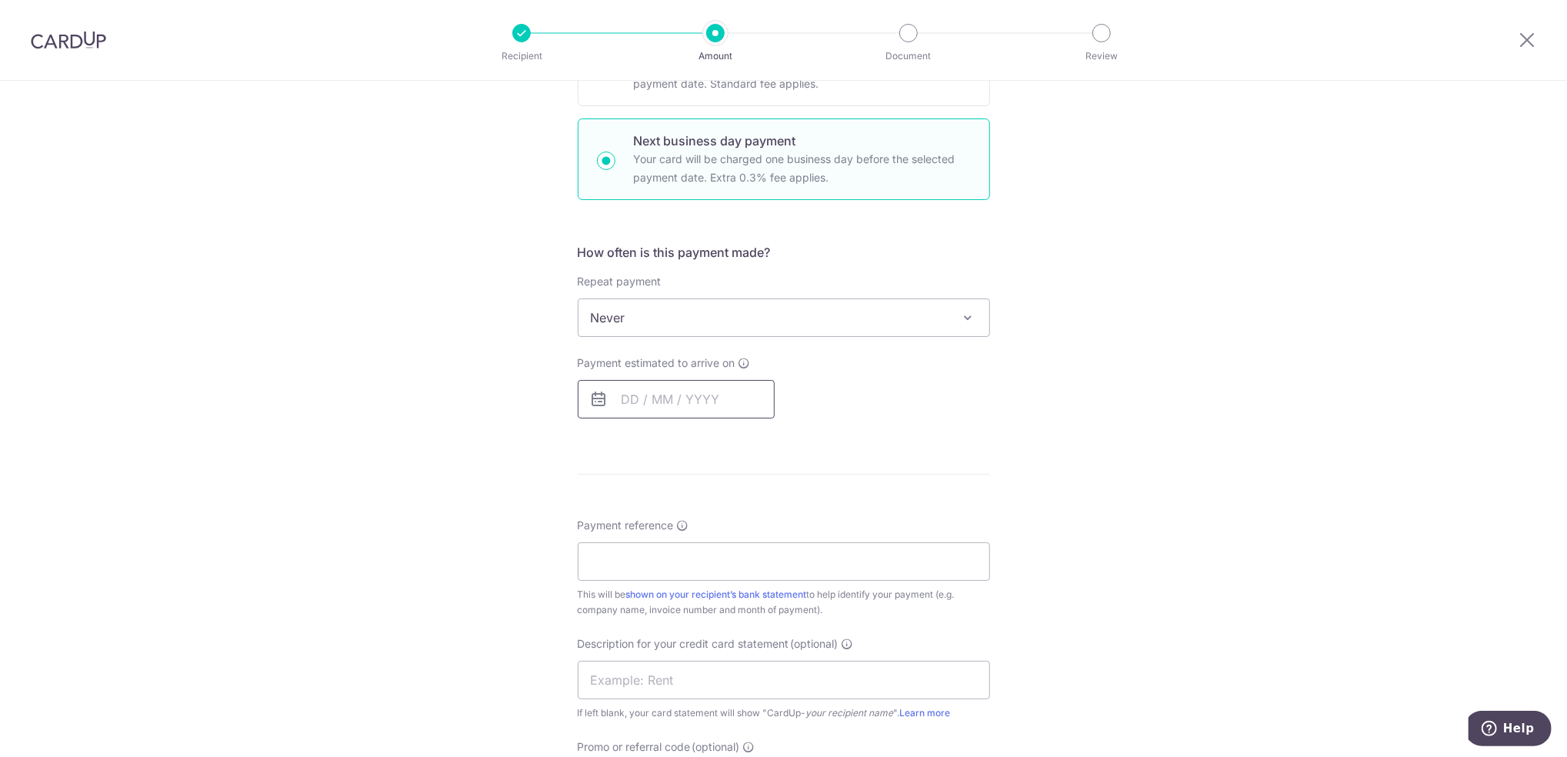
click at [662, 384] on input "text" at bounding box center [676, 399] width 197 height 38
click at [695, 576] on link "13" at bounding box center [701, 570] width 25 height 25
type input "13/08/2025"
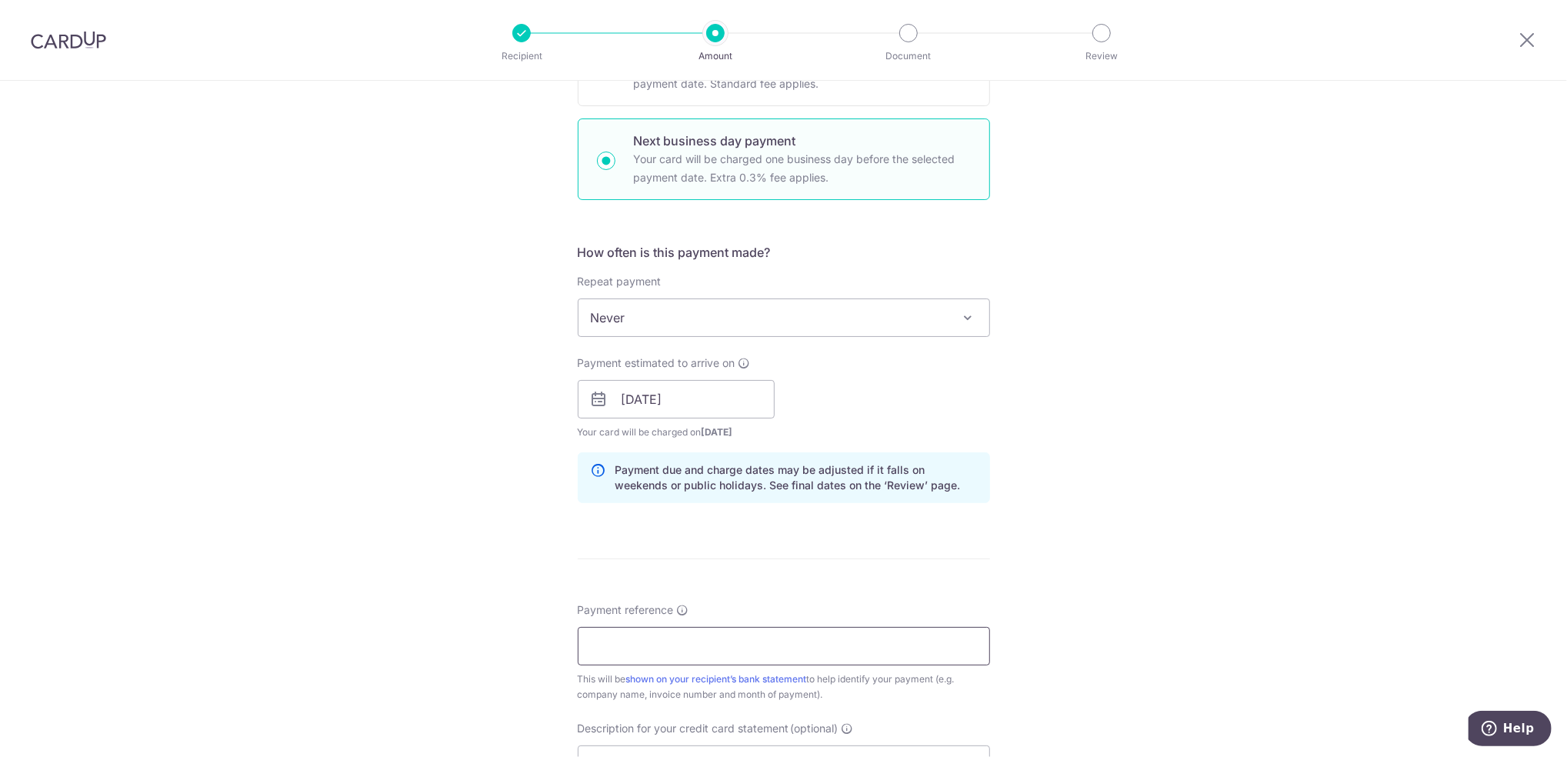
click at [673, 659] on input "Payment reference" at bounding box center [784, 646] width 412 height 38
paste input "160033"
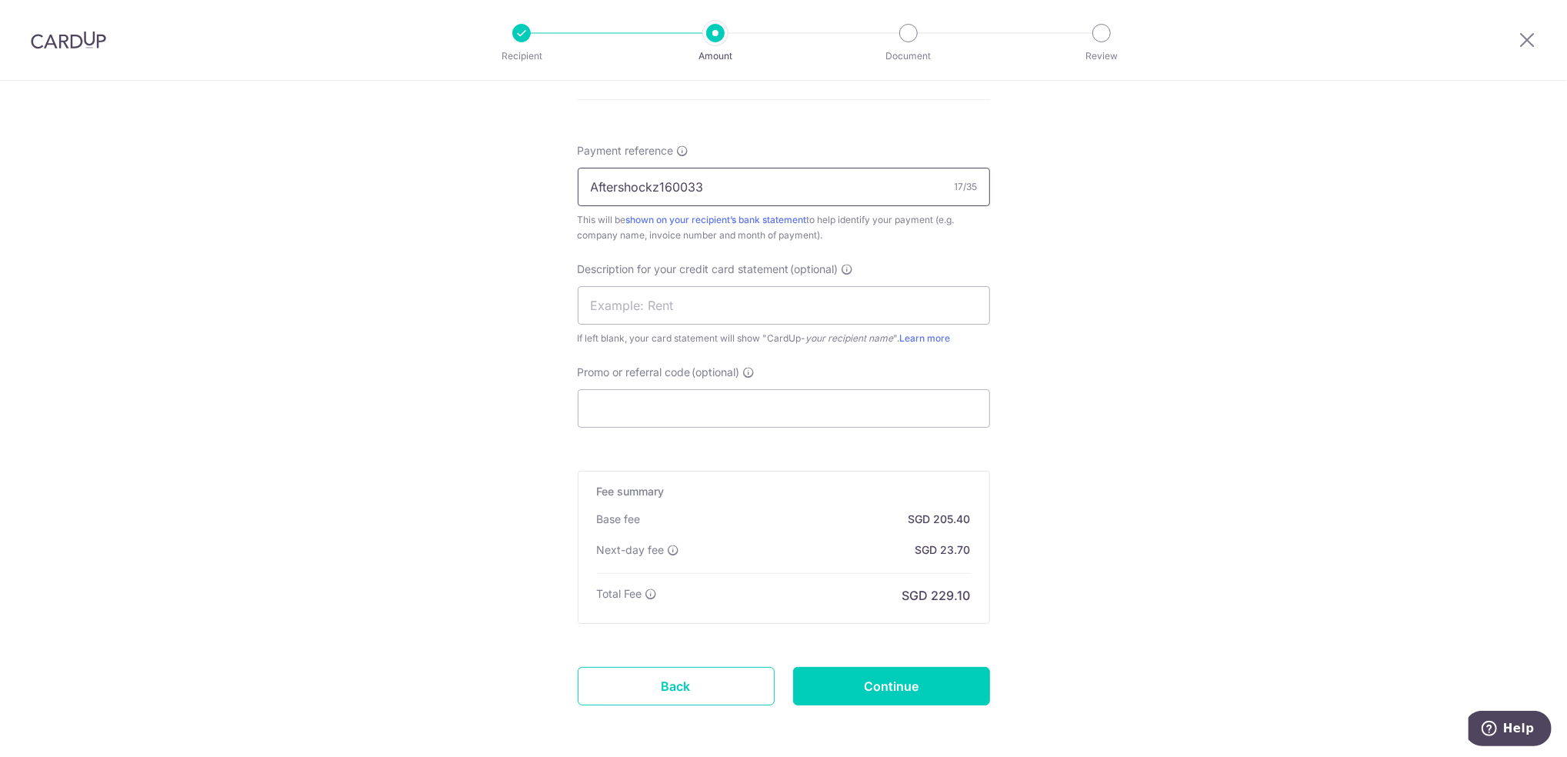
scroll to position [895, 0]
drag, startPoint x: 730, startPoint y: 182, endPoint x: 505, endPoint y: 165, distance: 226.1
click at [511, 166] on div "Tell us more about your payment Enter payment amount SGD 7,247.70 7247.70 GST (…" at bounding box center [783, 2] width 1567 height 1633
type input "Aftershockz160033"
click at [717, 274] on span "Description for your credit card statement" at bounding box center [684, 266] width 212 height 15
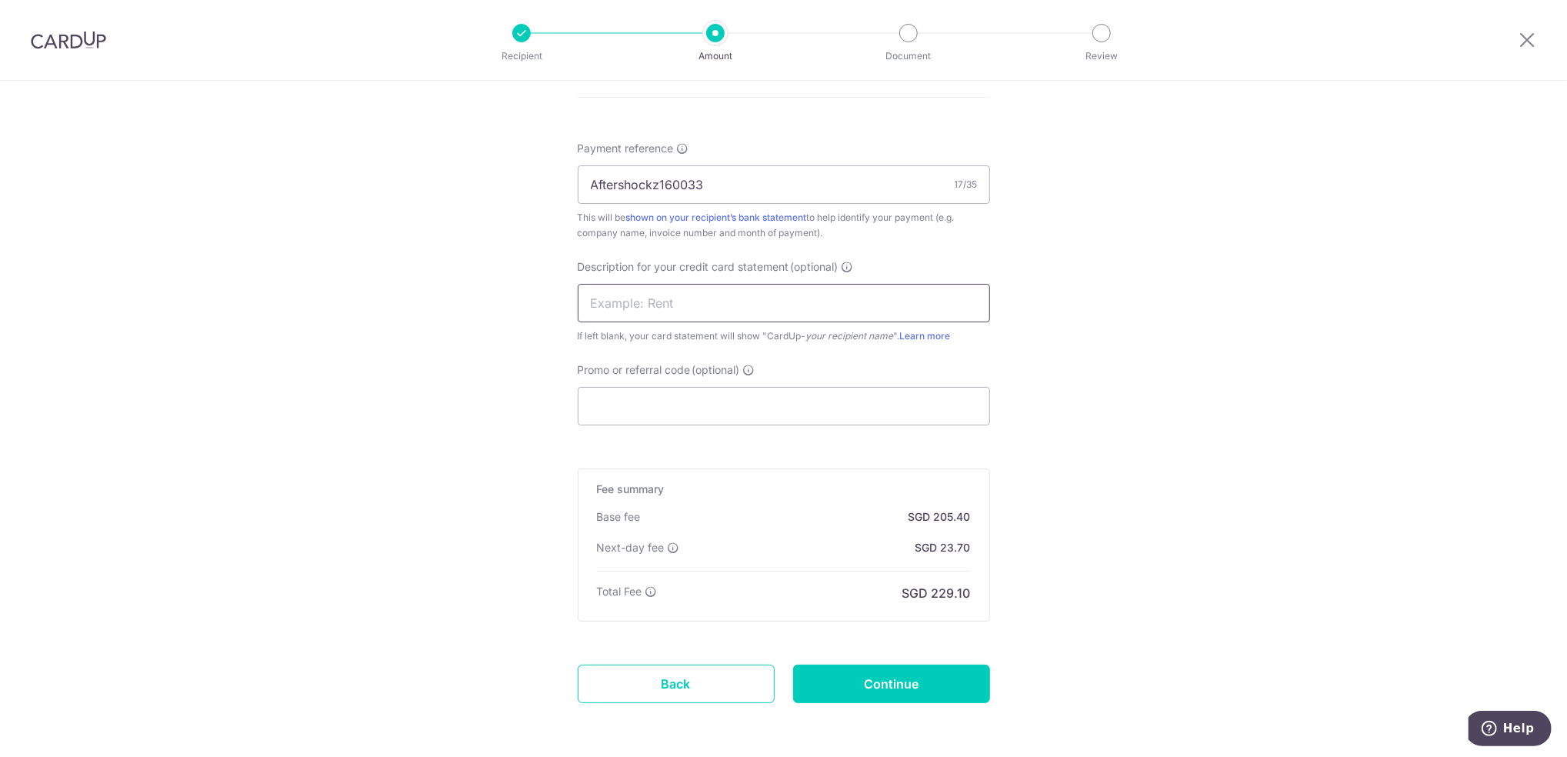
click at [680, 303] on input "text" at bounding box center [784, 303] width 412 height 38
paste input "Aftershockz1600"
type input "Aftershockz1600"
click at [559, 389] on div "Tell us more about your payment Enter payment amount SGD 7,247.70 7247.70 GST (…" at bounding box center [783, 2] width 1567 height 1633
click at [623, 410] on input "Promo or referral code (optional)" at bounding box center [784, 406] width 412 height 38
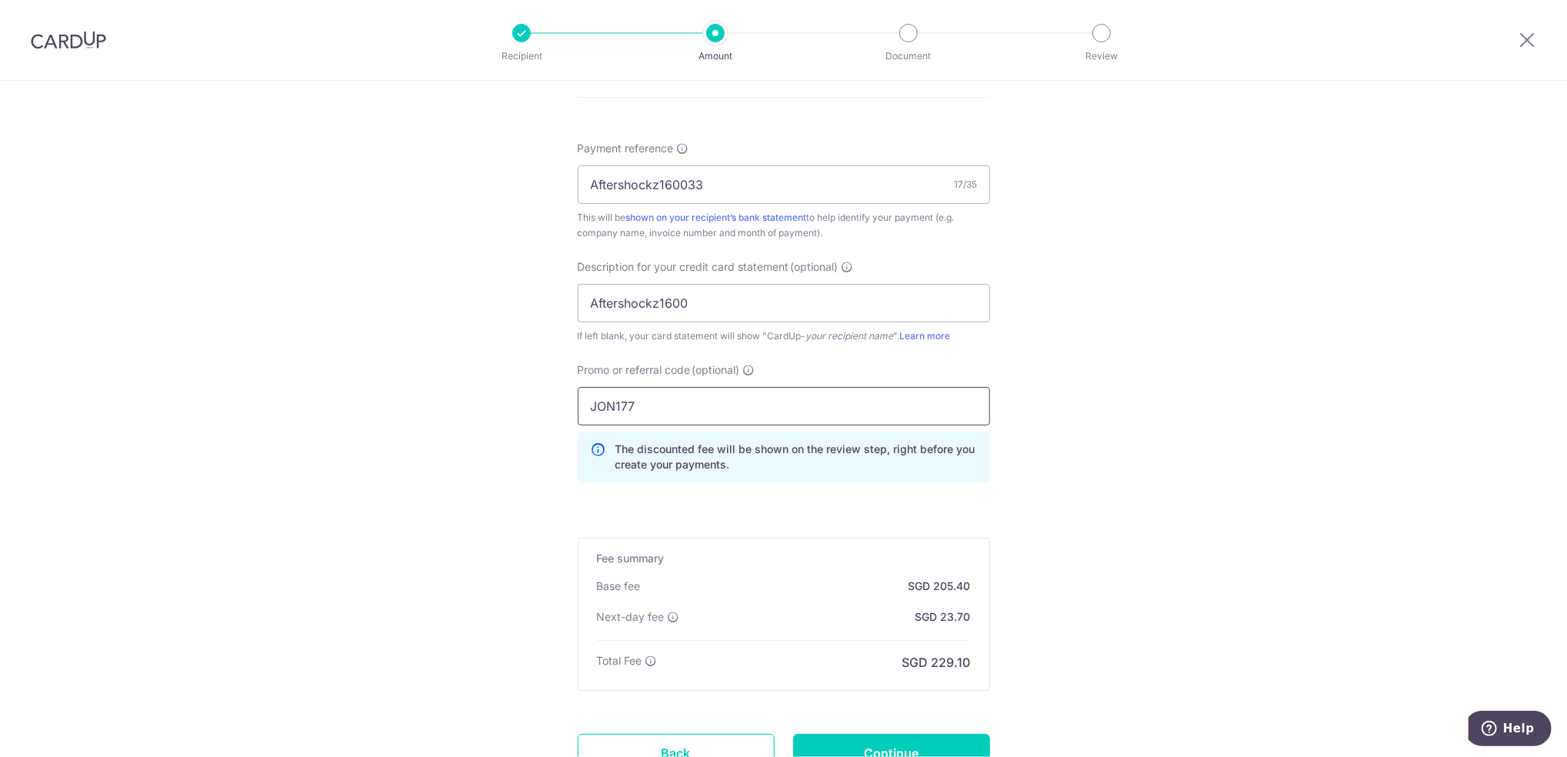
type input "JON177"
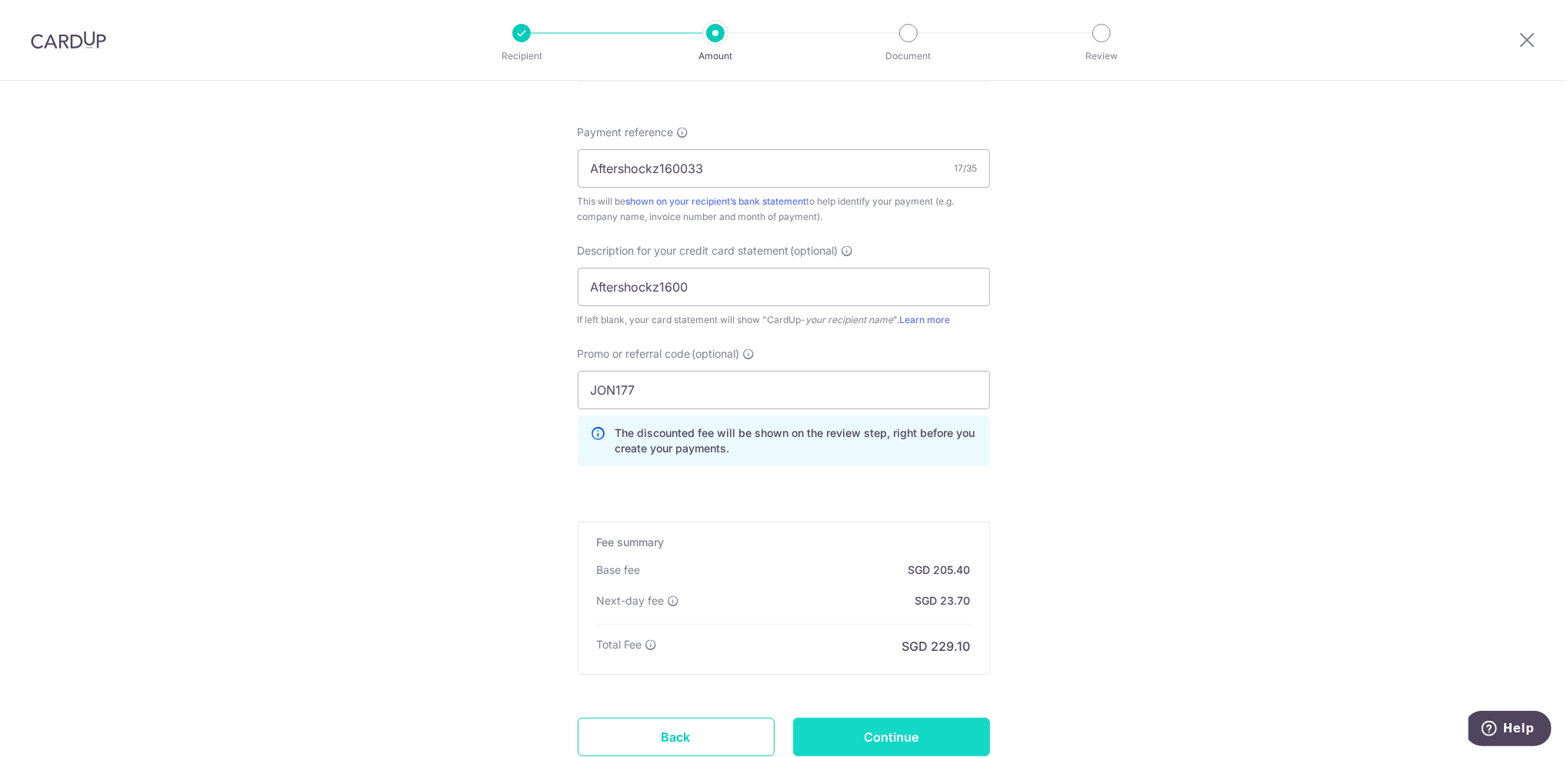
click at [835, 736] on input "Continue" at bounding box center [891, 737] width 197 height 38
type input "Create Schedule"
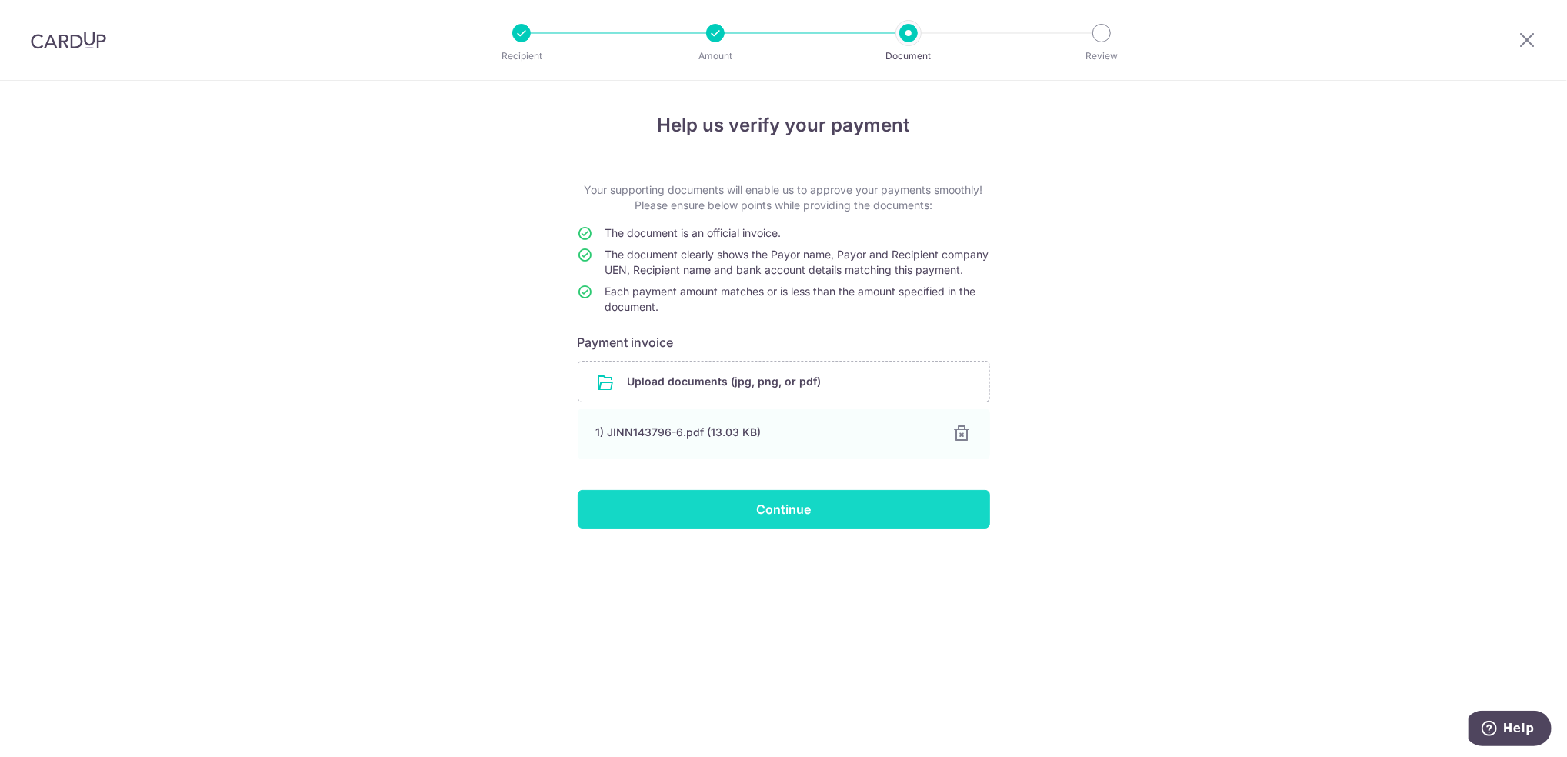
click at [776, 523] on input "Continue" at bounding box center [784, 509] width 412 height 38
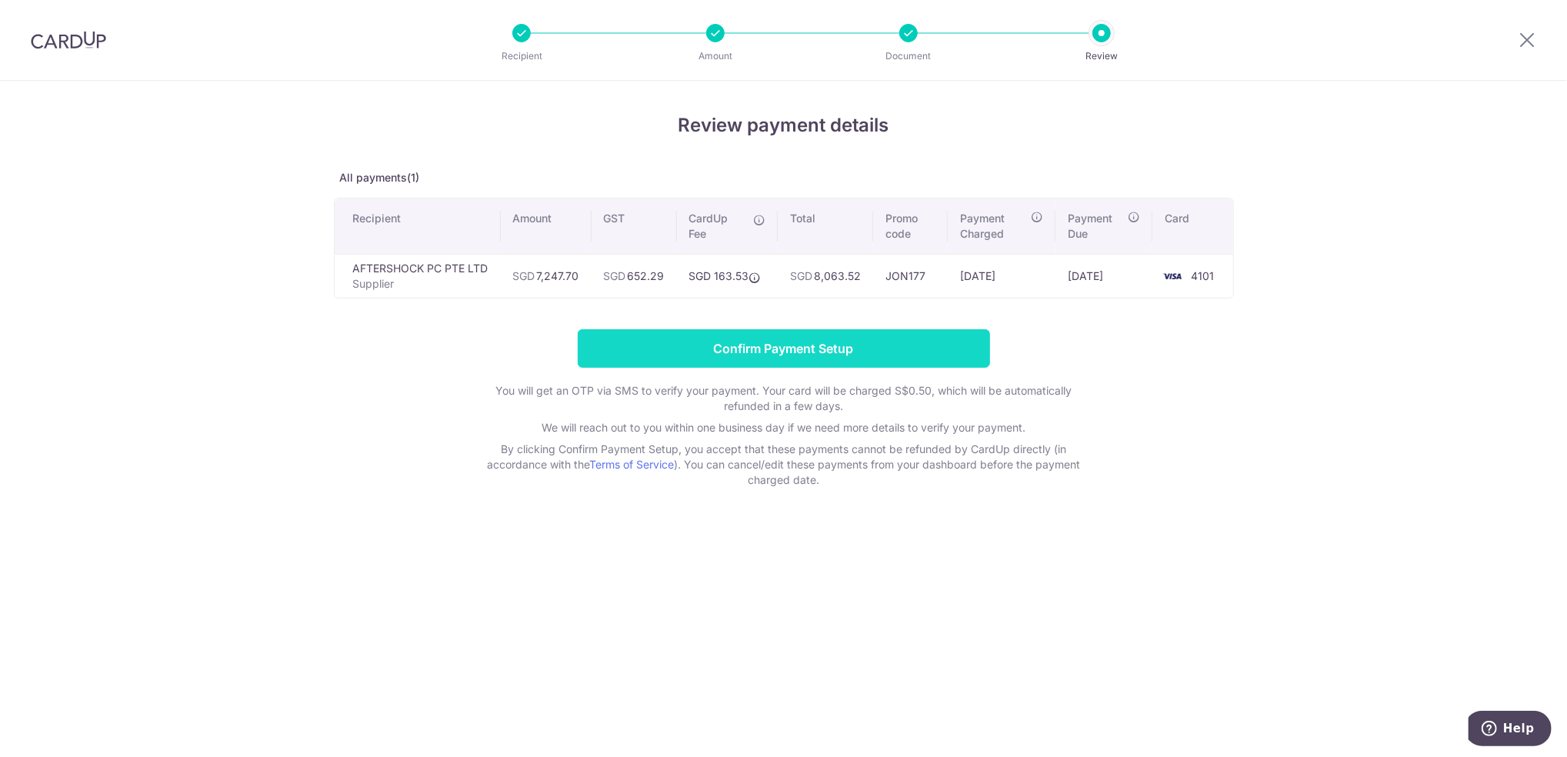
click at [890, 363] on input "Confirm Payment Setup" at bounding box center [784, 348] width 412 height 38
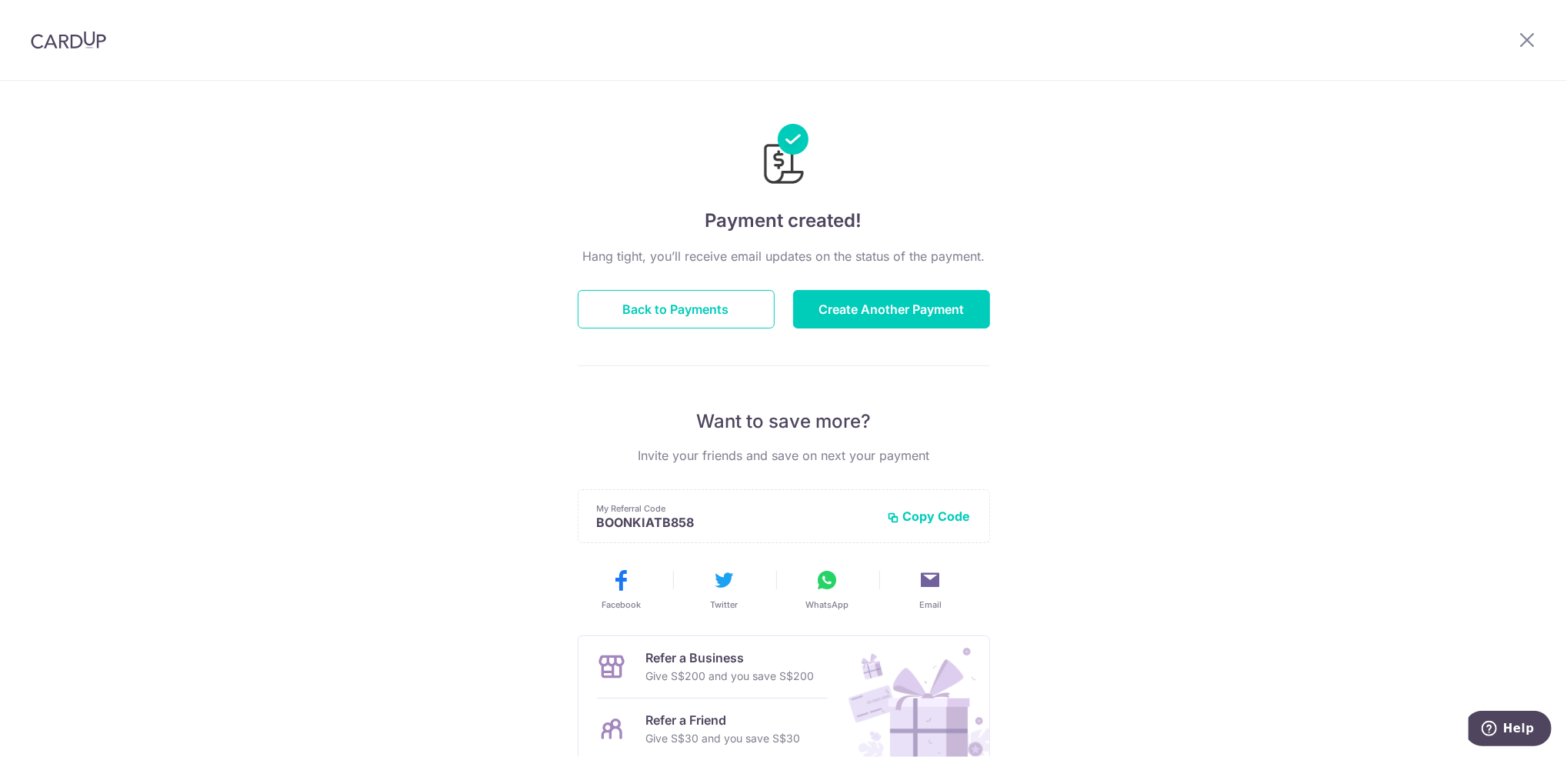
click at [674, 124] on div at bounding box center [784, 143] width 412 height 89
click at [695, 298] on button "Back to Payments" at bounding box center [676, 309] width 197 height 38
